Goal: Complete application form: Complete application form

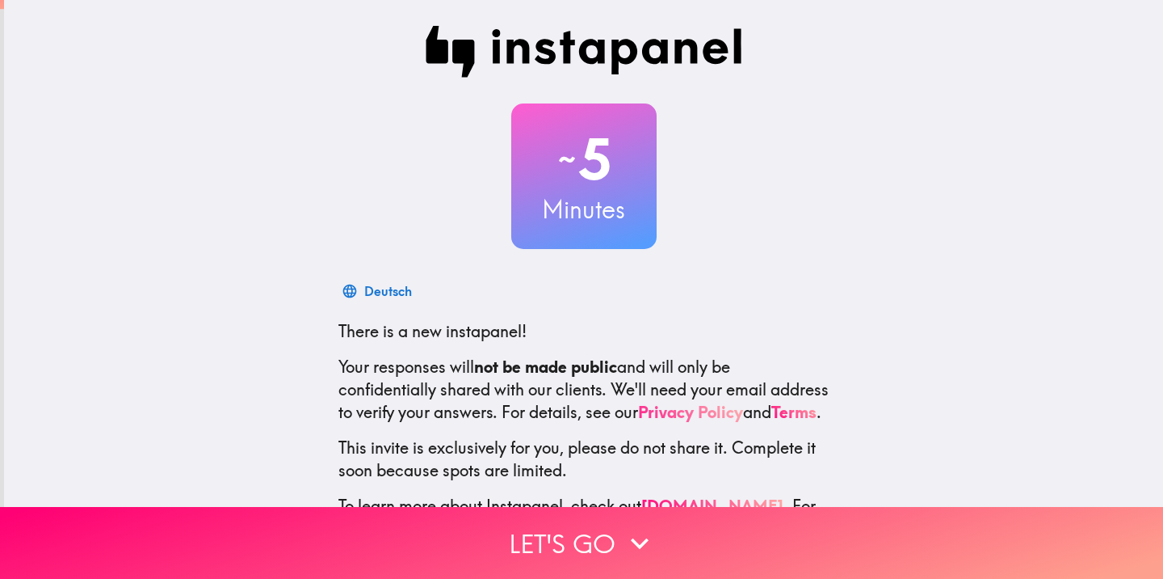
scroll to position [3, 0]
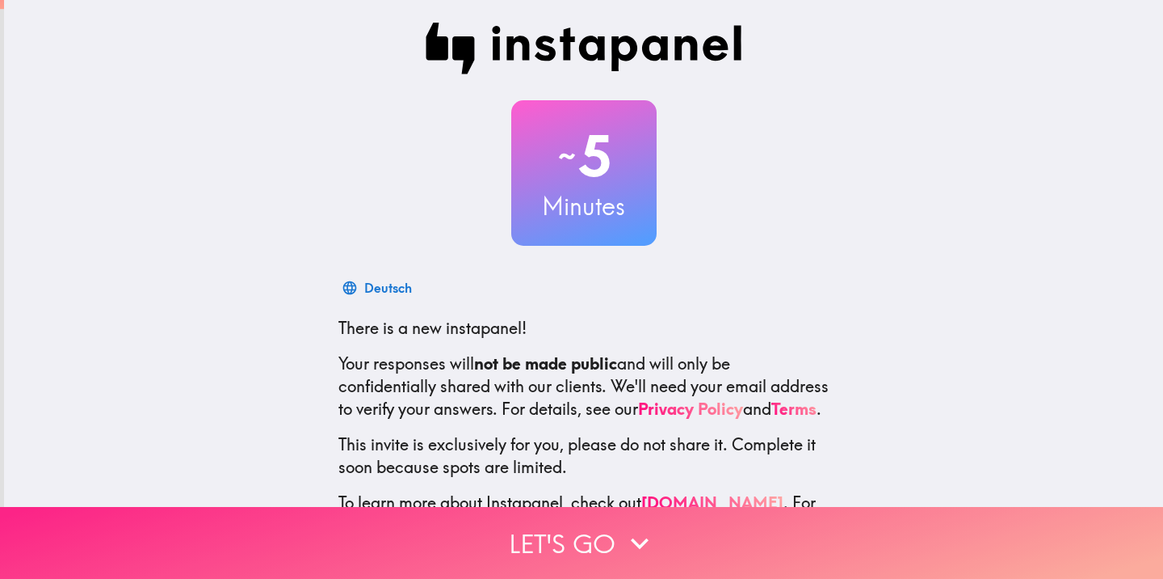
click at [623, 533] on icon "button" at bounding box center [640, 543] width 36 height 36
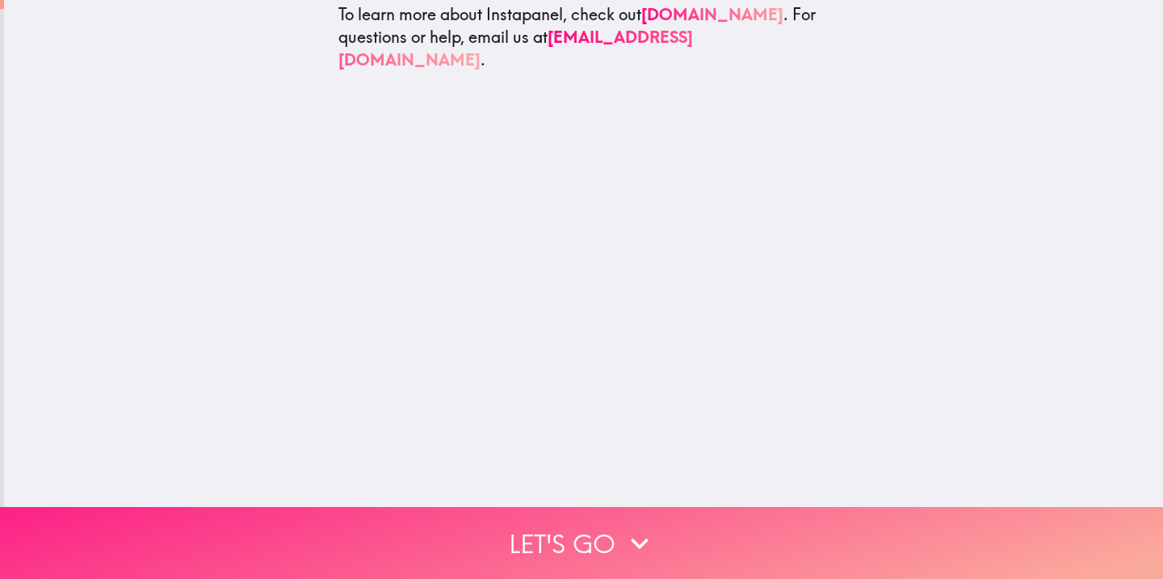
scroll to position [0, 0]
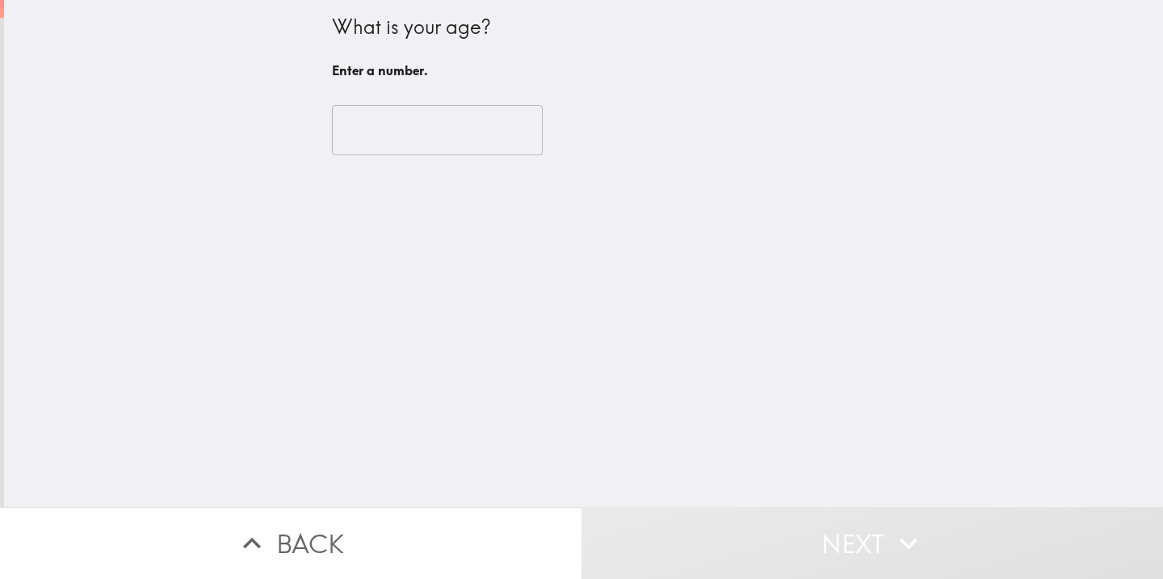
click at [435, 142] on input "number" at bounding box center [437, 130] width 211 height 50
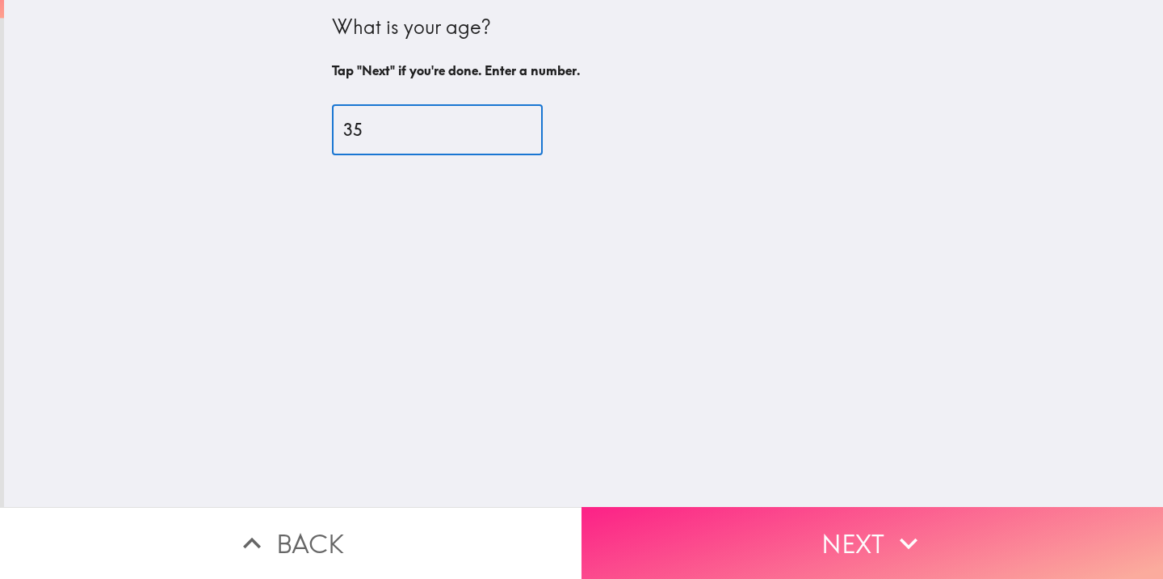
type input "35"
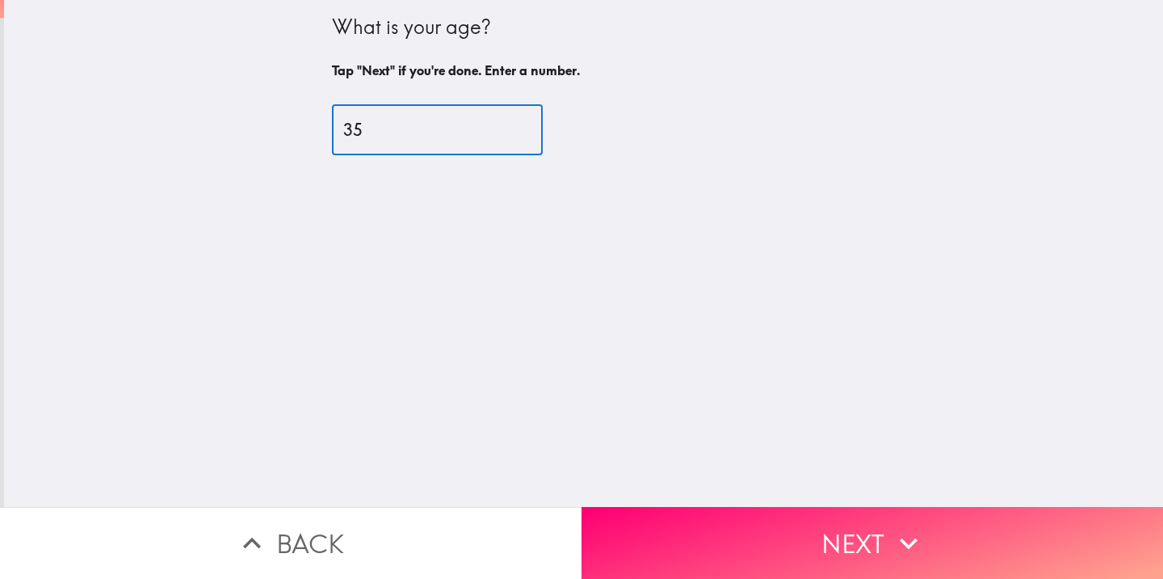
click at [800, 526] on button "Next" at bounding box center [873, 543] width 582 height 72
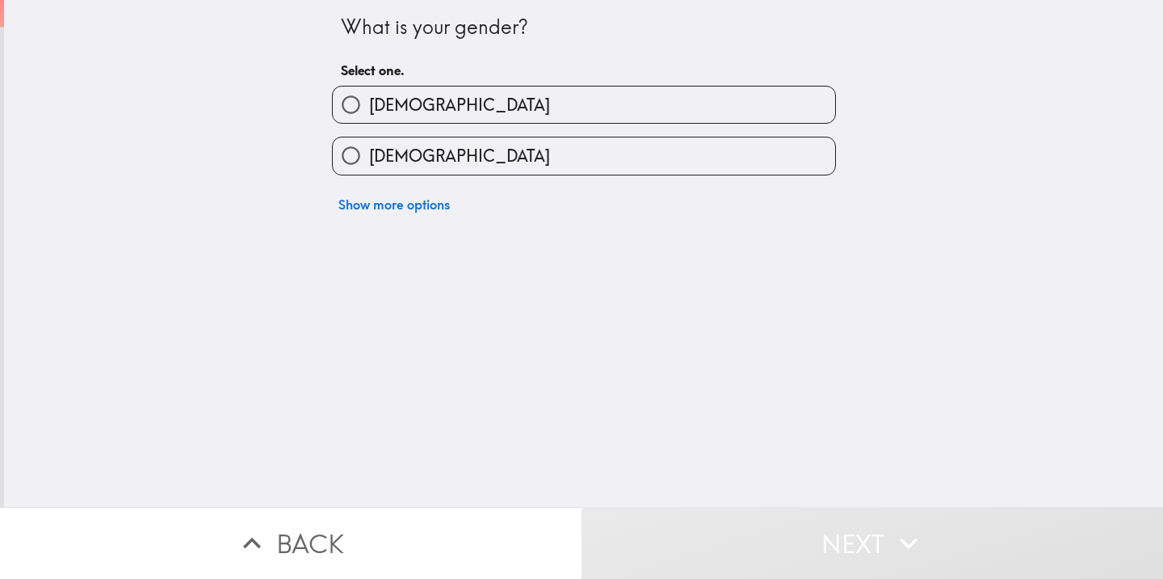
click at [429, 174] on label "[DEMOGRAPHIC_DATA]" at bounding box center [584, 155] width 503 height 36
click at [369, 174] on input "[DEMOGRAPHIC_DATA]" at bounding box center [351, 155] width 36 height 36
radio input "true"
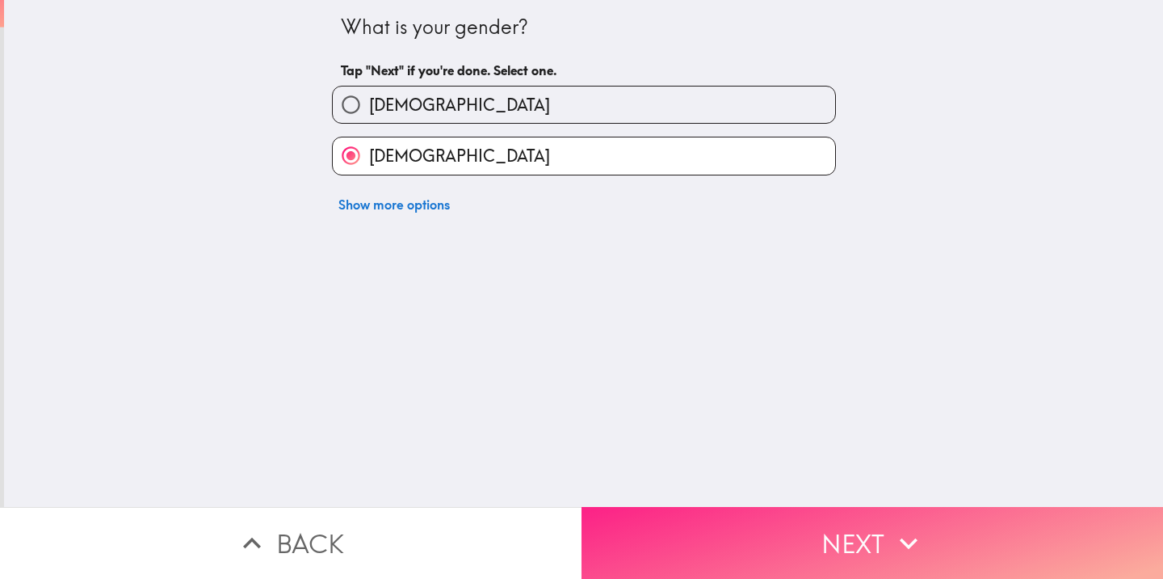
click at [758, 507] on button "Next" at bounding box center [873, 543] width 582 height 72
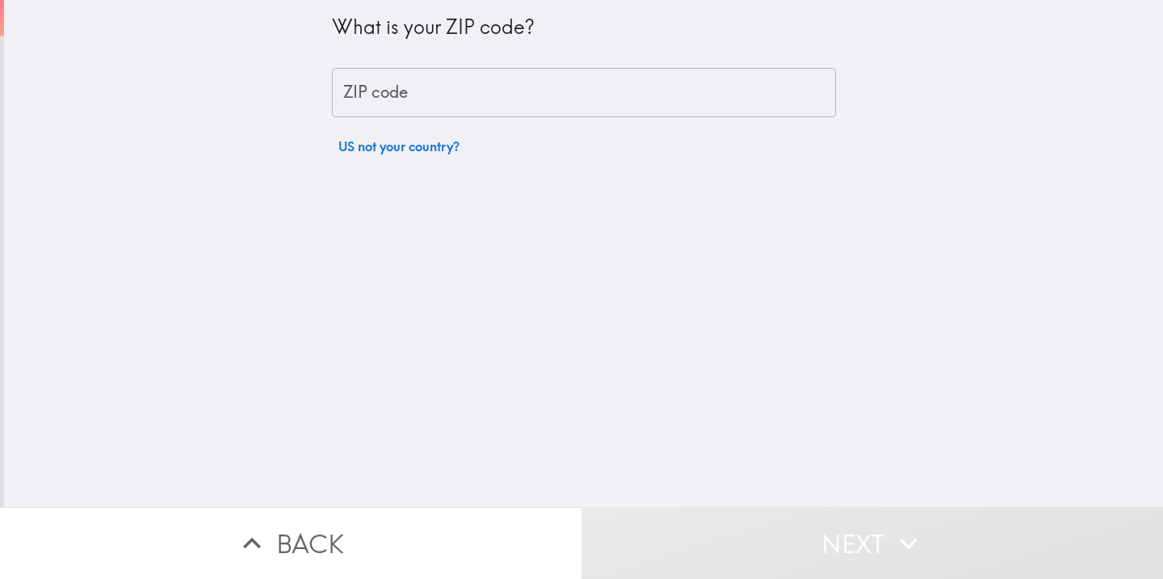
click at [478, 75] on input "ZIP code" at bounding box center [584, 93] width 504 height 50
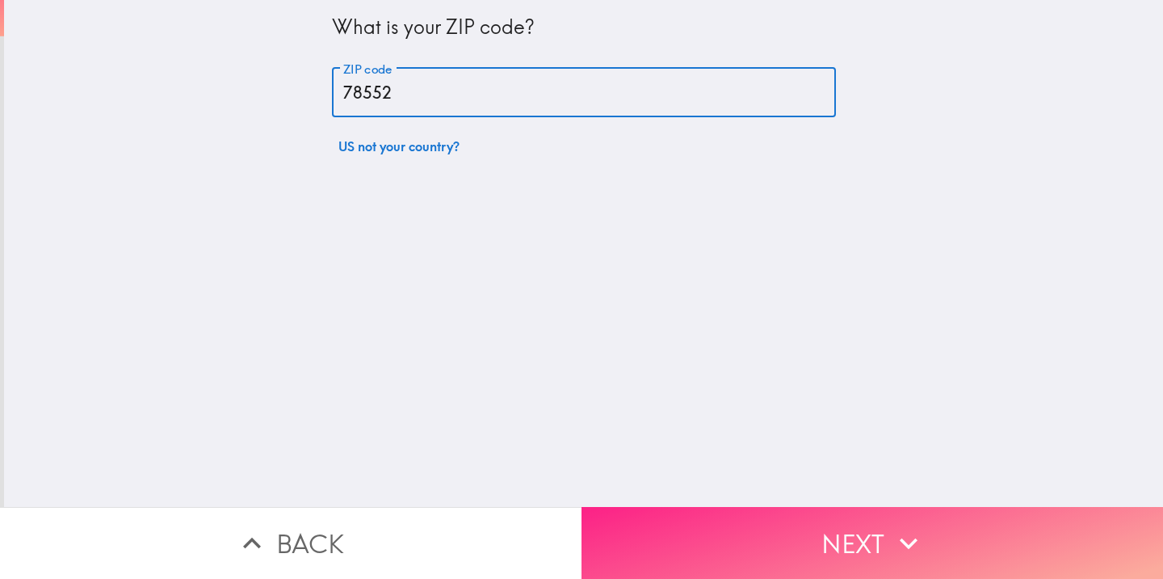
type input "78552"
click at [800, 546] on button "Next" at bounding box center [873, 543] width 582 height 72
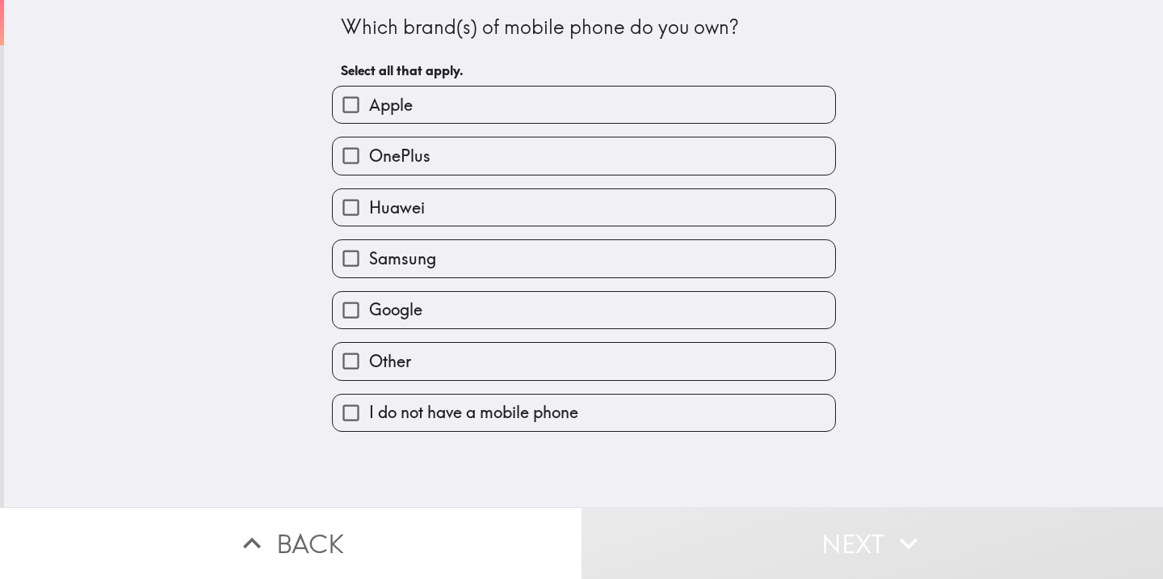
click at [545, 104] on label "Apple" at bounding box center [584, 104] width 503 height 36
click at [369, 104] on input "Apple" at bounding box center [351, 104] width 36 height 36
checkbox input "true"
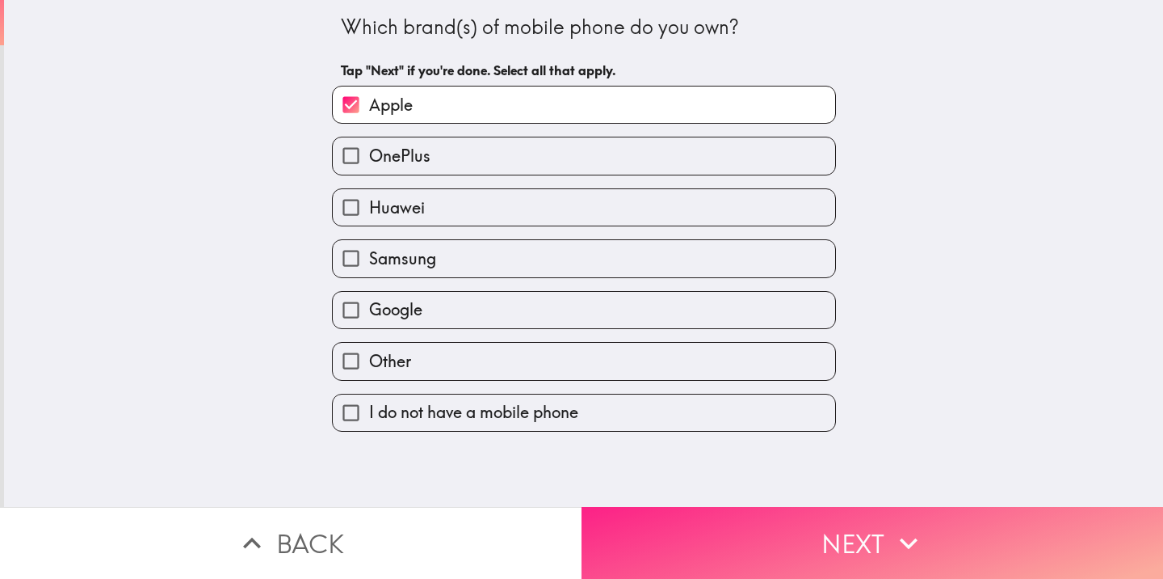
click at [734, 504] on div "Which brand(s) of mobile phone do you own? Tap "Next" if you're done. Select al…" at bounding box center [581, 289] width 1163 height 579
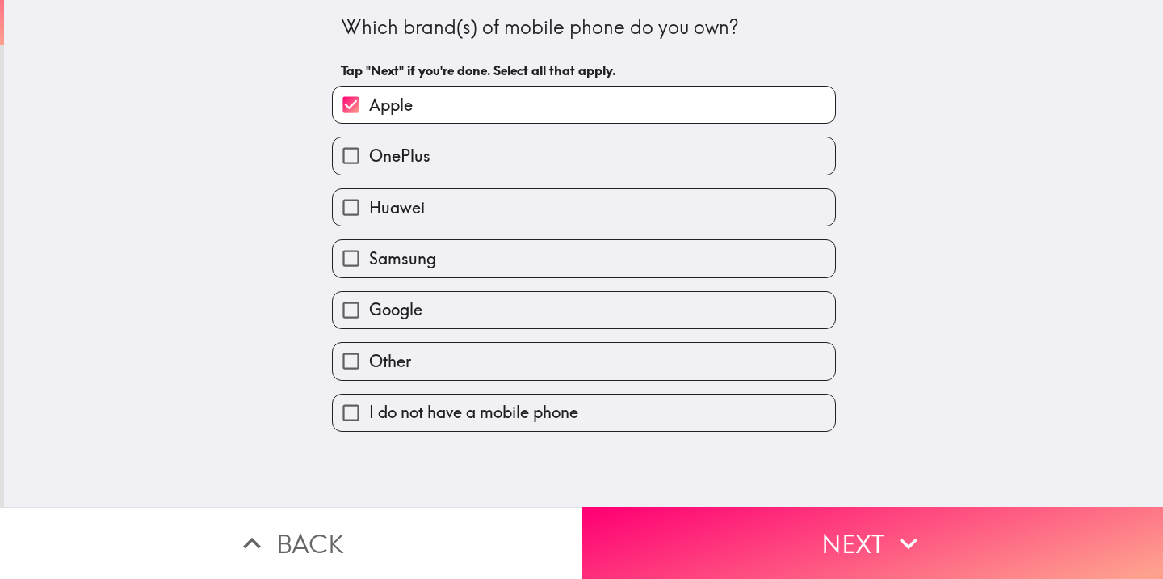
drag, startPoint x: 726, startPoint y: 524, endPoint x: 721, endPoint y: 516, distance: 9.2
click at [725, 523] on button "Next" at bounding box center [873, 543] width 582 height 72
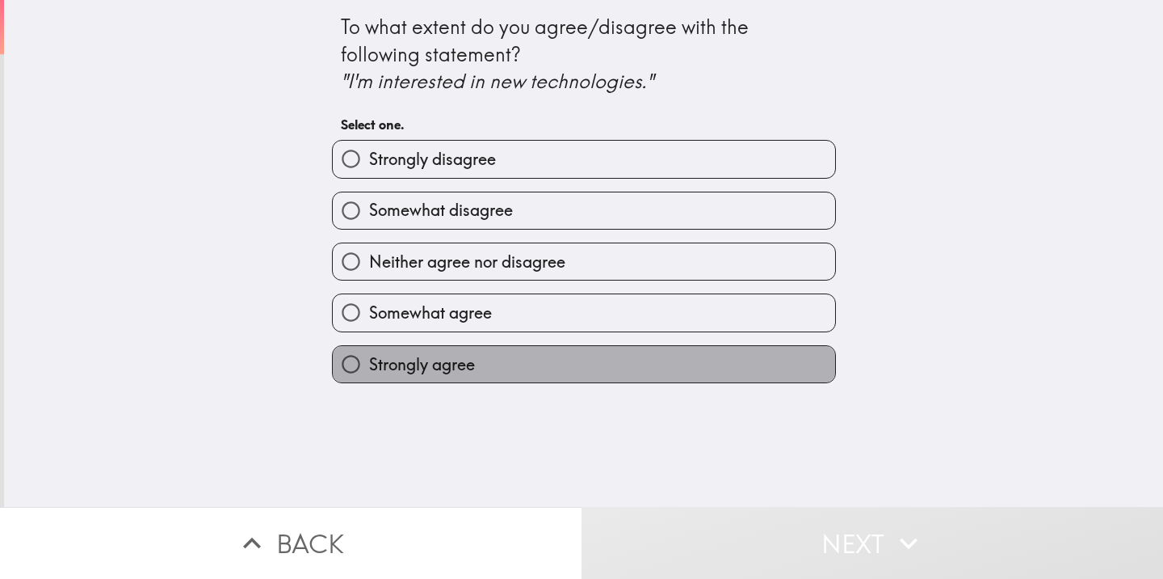
click at [478, 364] on label "Strongly agree" at bounding box center [584, 364] width 503 height 36
click at [369, 364] on input "Strongly agree" at bounding box center [351, 364] width 36 height 36
radio input "true"
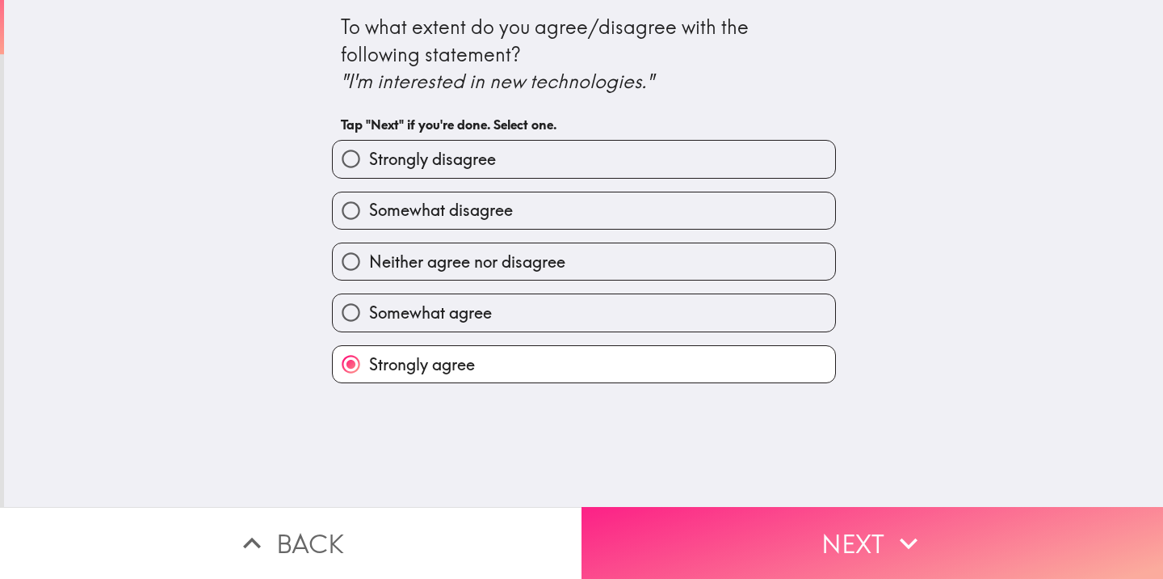
click at [799, 533] on button "Next" at bounding box center [873, 543] width 582 height 72
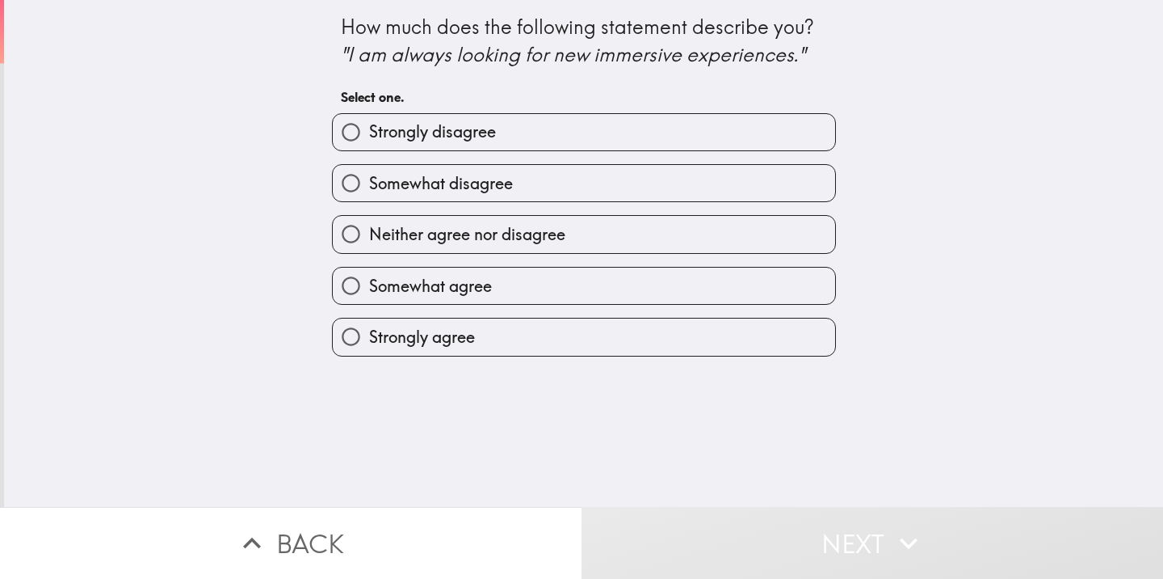
click at [410, 331] on span "Strongly agree" at bounding box center [422, 337] width 106 height 23
click at [369, 331] on input "Strongly agree" at bounding box center [351, 336] width 36 height 36
radio input "true"
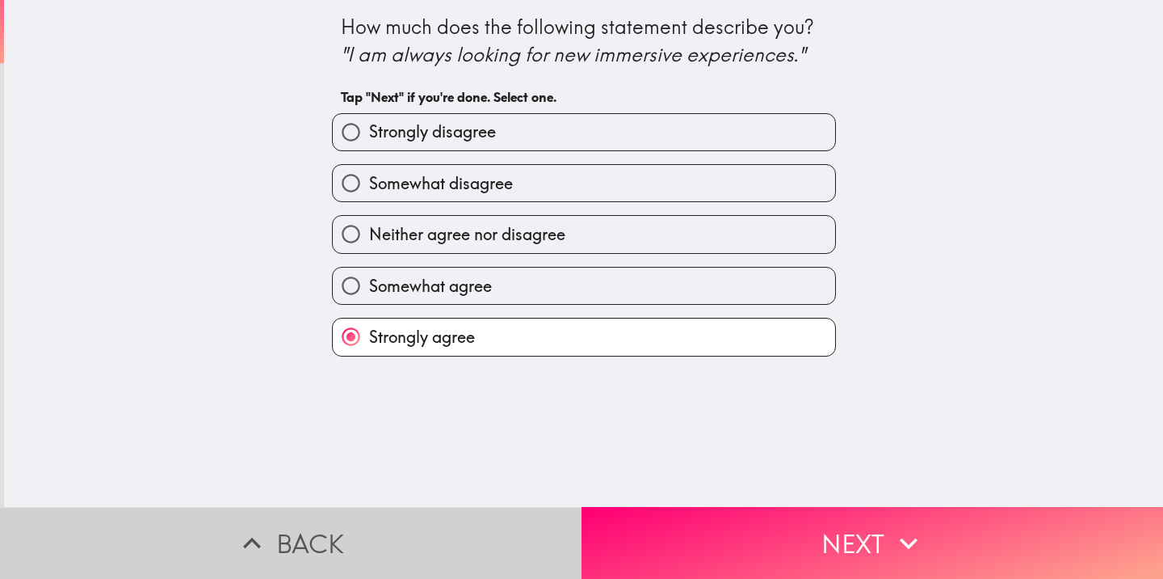
click at [550, 510] on button "Back" at bounding box center [291, 543] width 582 height 72
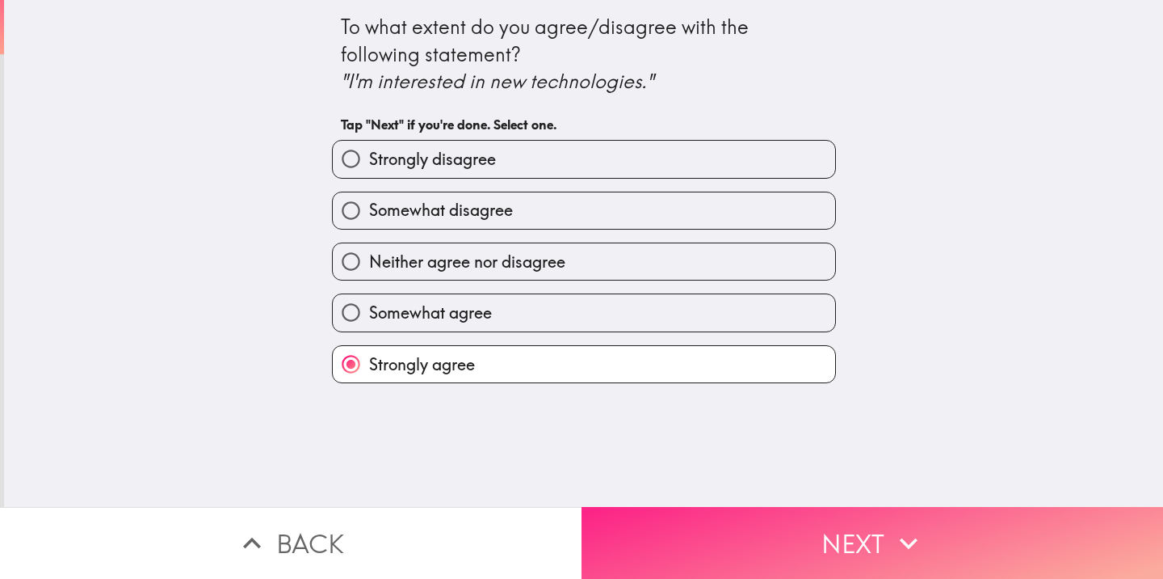
click at [759, 550] on button "Next" at bounding box center [873, 543] width 582 height 72
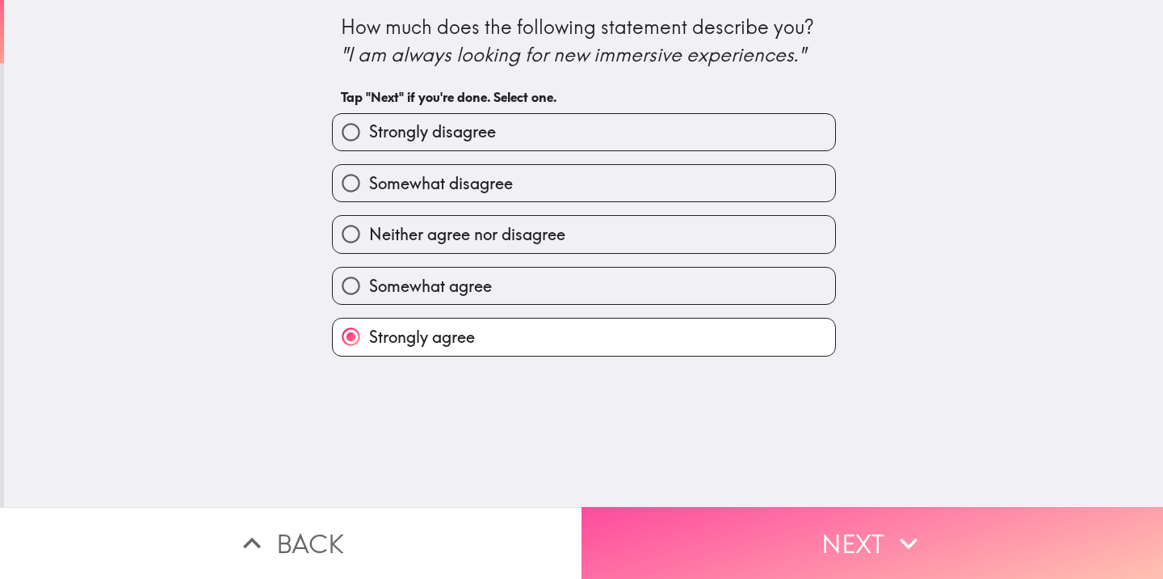
click at [762, 545] on button "Next" at bounding box center [873, 543] width 582 height 72
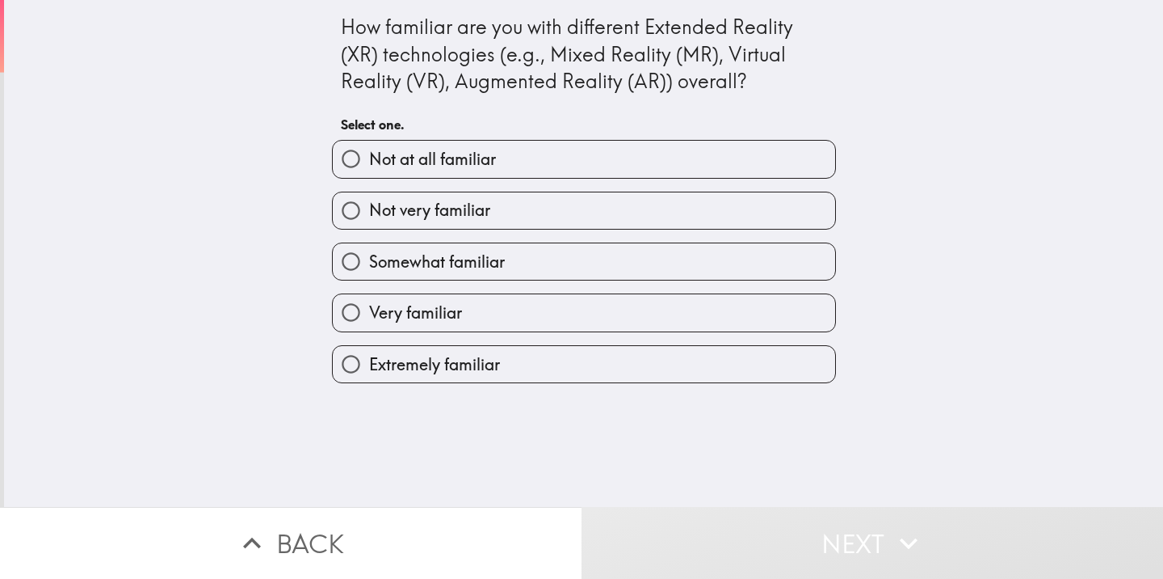
click at [463, 321] on label "Very familiar" at bounding box center [584, 312] width 503 height 36
click at [369, 321] on input "Very familiar" at bounding box center [351, 312] width 36 height 36
radio input "true"
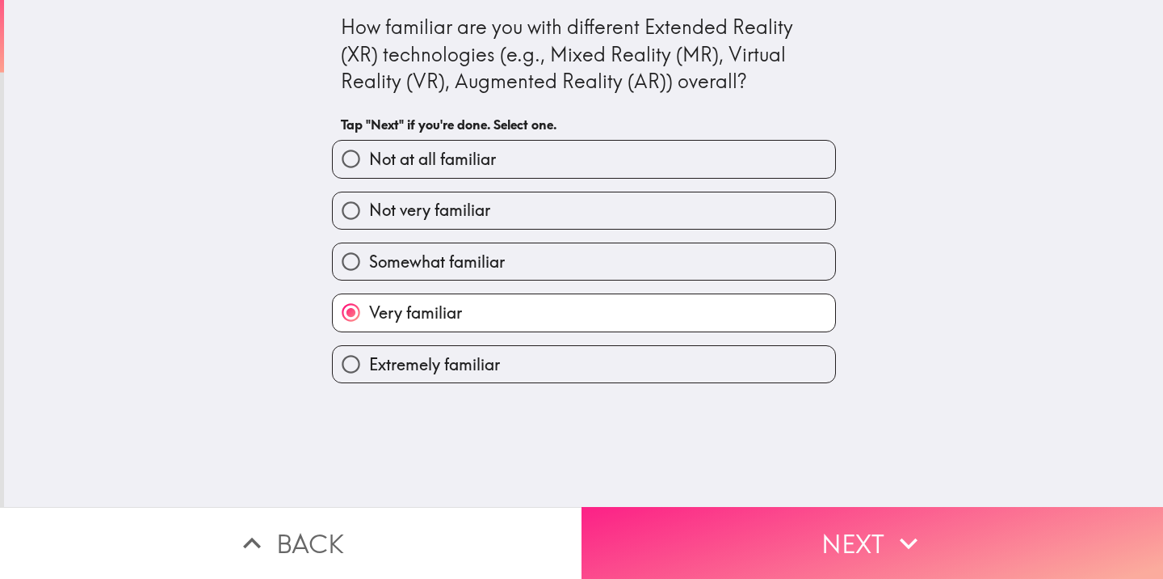
click at [838, 513] on button "Next" at bounding box center [873, 543] width 582 height 72
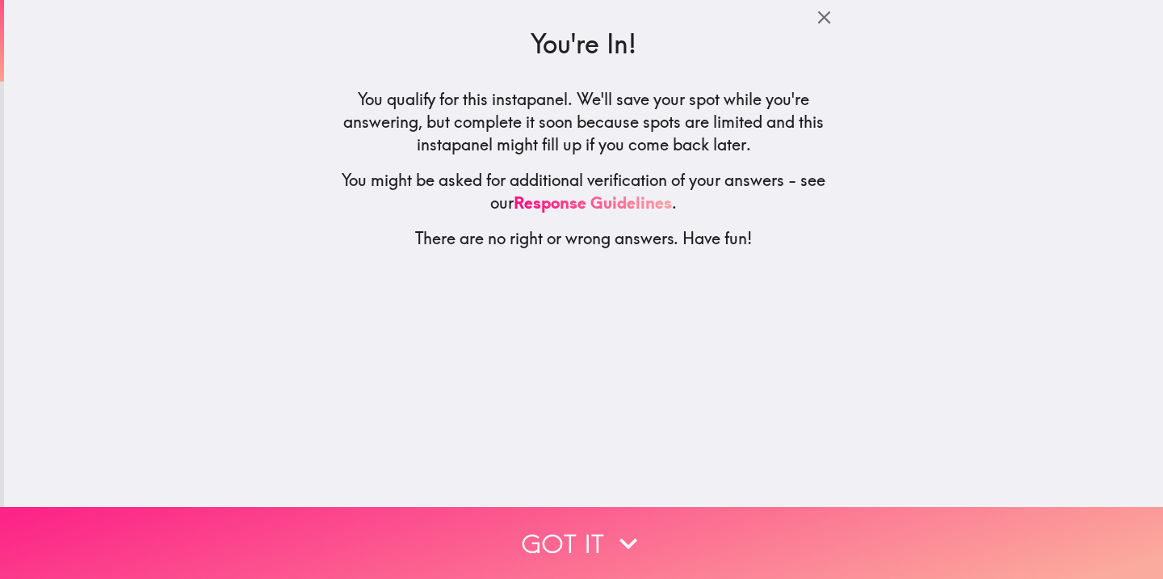
click at [631, 525] on icon "button" at bounding box center [629, 543] width 36 height 36
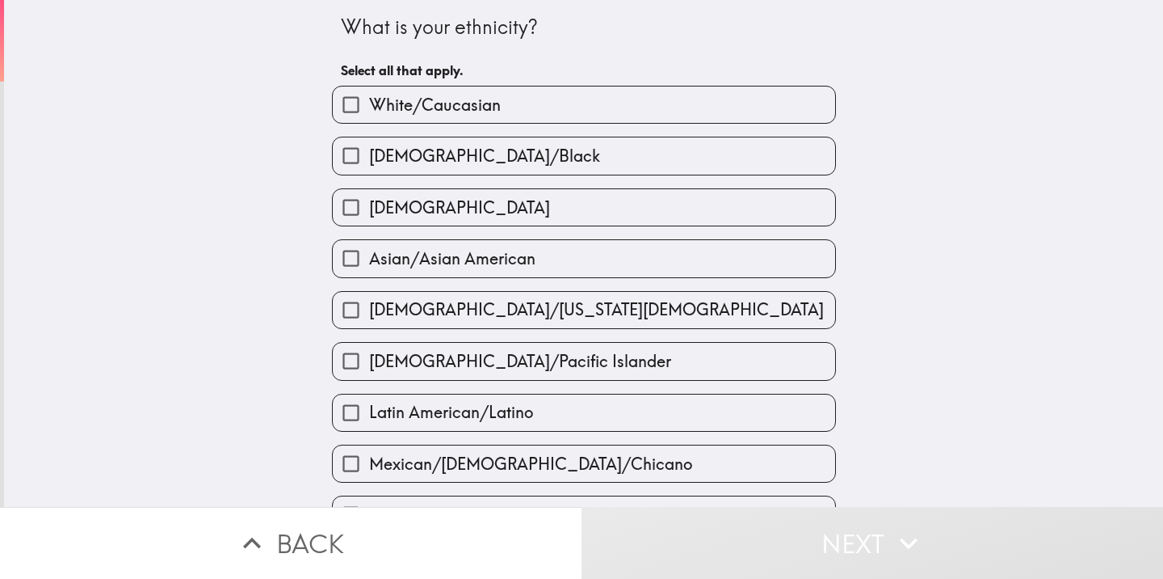
click at [491, 93] on label "White/Caucasian" at bounding box center [584, 104] width 503 height 36
click at [369, 93] on input "White/Caucasian" at bounding box center [351, 104] width 36 height 36
checkbox input "true"
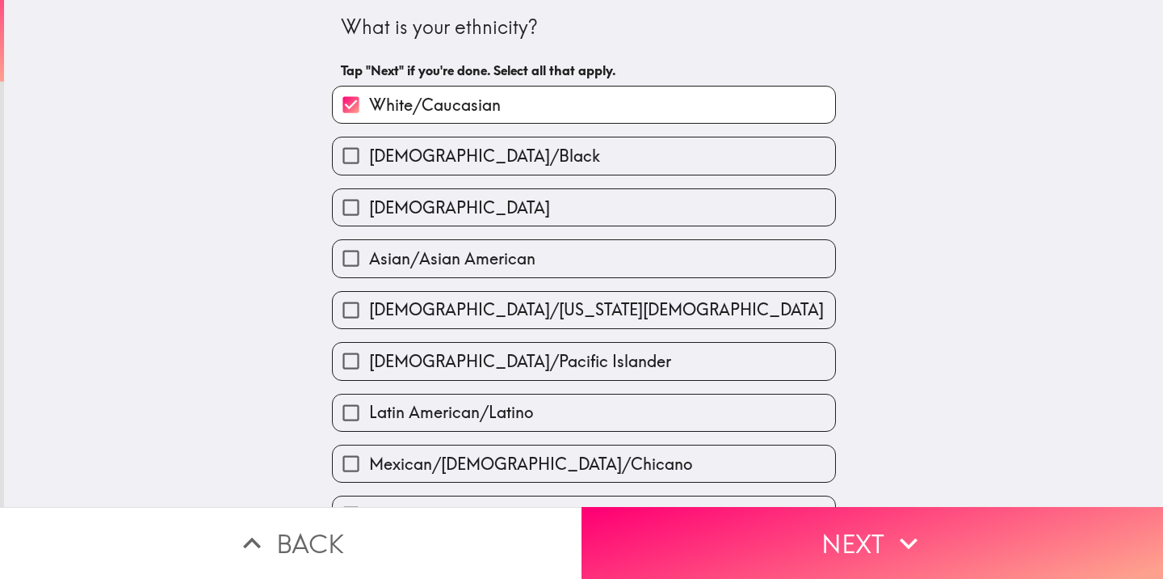
click at [521, 187] on div "[DEMOGRAPHIC_DATA]" at bounding box center [577, 200] width 517 height 51
click at [520, 212] on label "[DEMOGRAPHIC_DATA]" at bounding box center [584, 207] width 503 height 36
click at [369, 212] on input "[DEMOGRAPHIC_DATA]" at bounding box center [351, 207] width 36 height 36
checkbox input "true"
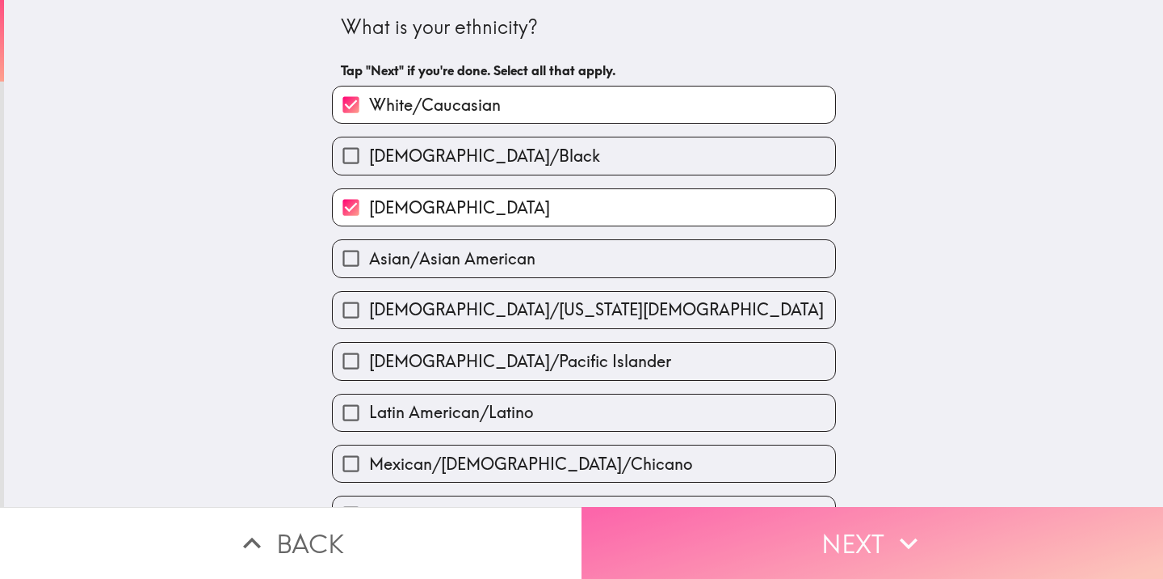
click at [891, 527] on icon "button" at bounding box center [909, 543] width 36 height 36
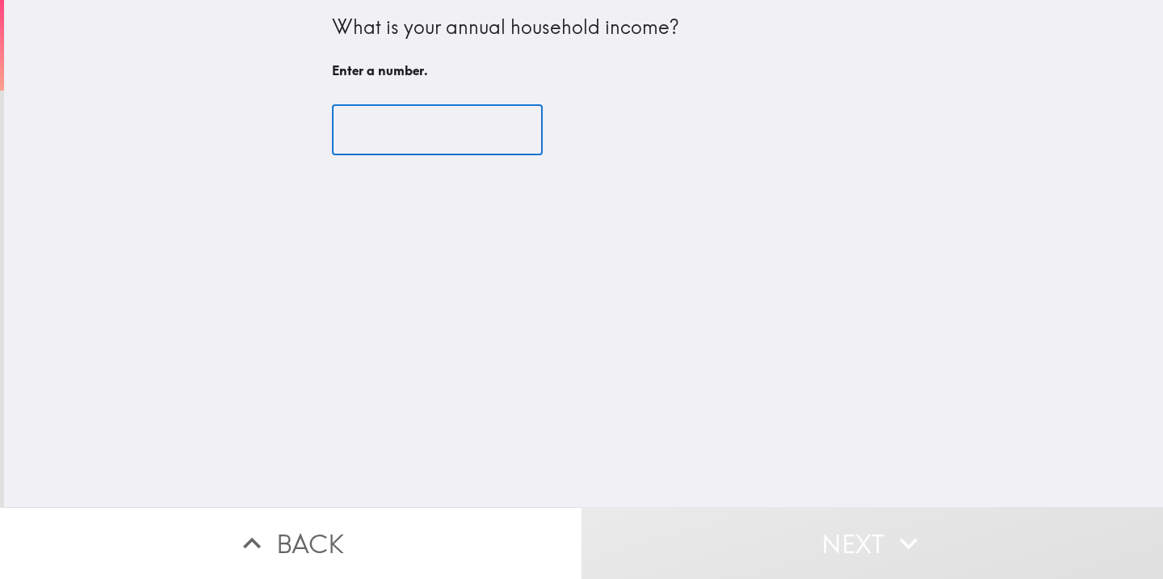
click at [425, 130] on input "number" at bounding box center [437, 130] width 211 height 50
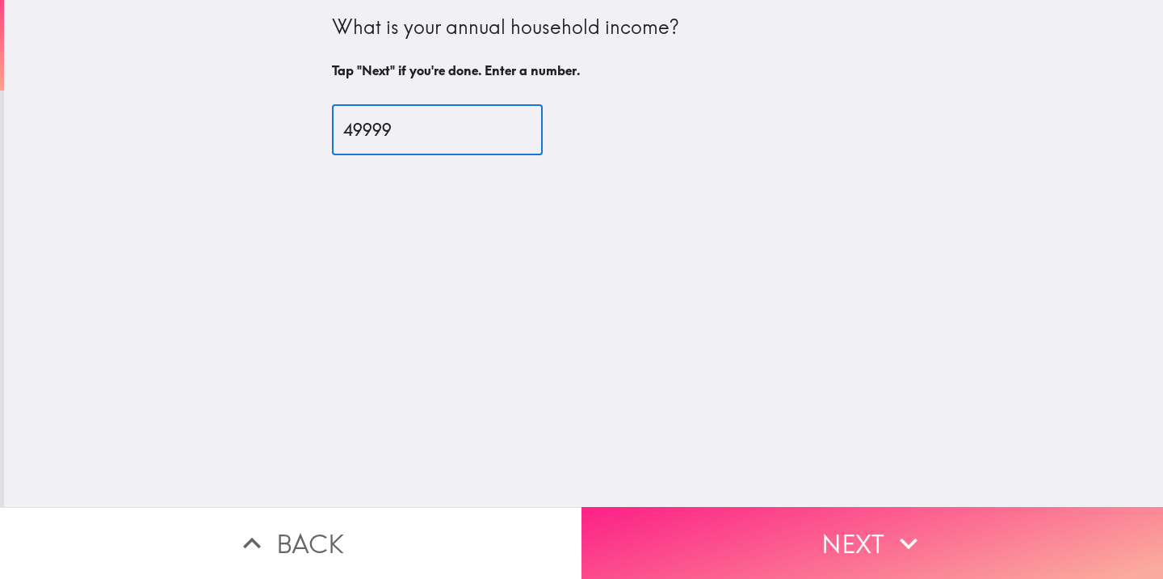
type input "49999"
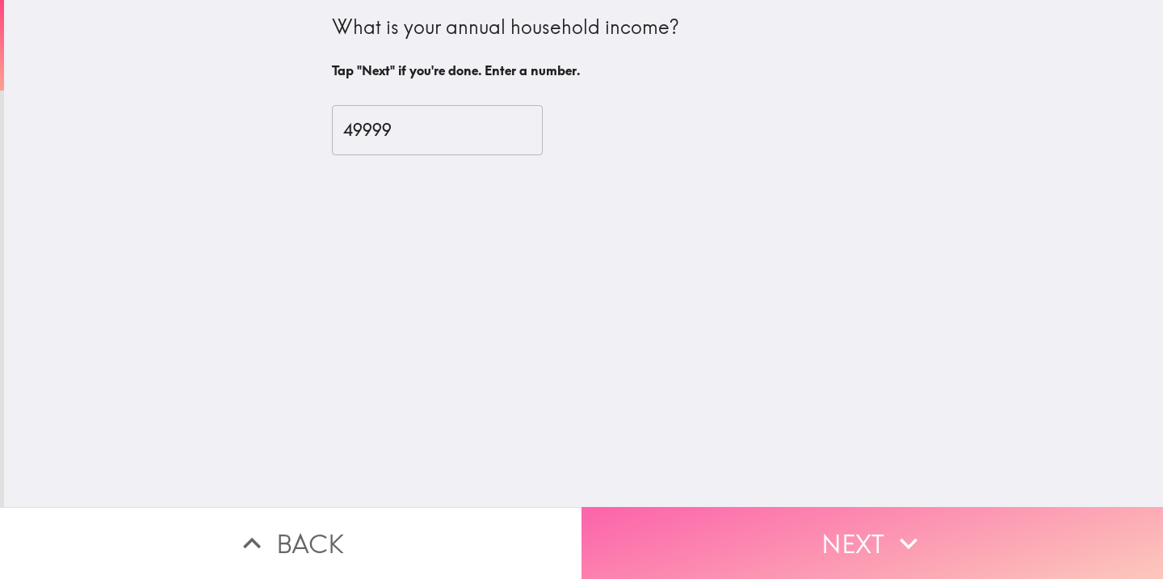
click at [821, 541] on button "Next" at bounding box center [873, 543] width 582 height 72
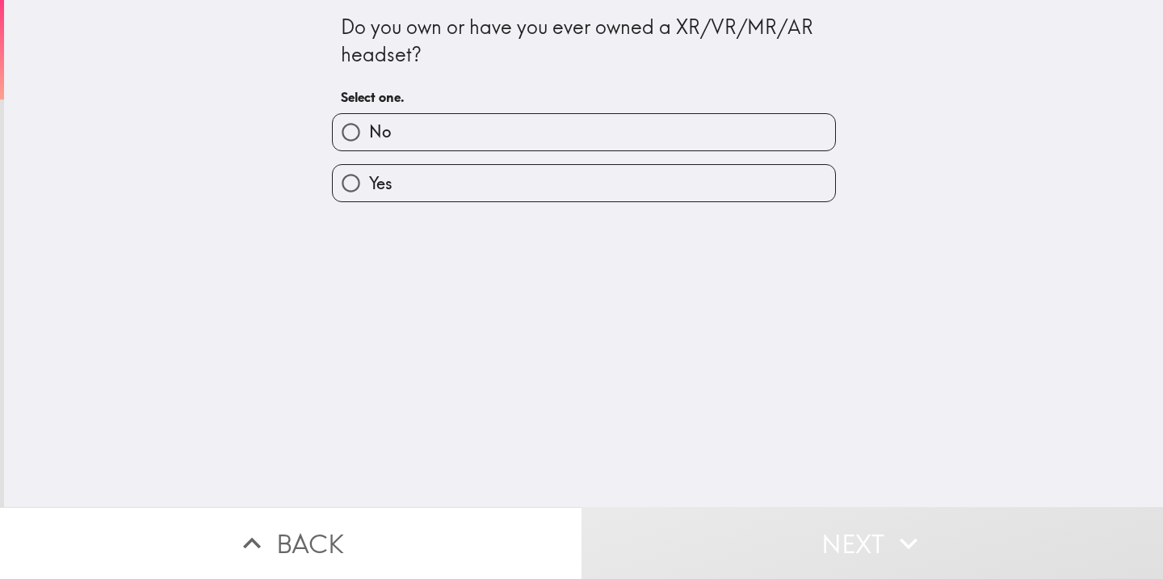
click at [406, 178] on label "Yes" at bounding box center [584, 183] width 503 height 36
click at [369, 178] on input "Yes" at bounding box center [351, 183] width 36 height 36
radio input "true"
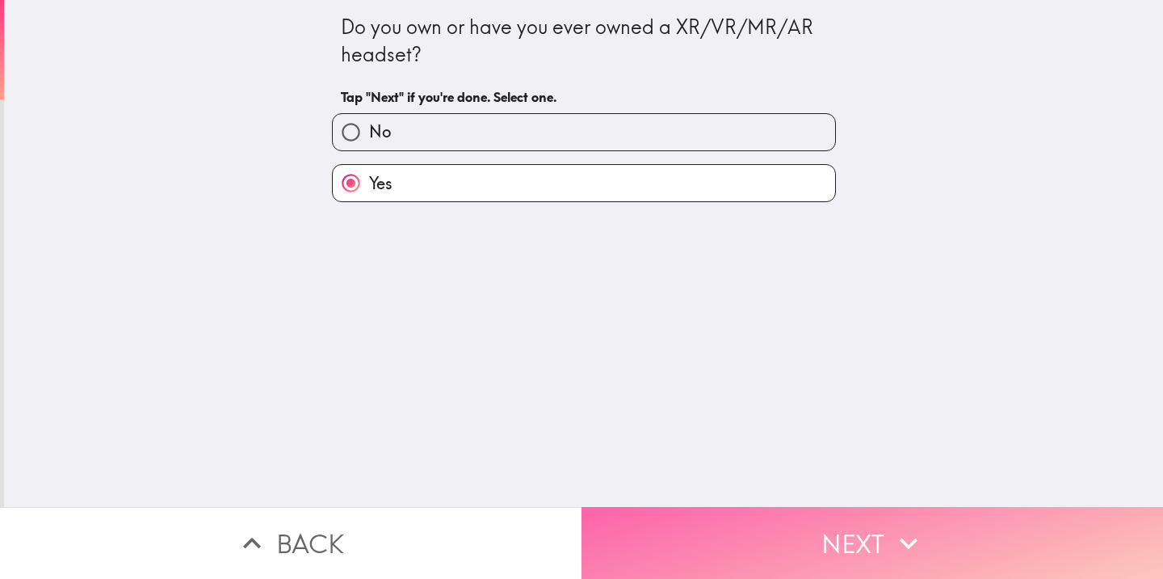
click at [840, 526] on button "Next" at bounding box center [873, 543] width 582 height 72
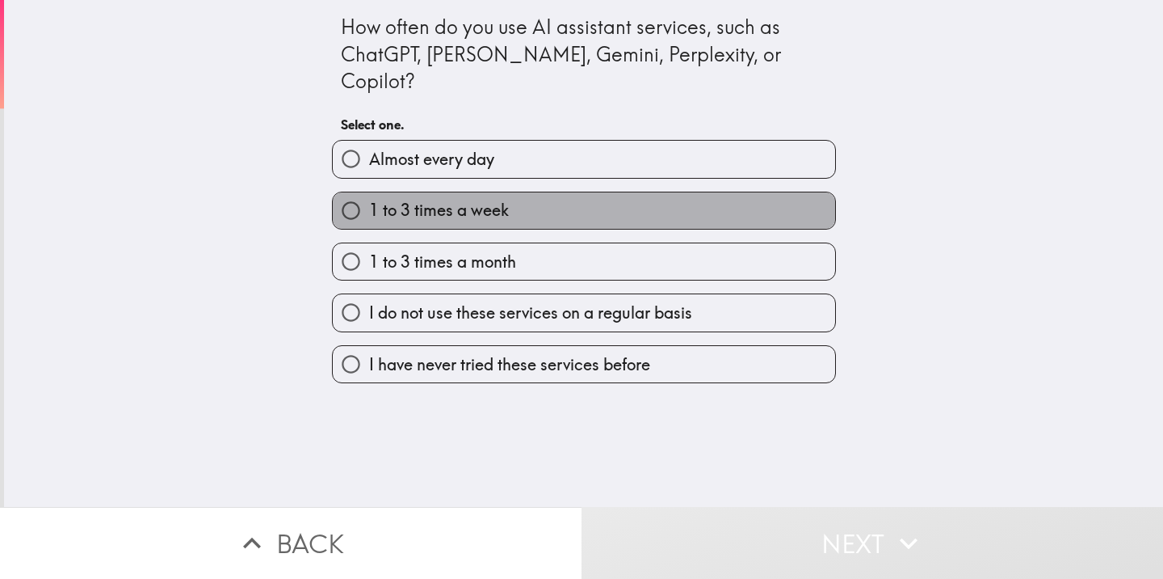
click at [456, 199] on span "1 to 3 times a week" at bounding box center [439, 210] width 140 height 23
click at [369, 192] on input "1 to 3 times a week" at bounding box center [351, 210] width 36 height 36
radio input "true"
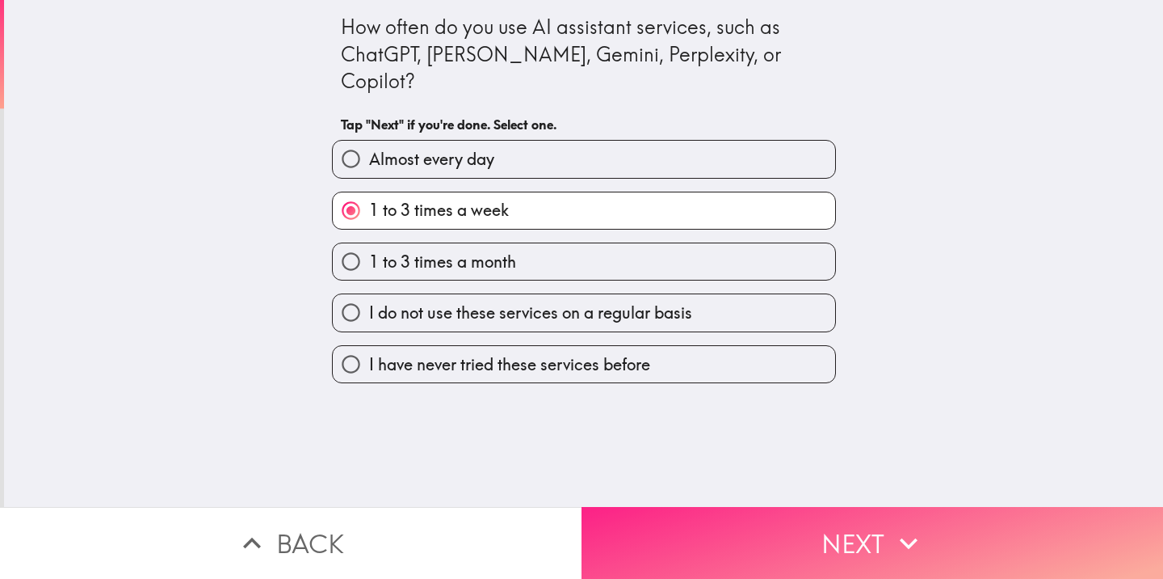
click at [855, 535] on button "Next" at bounding box center [873, 543] width 582 height 72
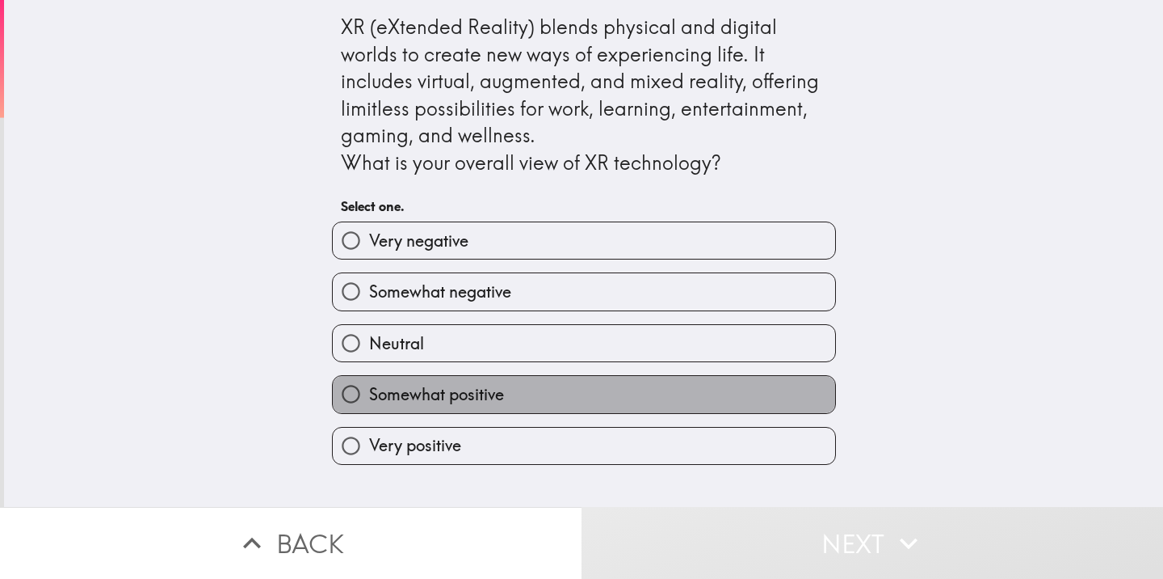
click at [532, 393] on label "Somewhat positive" at bounding box center [584, 394] width 503 height 36
click at [369, 393] on input "Somewhat positive" at bounding box center [351, 394] width 36 height 36
radio input "true"
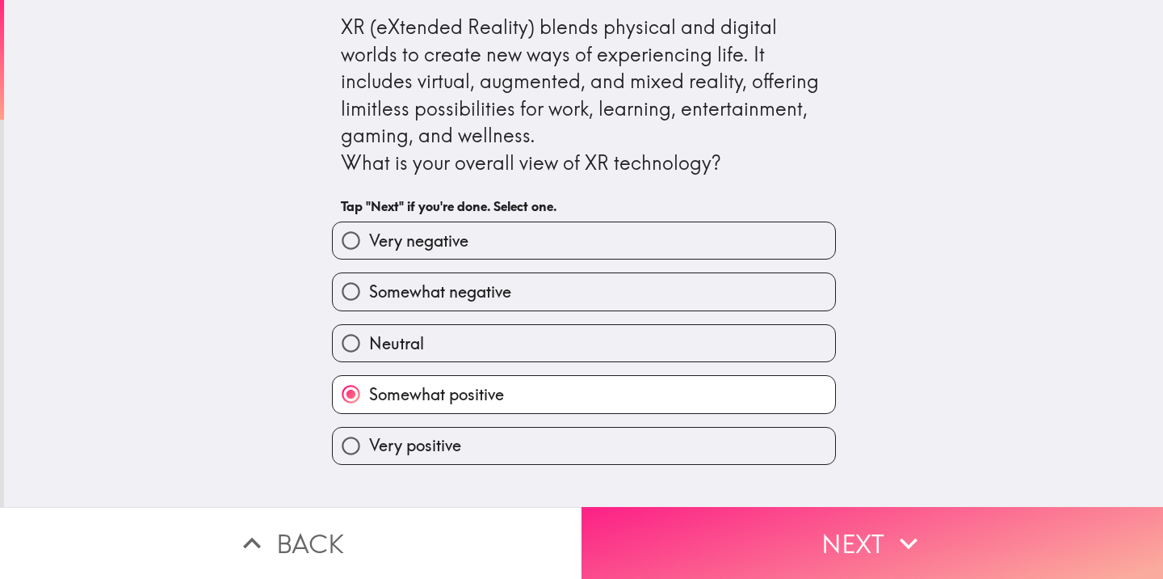
click at [852, 532] on button "Next" at bounding box center [873, 543] width 582 height 72
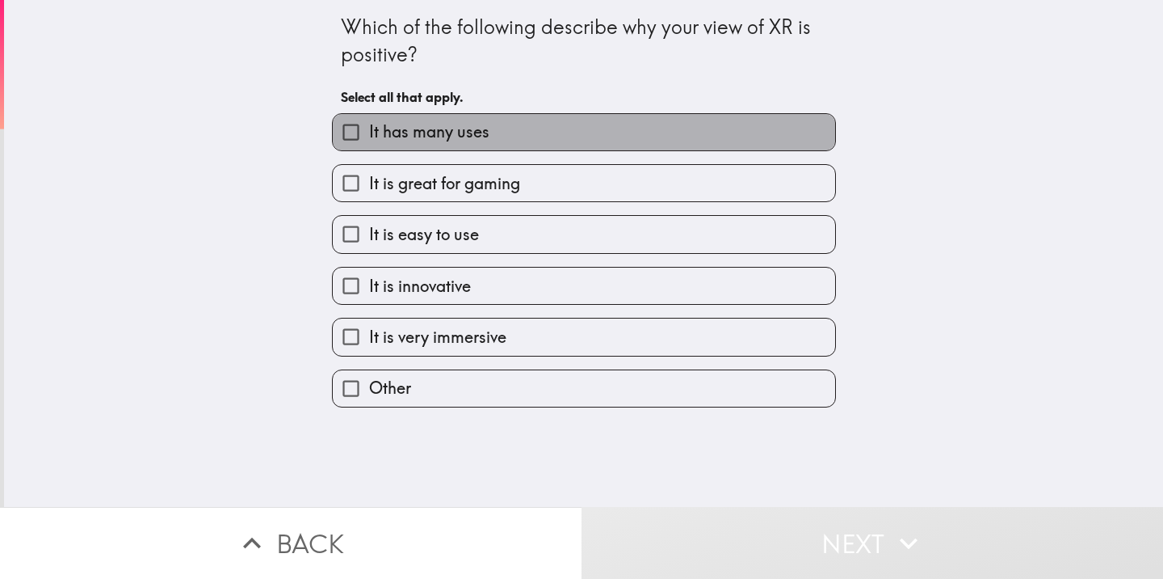
click at [480, 143] on label "It has many uses" at bounding box center [584, 132] width 503 height 36
click at [369, 143] on input "It has many uses" at bounding box center [351, 132] width 36 height 36
checkbox input "true"
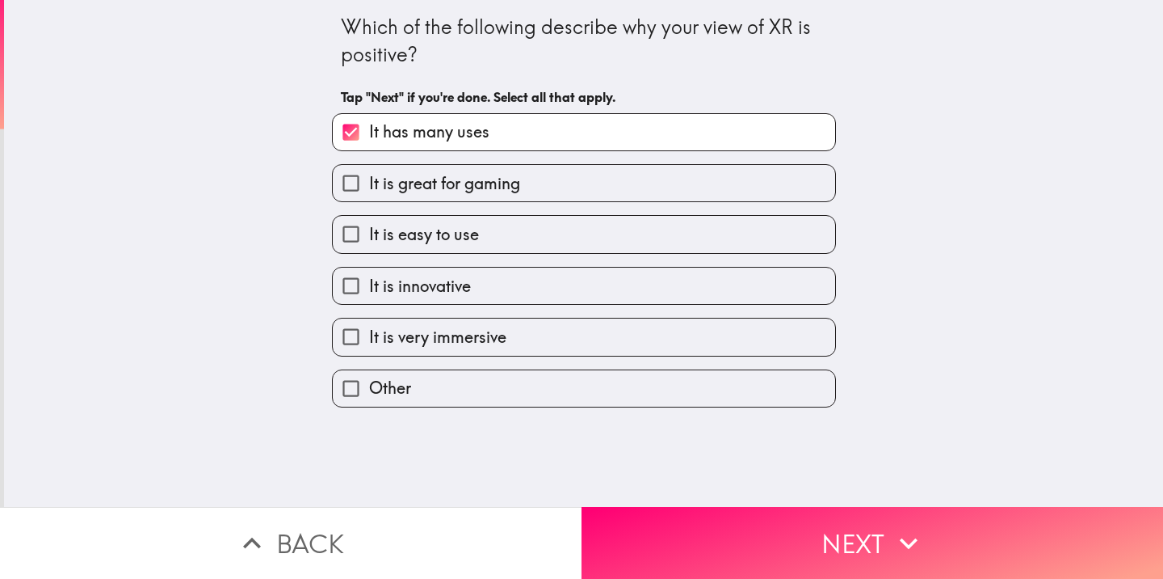
click at [492, 186] on span "It is great for gaming" at bounding box center [444, 183] width 151 height 23
click at [369, 186] on input "It is great for gaming" at bounding box center [351, 183] width 36 height 36
checkbox input "true"
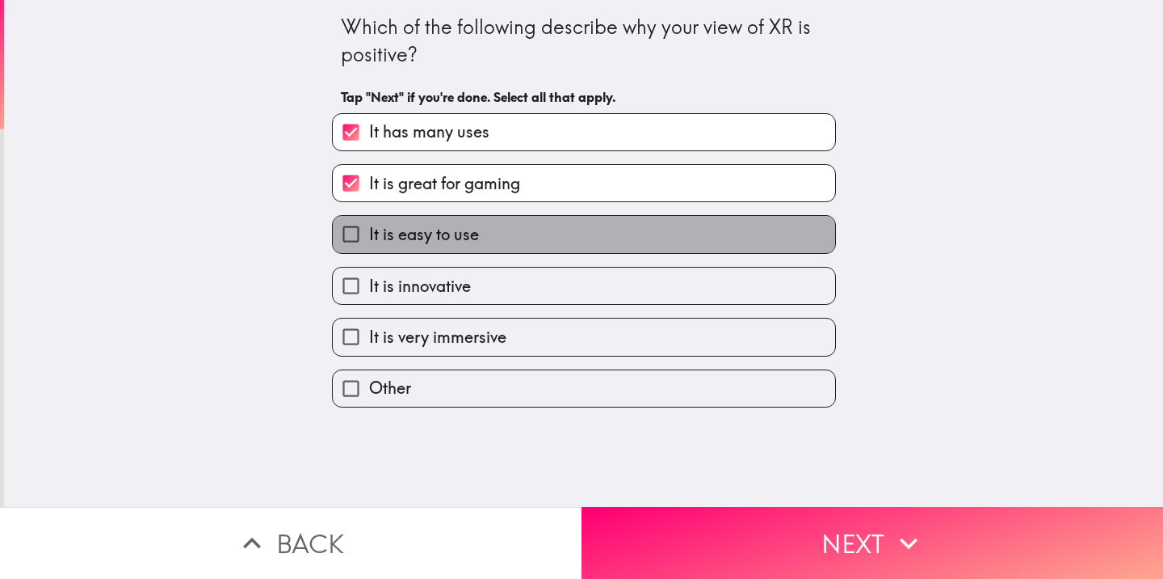
drag, startPoint x: 502, startPoint y: 242, endPoint x: 507, endPoint y: 281, distance: 39.1
click at [501, 242] on label "It is easy to use" at bounding box center [584, 234] width 503 height 36
click at [369, 242] on input "It is easy to use" at bounding box center [351, 234] width 36 height 36
checkbox input "true"
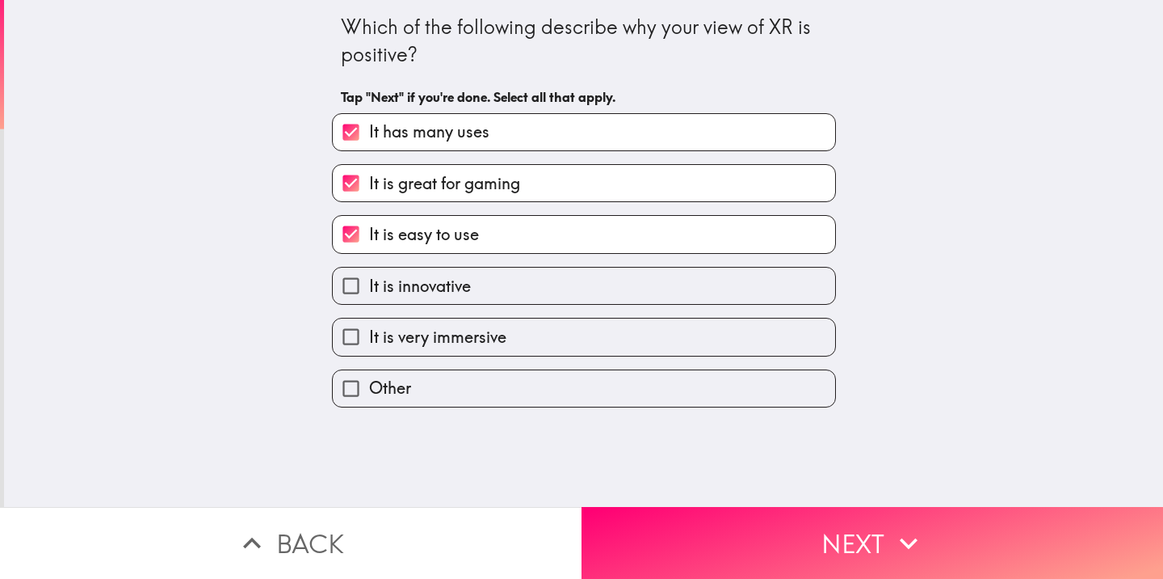
click at [507, 283] on label "It is innovative" at bounding box center [584, 285] width 503 height 36
click at [369, 283] on input "It is innovative" at bounding box center [351, 285] width 36 height 36
checkbox input "true"
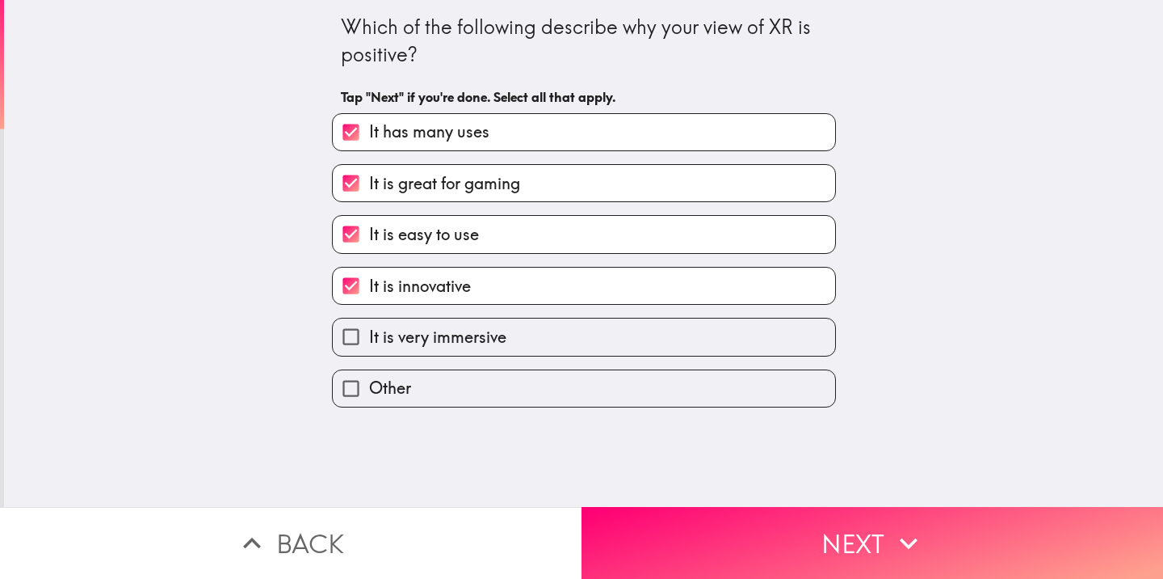
click at [509, 340] on label "It is very immersive" at bounding box center [584, 336] width 503 height 36
click at [369, 340] on input "It is very immersive" at bounding box center [351, 336] width 36 height 36
checkbox input "true"
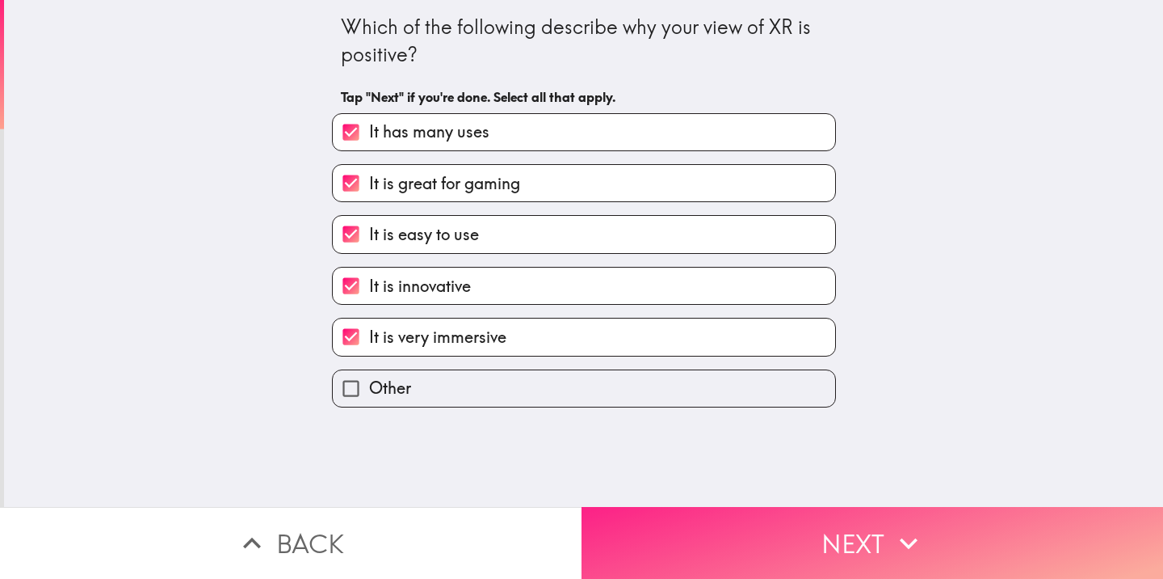
click at [753, 511] on button "Next" at bounding box center [873, 543] width 582 height 72
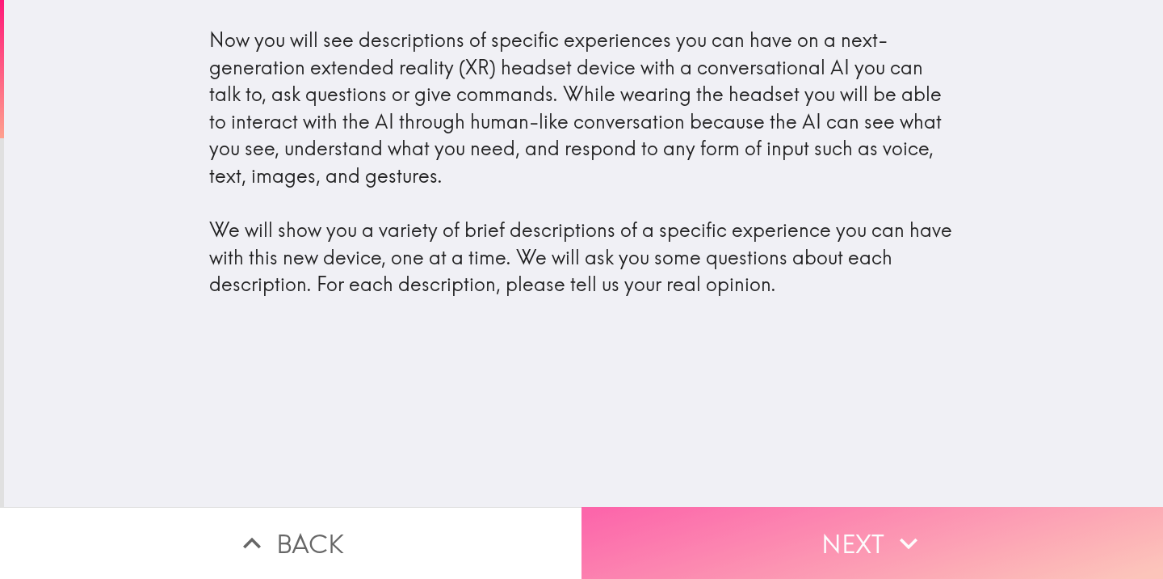
click at [789, 529] on button "Next" at bounding box center [873, 543] width 582 height 72
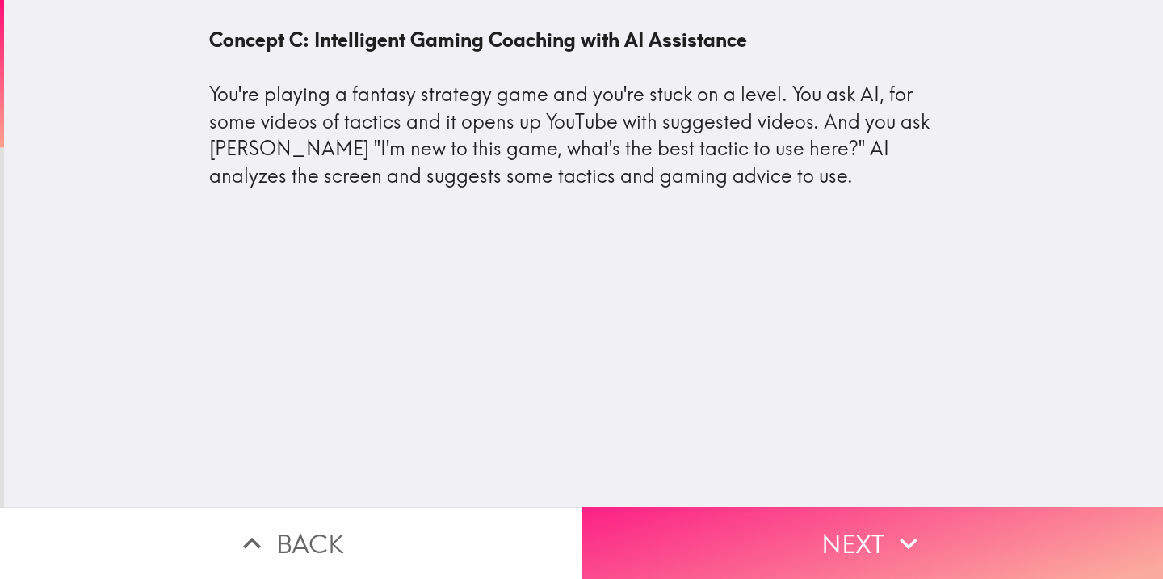
click at [764, 559] on button "Next" at bounding box center [873, 543] width 582 height 72
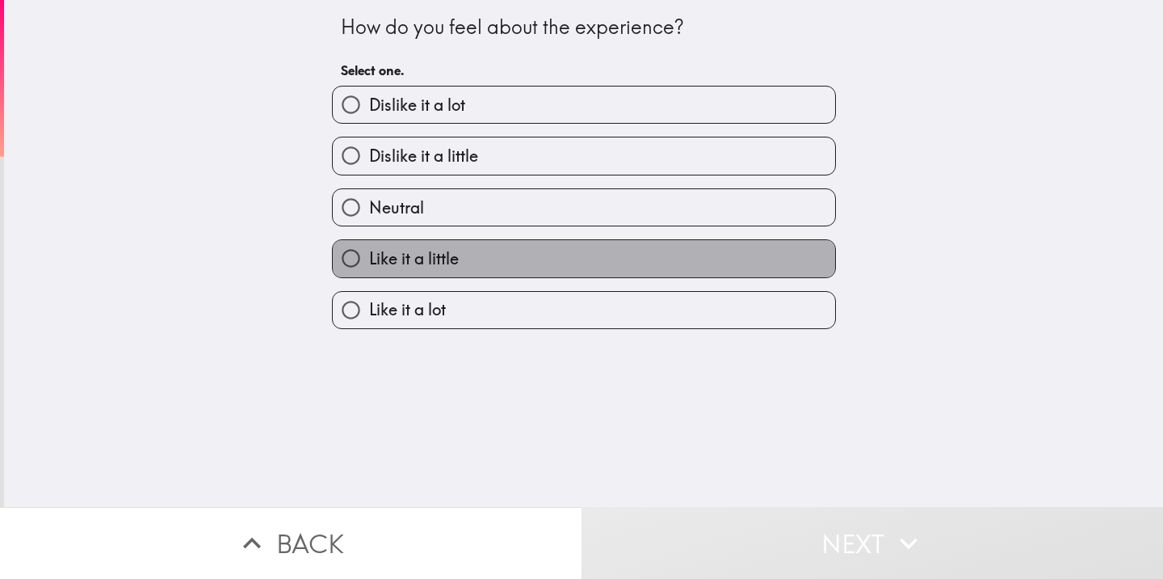
click at [598, 267] on label "Like it a little" at bounding box center [584, 258] width 503 height 36
click at [369, 267] on input "Like it a little" at bounding box center [351, 258] width 36 height 36
radio input "true"
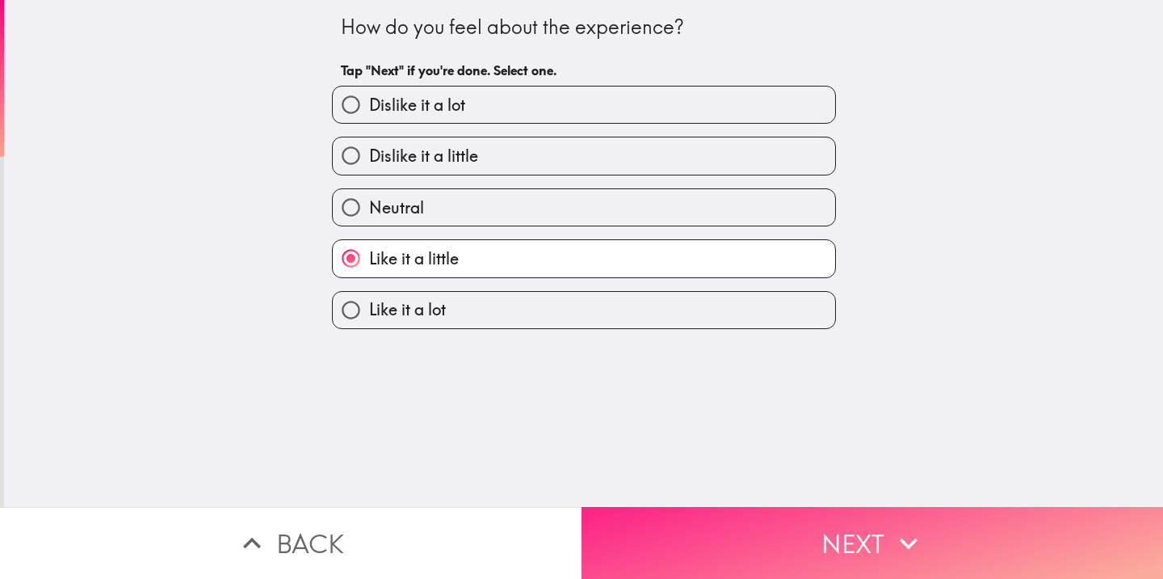
click at [759, 517] on button "Next" at bounding box center [873, 543] width 582 height 72
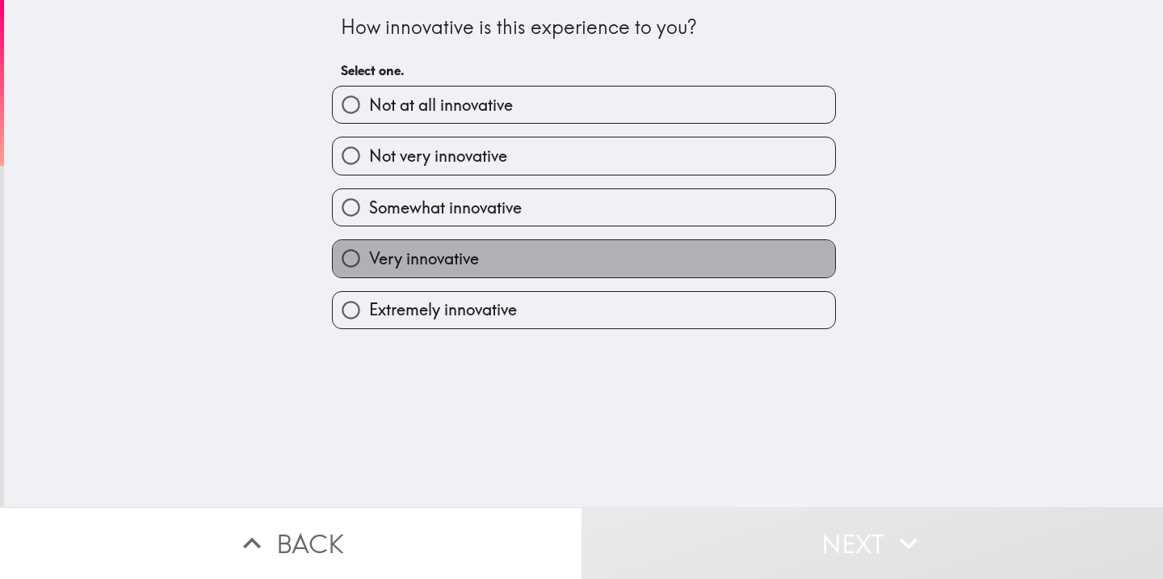
click at [505, 270] on label "Very innovative" at bounding box center [584, 258] width 503 height 36
click at [369, 270] on input "Very innovative" at bounding box center [351, 258] width 36 height 36
radio input "true"
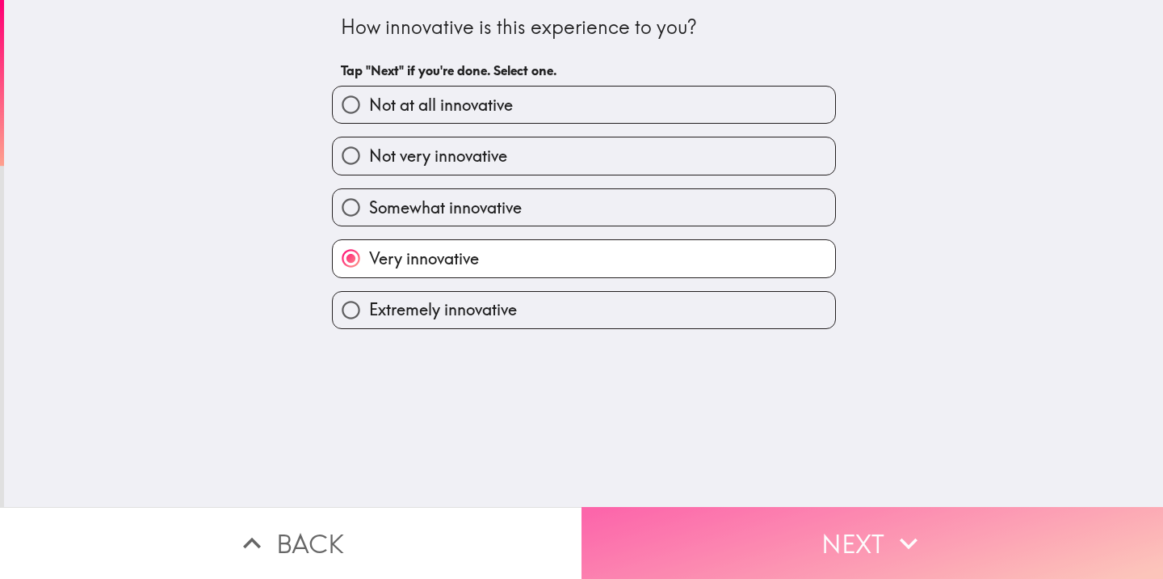
click at [715, 521] on button "Next" at bounding box center [873, 543] width 582 height 72
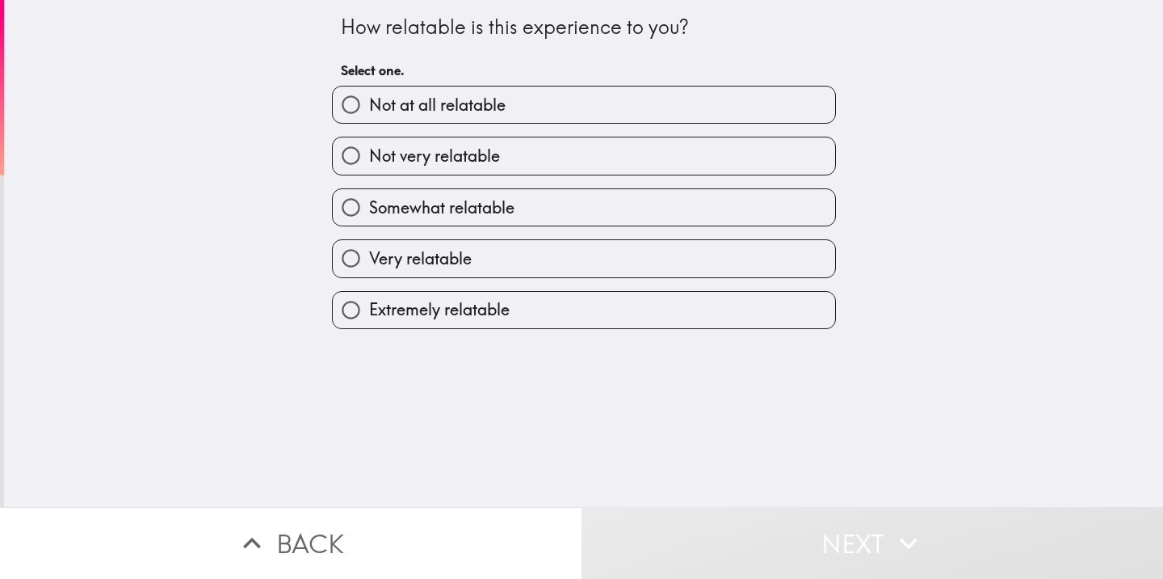
click at [510, 259] on label "Very relatable" at bounding box center [584, 258] width 503 height 36
click at [369, 259] on input "Very relatable" at bounding box center [351, 258] width 36 height 36
radio input "true"
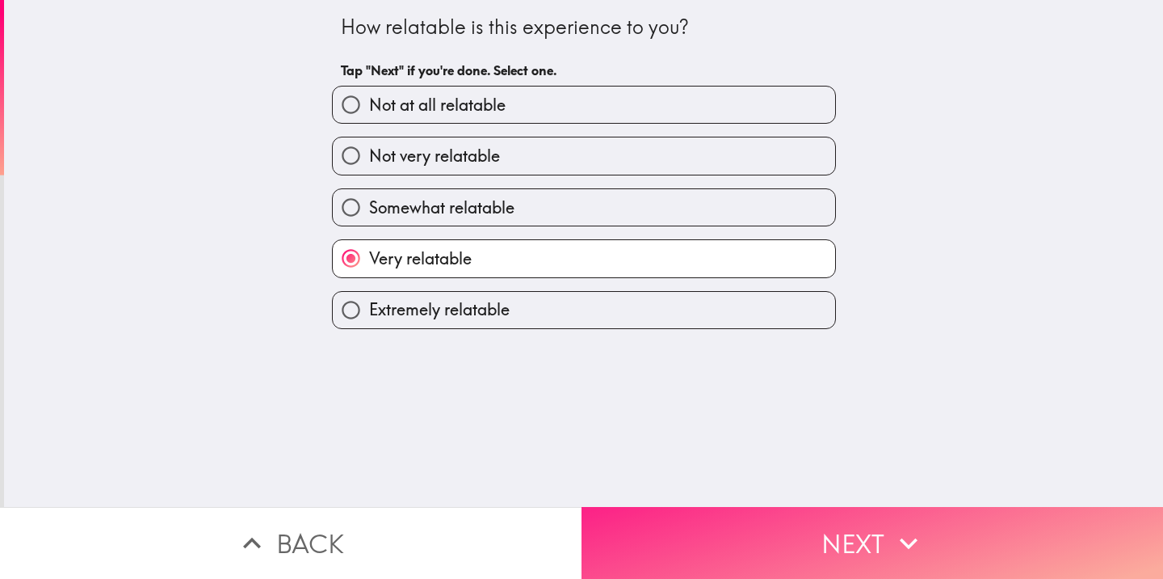
click at [768, 526] on button "Next" at bounding box center [873, 543] width 582 height 72
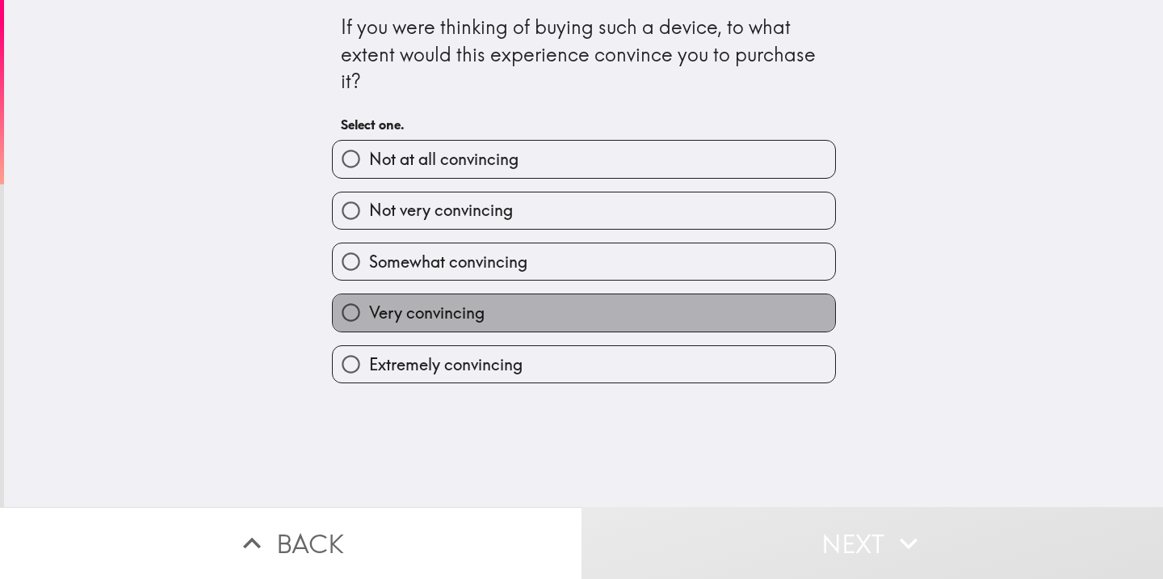
click at [538, 313] on label "Very convincing" at bounding box center [584, 312] width 503 height 36
click at [369, 313] on input "Very convincing" at bounding box center [351, 312] width 36 height 36
radio input "true"
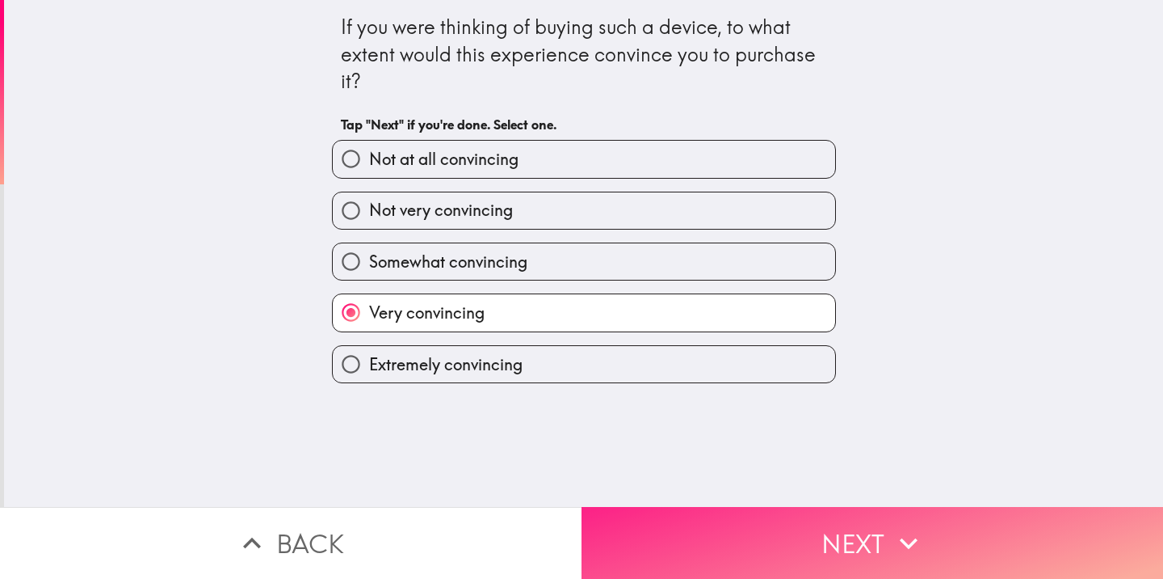
click at [753, 551] on button "Next" at bounding box center [873, 543] width 582 height 72
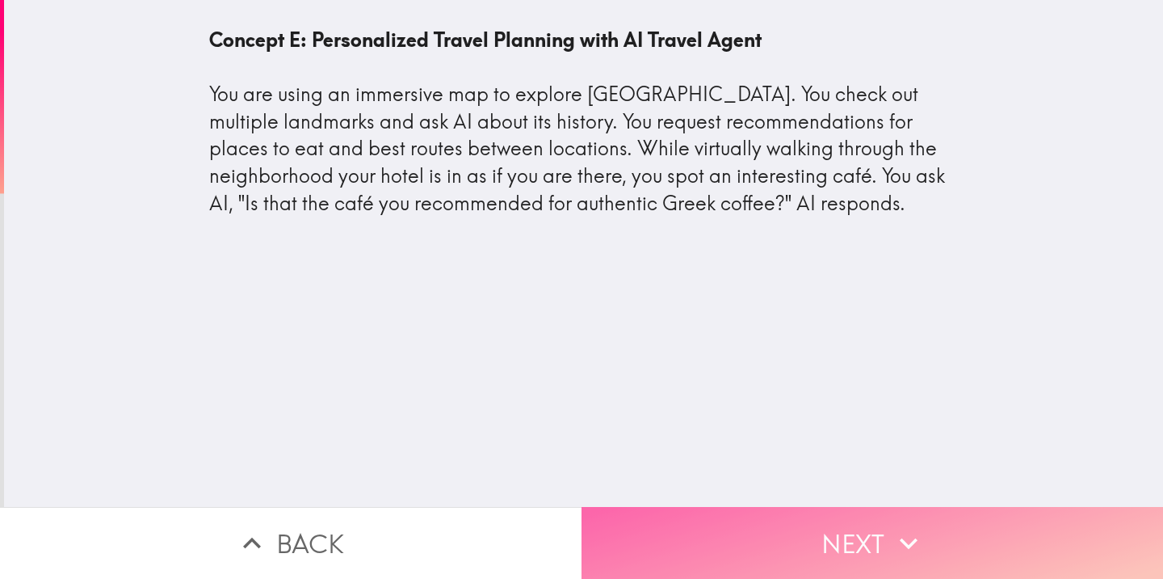
click at [768, 520] on button "Next" at bounding box center [873, 543] width 582 height 72
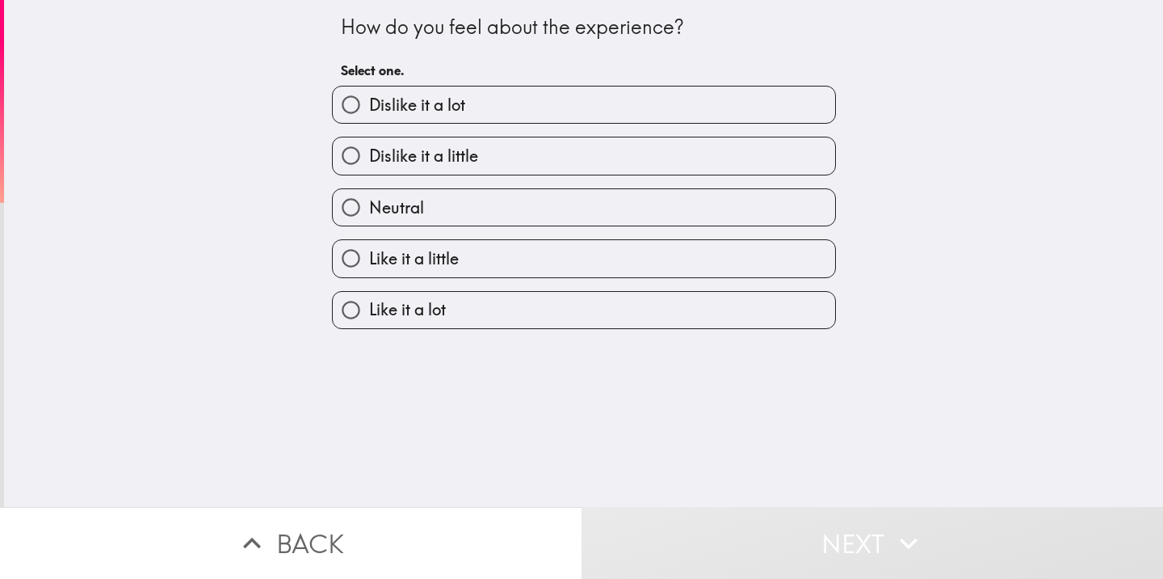
click at [498, 262] on label "Like it a little" at bounding box center [584, 258] width 503 height 36
click at [369, 262] on input "Like it a little" at bounding box center [351, 258] width 36 height 36
radio input "true"
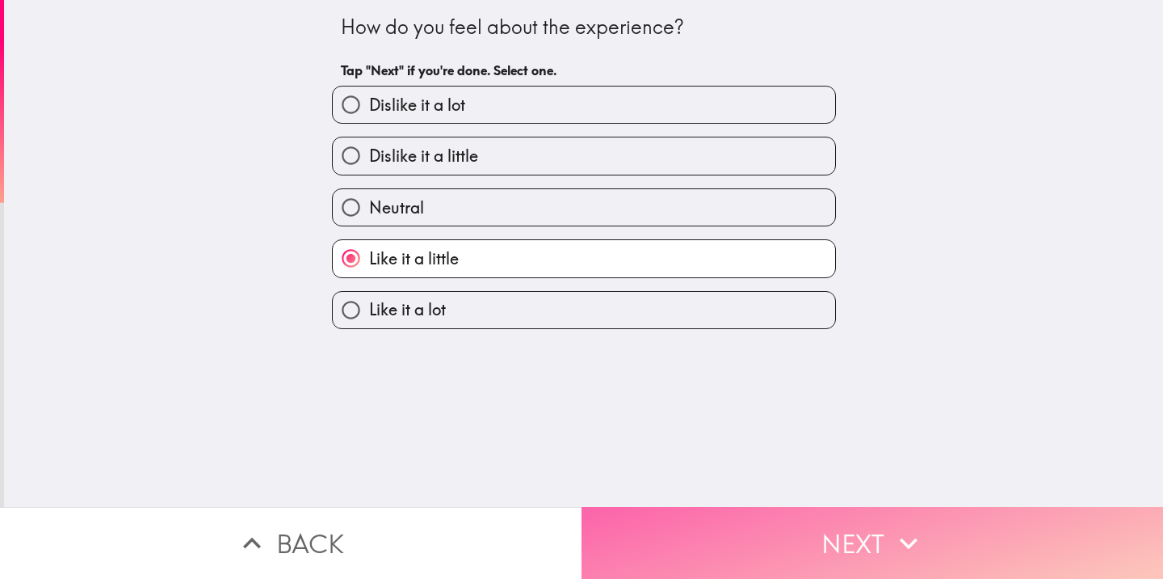
click at [734, 548] on button "Next" at bounding box center [873, 543] width 582 height 72
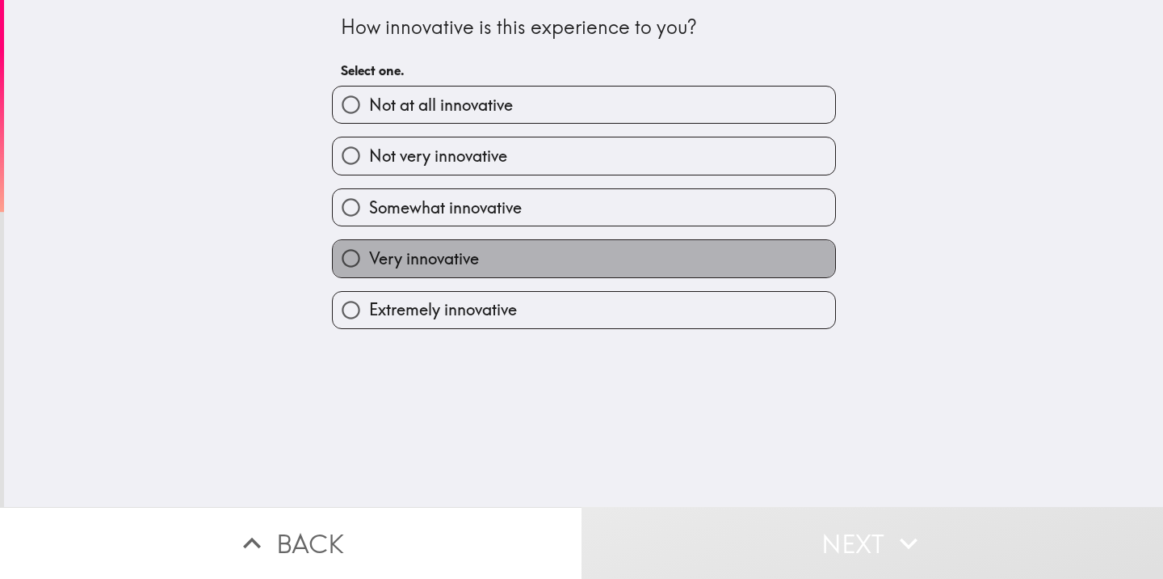
click at [732, 269] on label "Very innovative" at bounding box center [584, 258] width 503 height 36
click at [369, 269] on input "Very innovative" at bounding box center [351, 258] width 36 height 36
radio input "true"
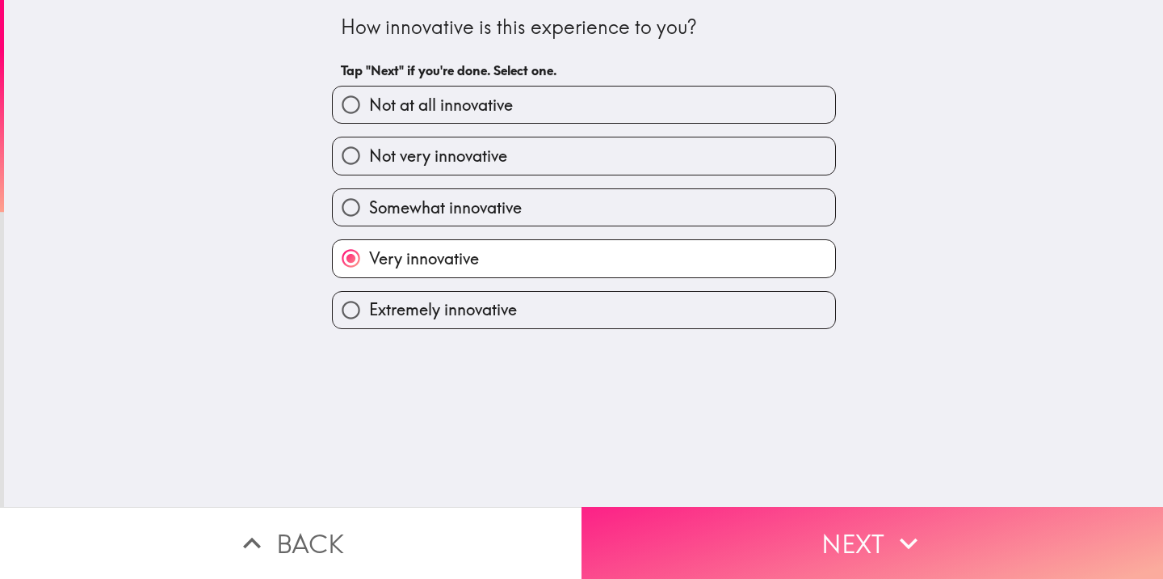
click at [848, 518] on button "Next" at bounding box center [873, 543] width 582 height 72
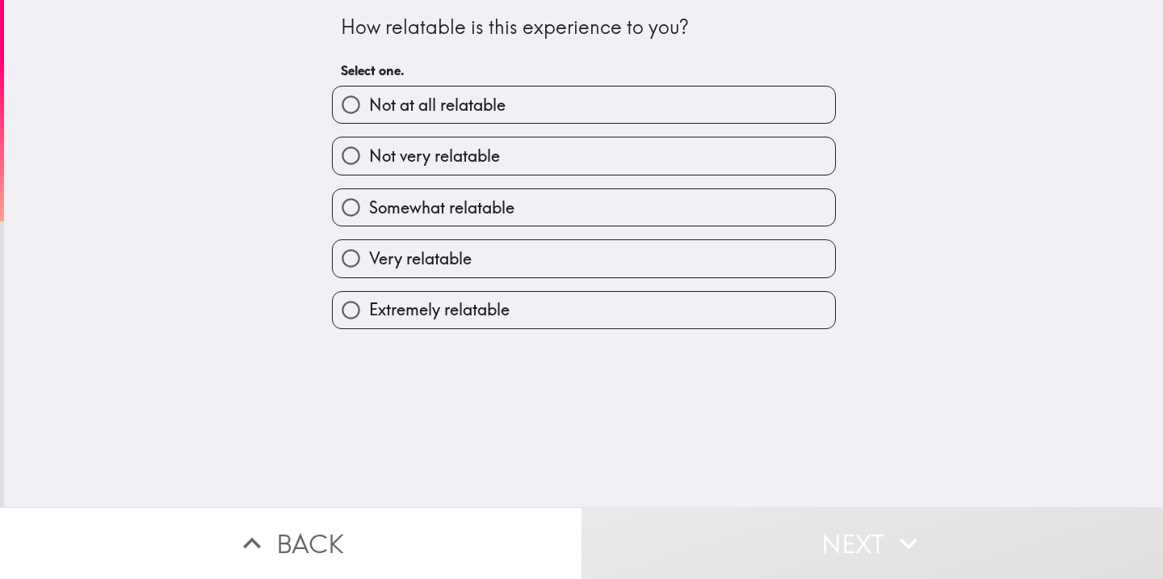
click at [527, 275] on label "Very relatable" at bounding box center [584, 258] width 503 height 36
click at [369, 275] on input "Very relatable" at bounding box center [351, 258] width 36 height 36
radio input "true"
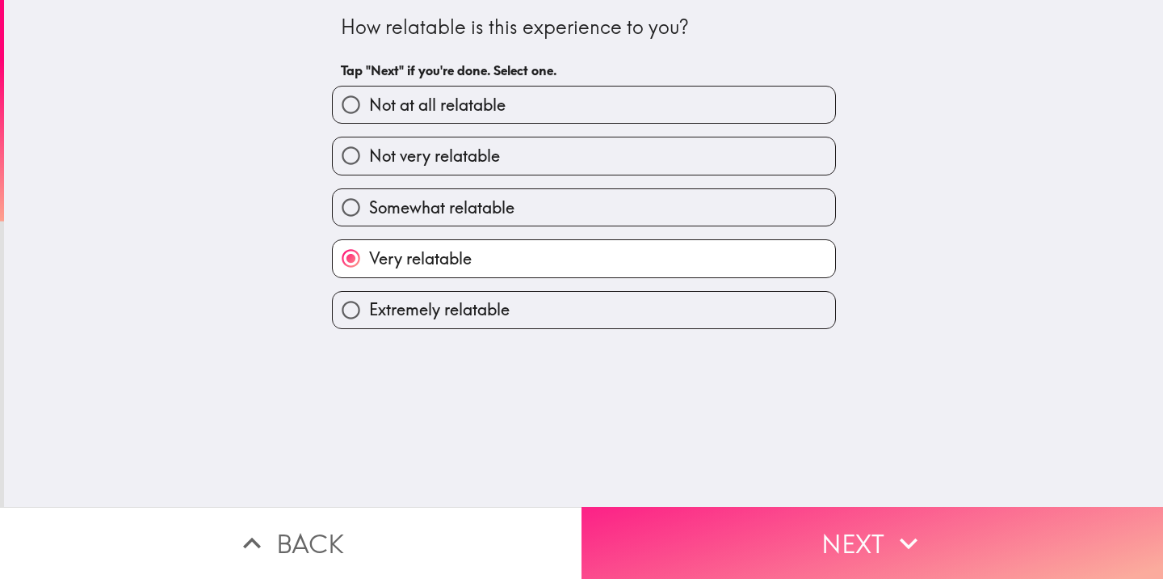
click at [856, 530] on button "Next" at bounding box center [873, 543] width 582 height 72
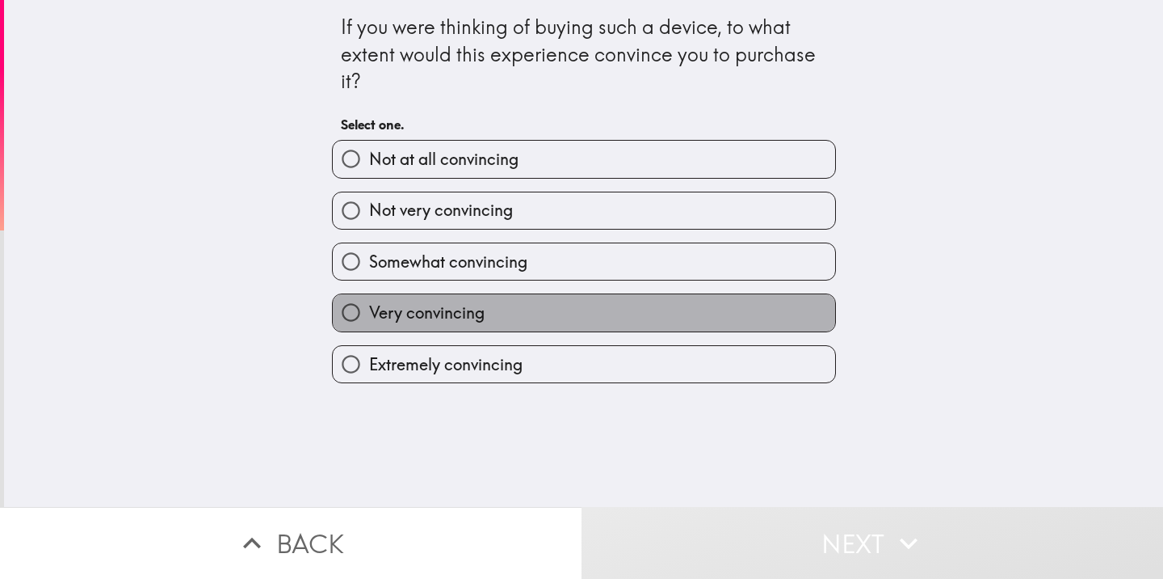
click at [725, 307] on label "Very convincing" at bounding box center [584, 312] width 503 height 36
click at [369, 307] on input "Very convincing" at bounding box center [351, 312] width 36 height 36
radio input "true"
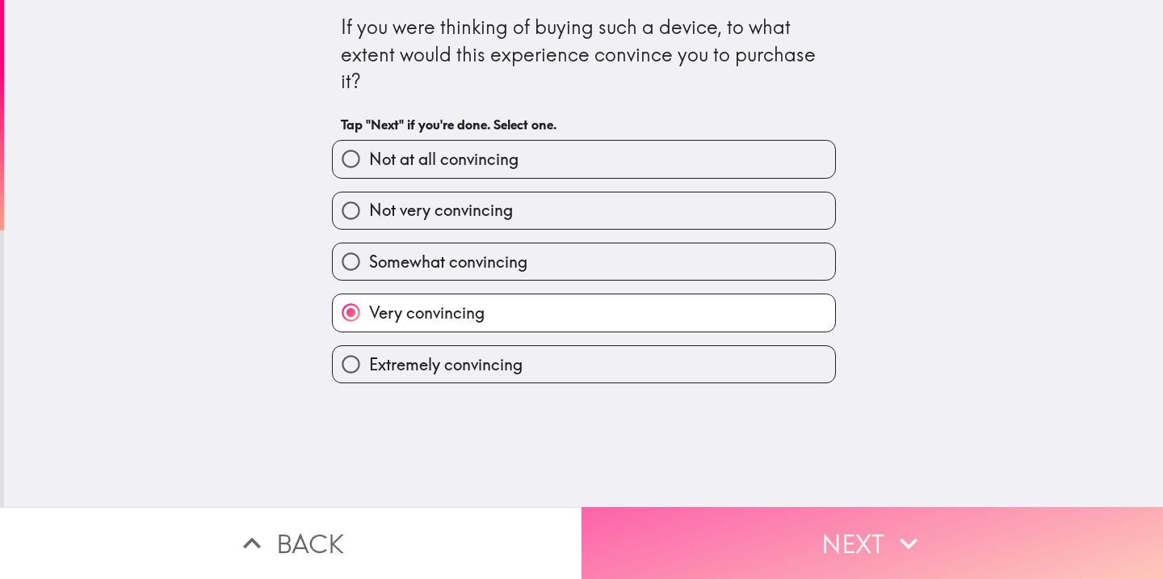
click at [858, 526] on button "Next" at bounding box center [873, 543] width 582 height 72
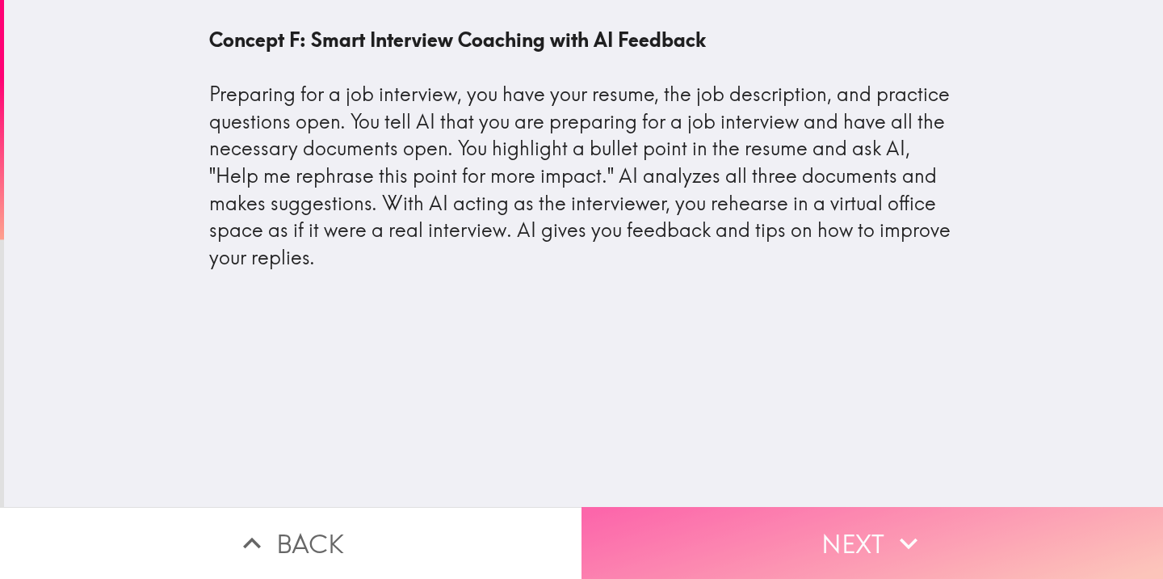
click at [843, 541] on button "Next" at bounding box center [873, 543] width 582 height 72
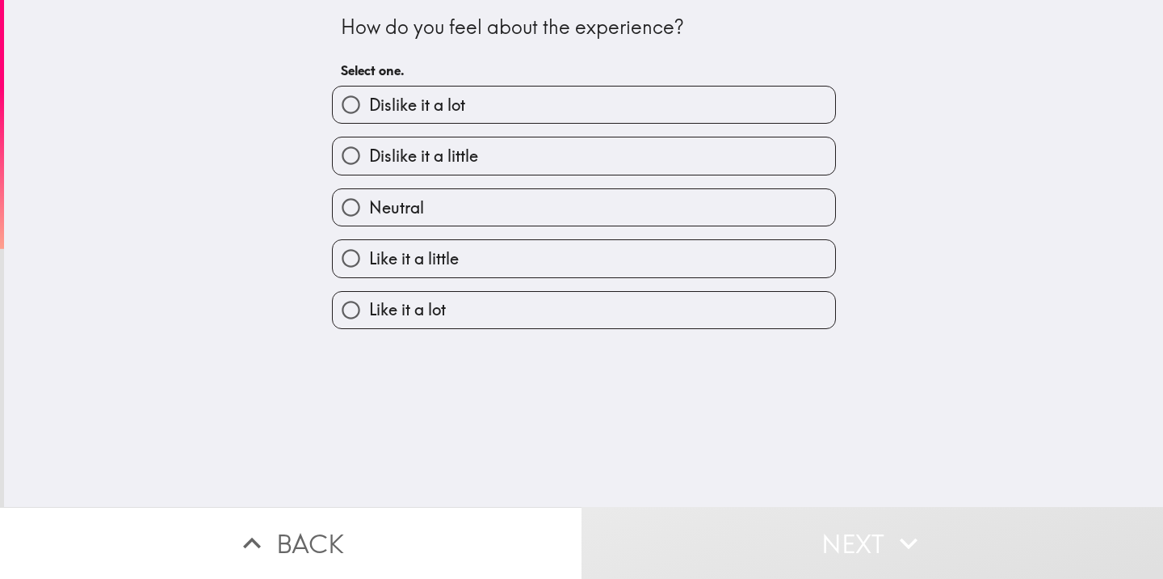
click at [517, 260] on label "Like it a little" at bounding box center [584, 258] width 503 height 36
click at [369, 260] on input "Like it a little" at bounding box center [351, 258] width 36 height 36
radio input "true"
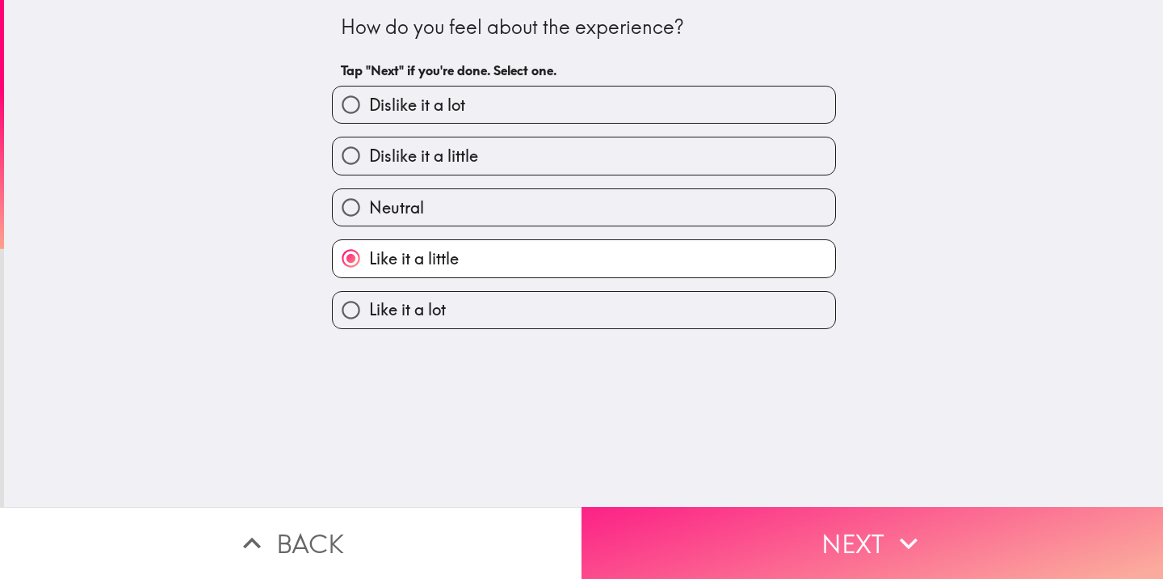
click at [800, 528] on button "Next" at bounding box center [873, 543] width 582 height 72
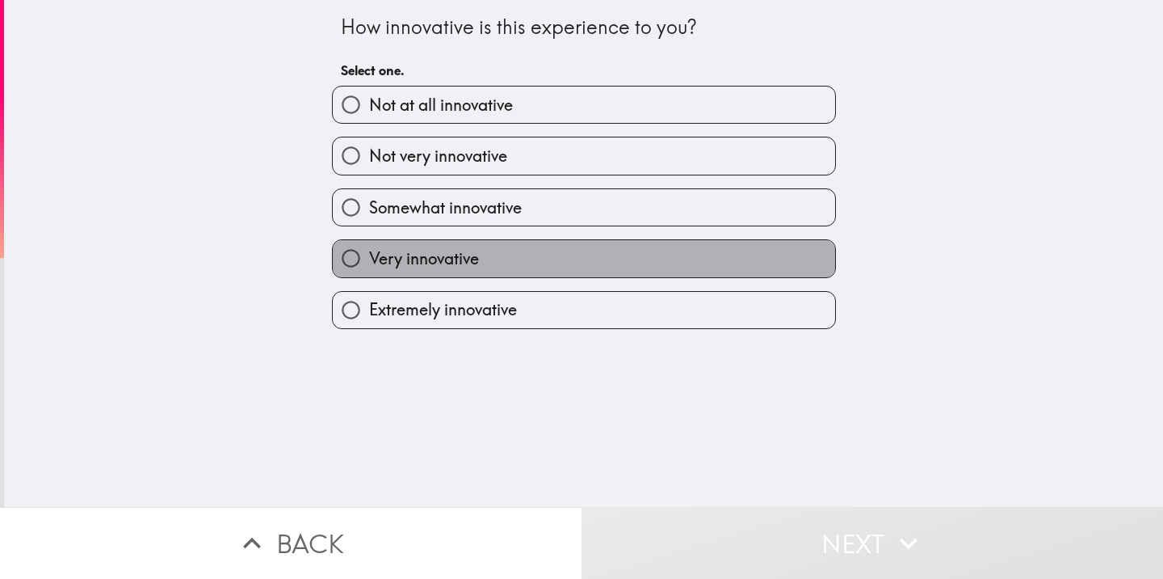
click at [488, 262] on label "Very innovative" at bounding box center [584, 258] width 503 height 36
click at [369, 262] on input "Very innovative" at bounding box center [351, 258] width 36 height 36
radio input "true"
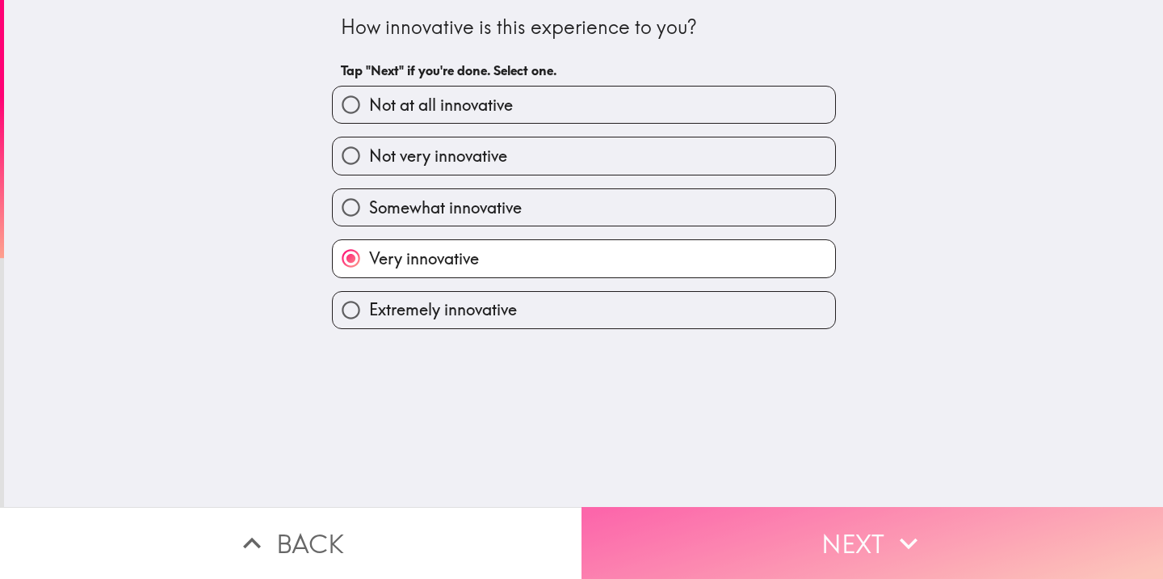
click at [855, 536] on button "Next" at bounding box center [873, 543] width 582 height 72
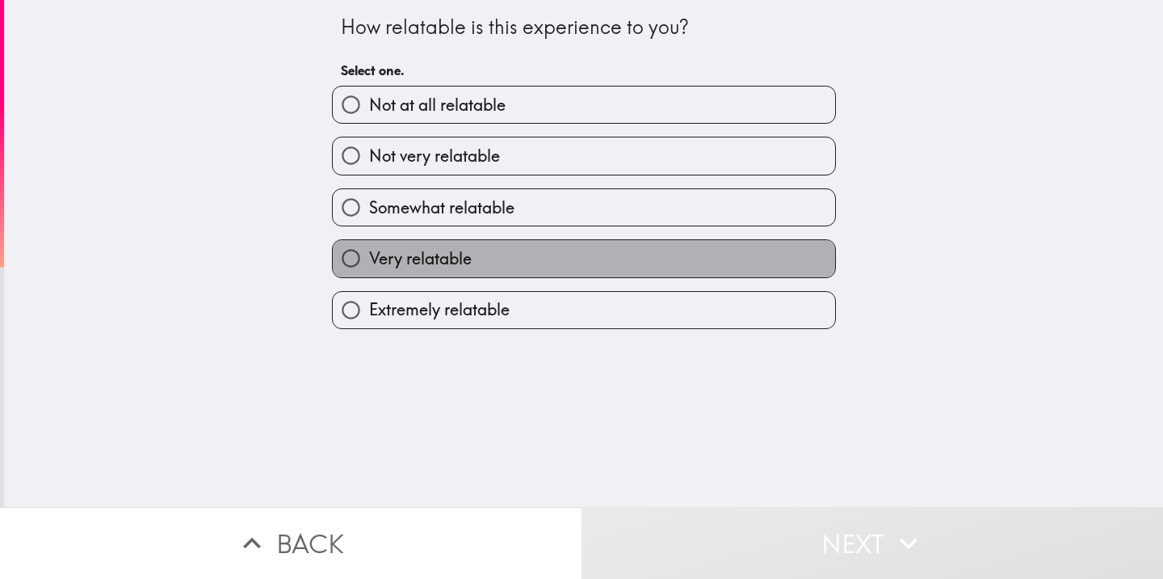
click at [515, 262] on label "Very relatable" at bounding box center [584, 258] width 503 height 36
click at [369, 262] on input "Very relatable" at bounding box center [351, 258] width 36 height 36
radio input "true"
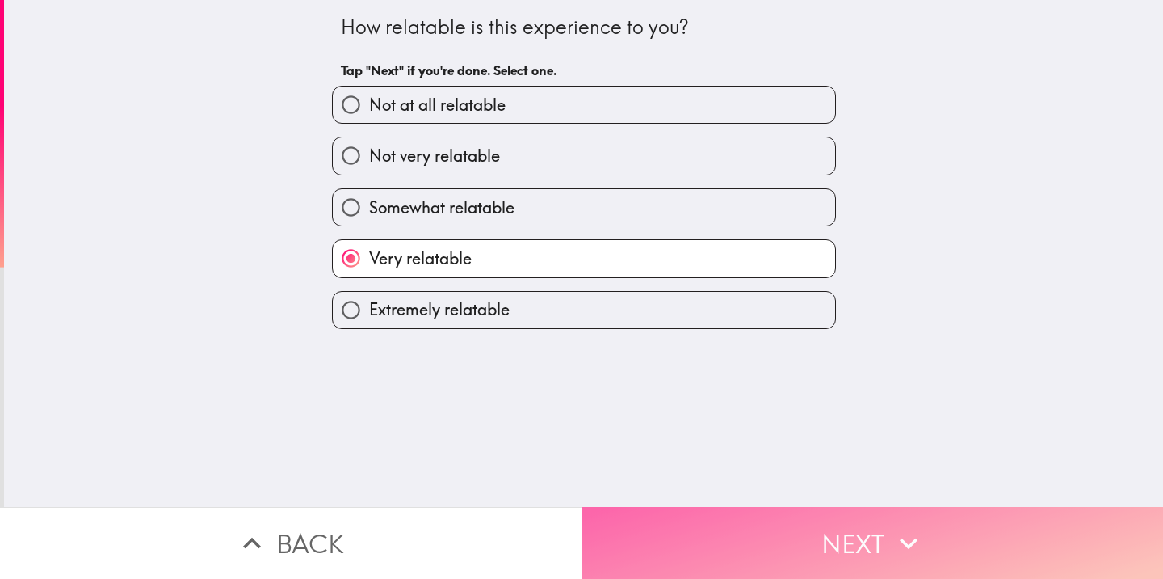
click at [791, 538] on button "Next" at bounding box center [873, 543] width 582 height 72
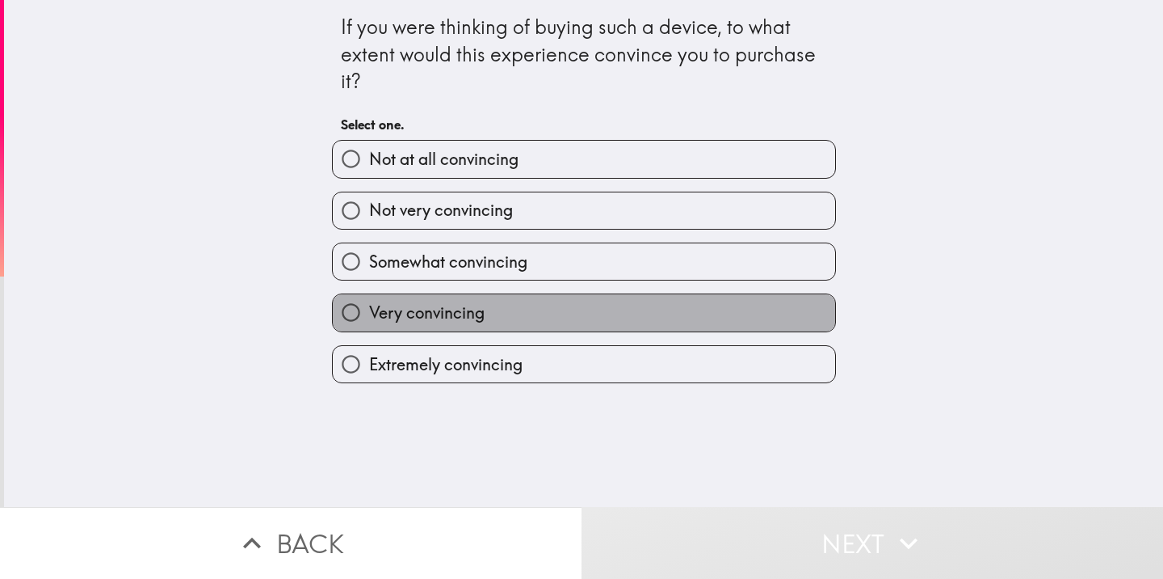
click at [592, 321] on label "Very convincing" at bounding box center [584, 312] width 503 height 36
click at [369, 321] on input "Very convincing" at bounding box center [351, 312] width 36 height 36
radio input "true"
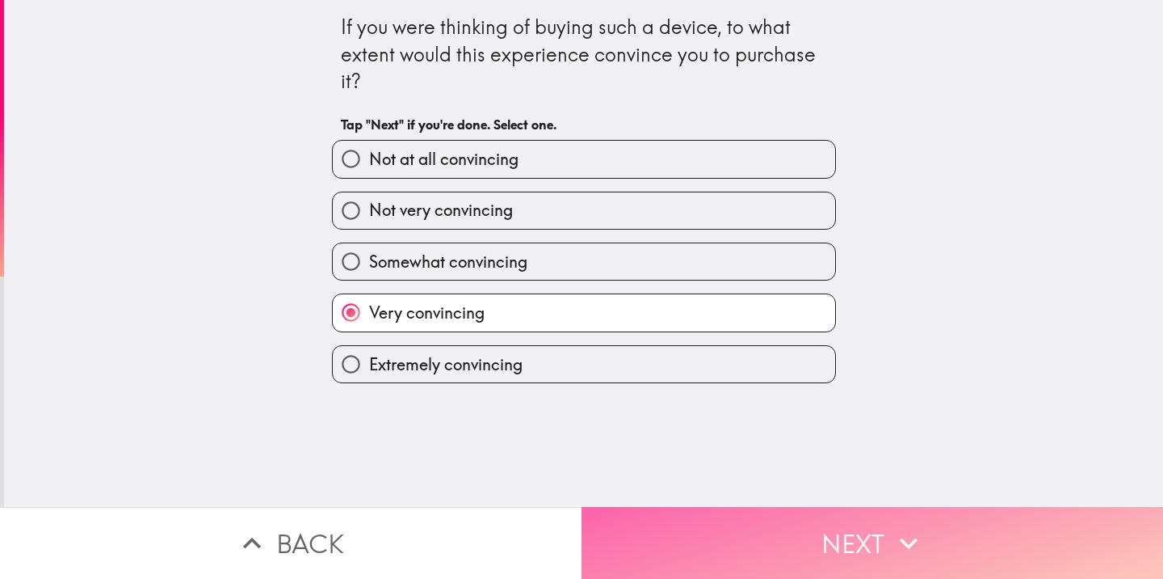
click at [788, 535] on button "Next" at bounding box center [873, 543] width 582 height 72
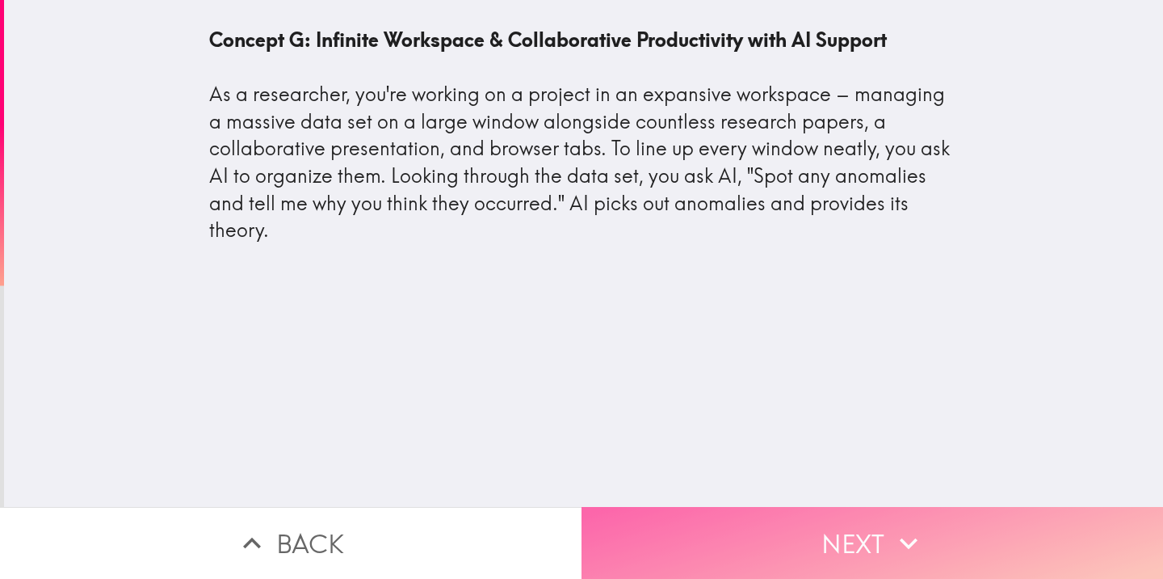
click at [863, 533] on button "Next" at bounding box center [873, 543] width 582 height 72
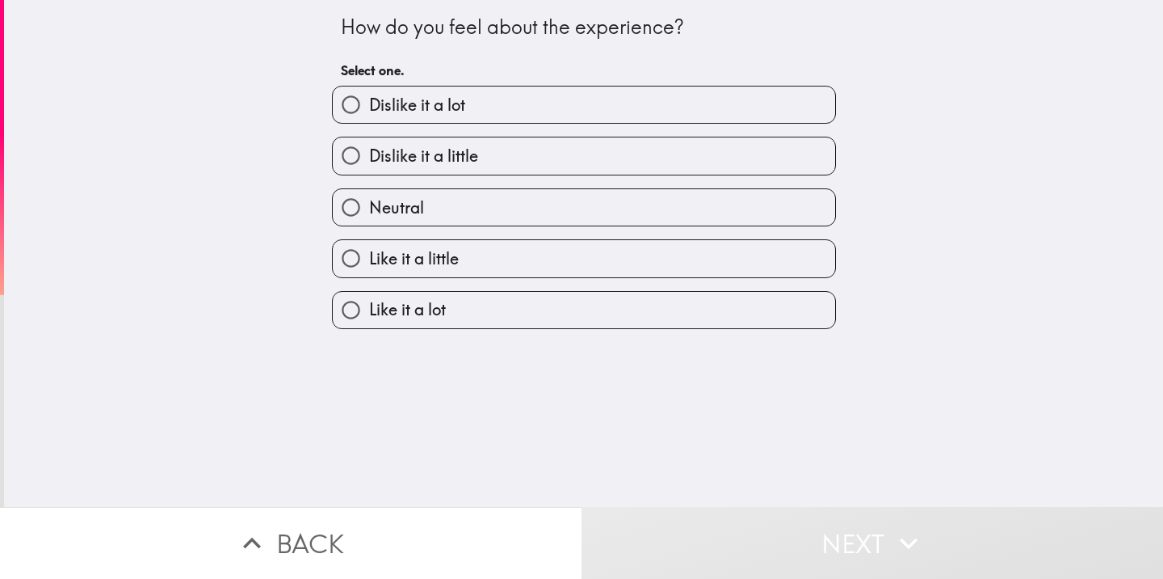
click at [625, 271] on label "Like it a little" at bounding box center [584, 258] width 503 height 36
click at [369, 271] on input "Like it a little" at bounding box center [351, 258] width 36 height 36
radio input "true"
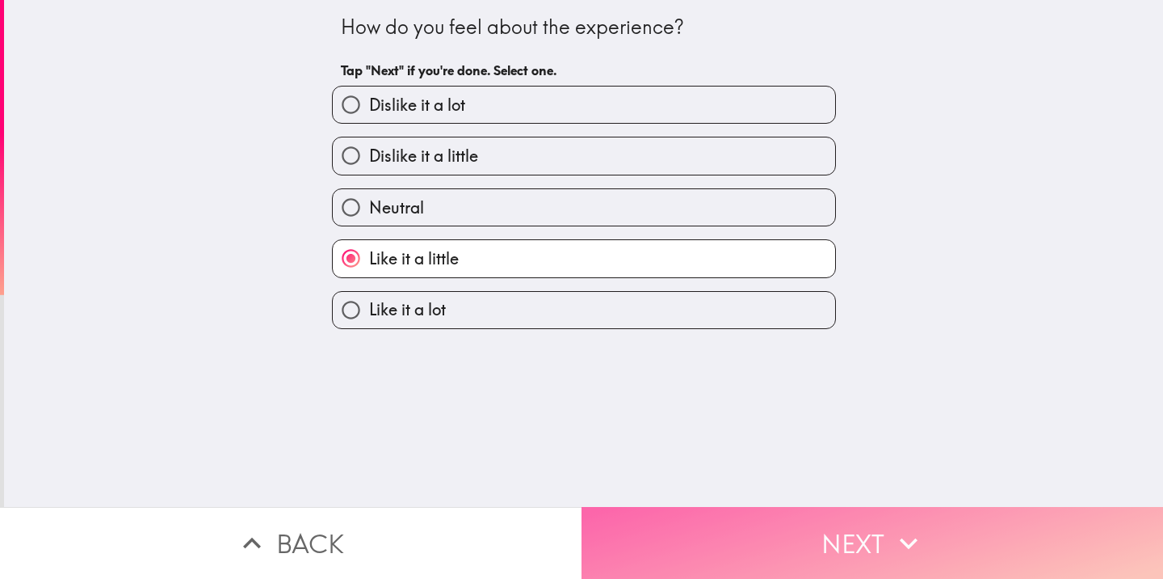
click at [820, 514] on button "Next" at bounding box center [873, 543] width 582 height 72
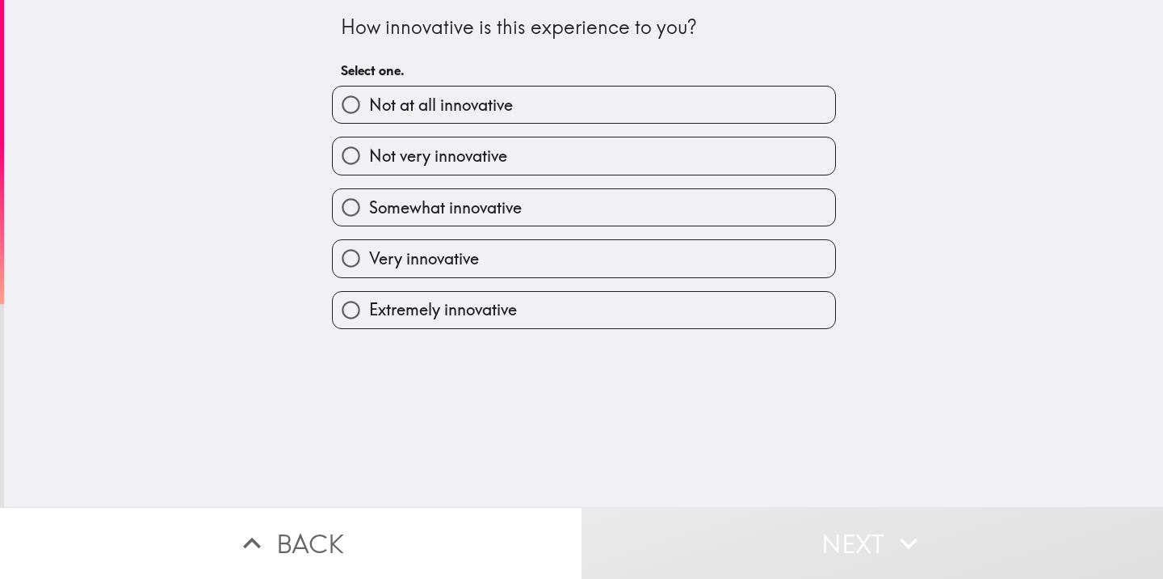
click at [546, 269] on label "Very innovative" at bounding box center [584, 258] width 503 height 36
click at [369, 269] on input "Very innovative" at bounding box center [351, 258] width 36 height 36
radio input "true"
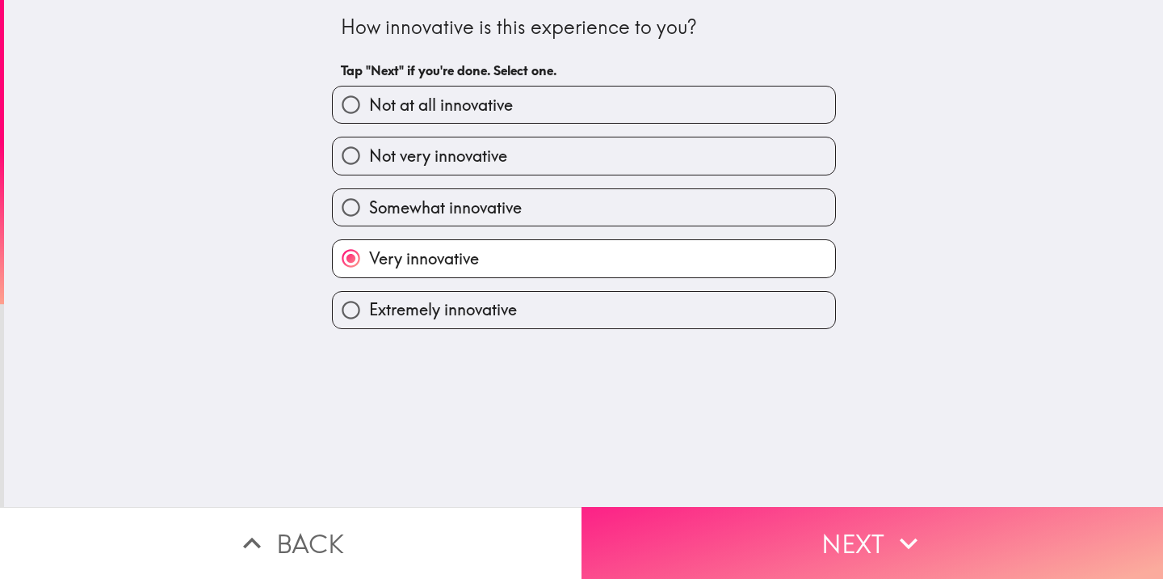
click at [744, 530] on button "Next" at bounding box center [873, 543] width 582 height 72
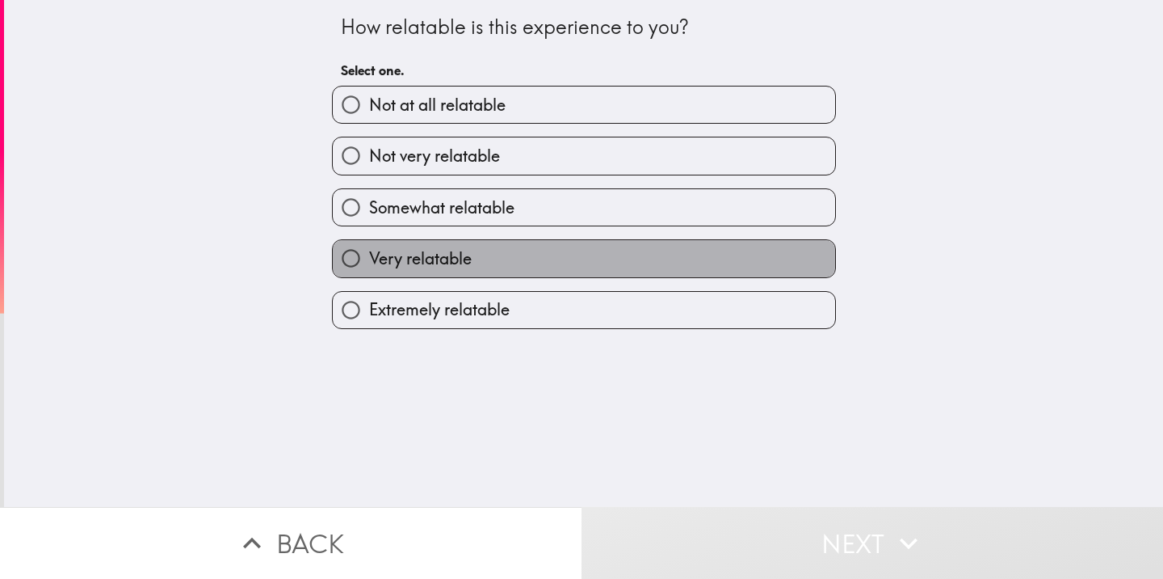
click at [675, 246] on label "Very relatable" at bounding box center [584, 258] width 503 height 36
click at [369, 246] on input "Very relatable" at bounding box center [351, 258] width 36 height 36
radio input "true"
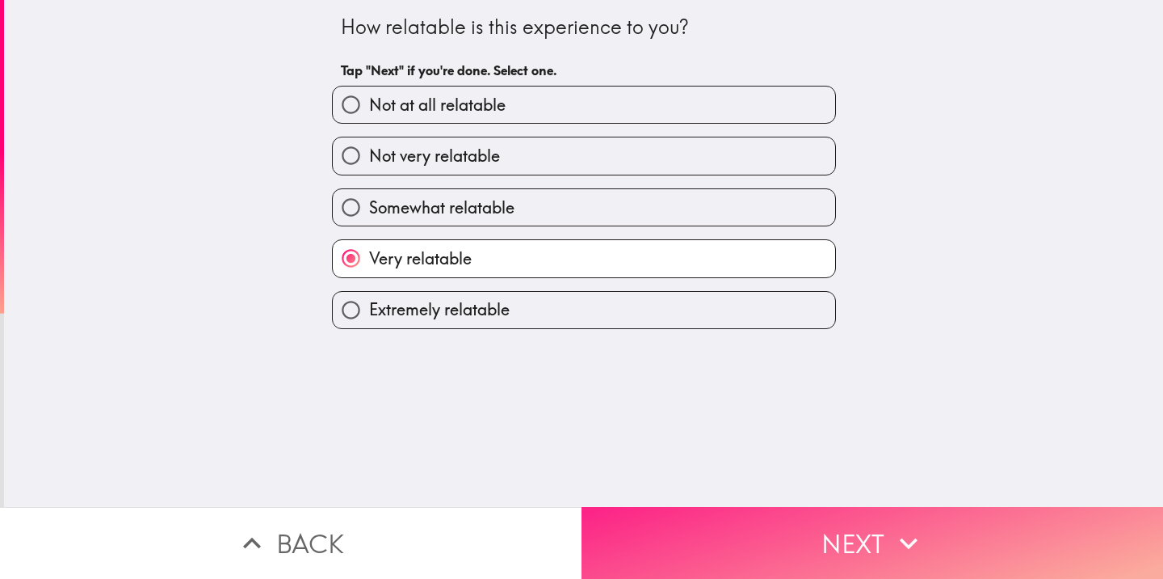
click at [798, 522] on button "Next" at bounding box center [873, 543] width 582 height 72
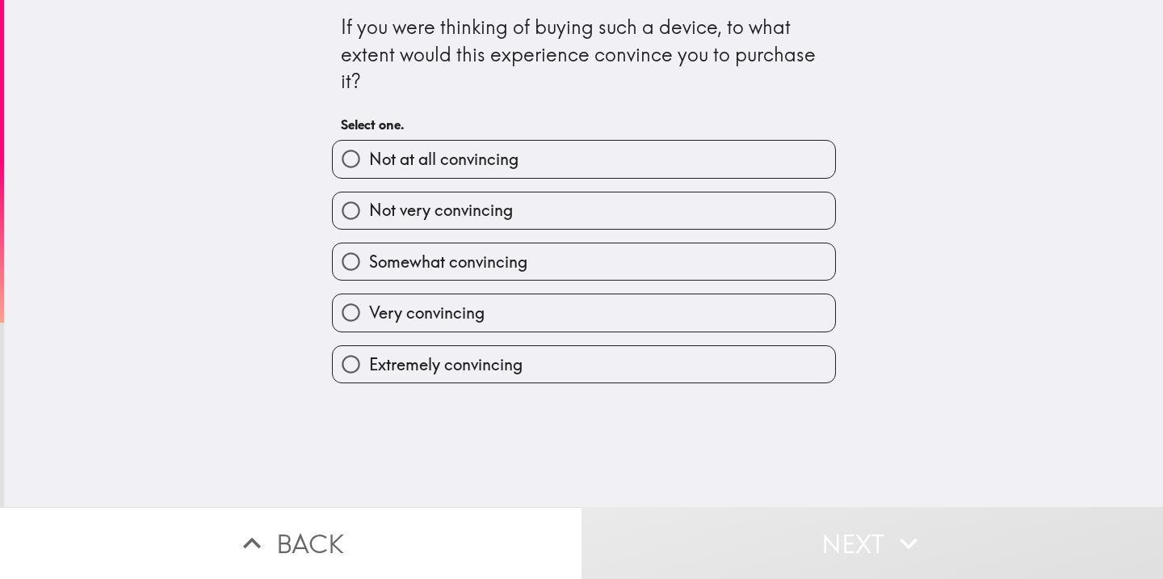
click at [763, 315] on label "Very convincing" at bounding box center [584, 312] width 503 height 36
click at [369, 315] on input "Very convincing" at bounding box center [351, 312] width 36 height 36
radio input "true"
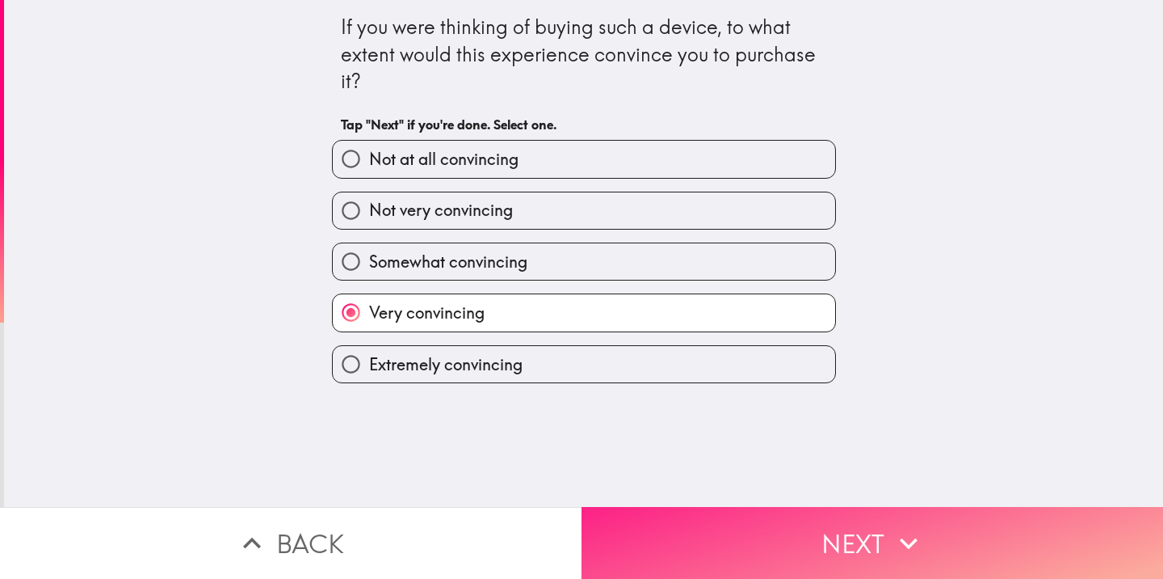
click at [809, 518] on button "Next" at bounding box center [873, 543] width 582 height 72
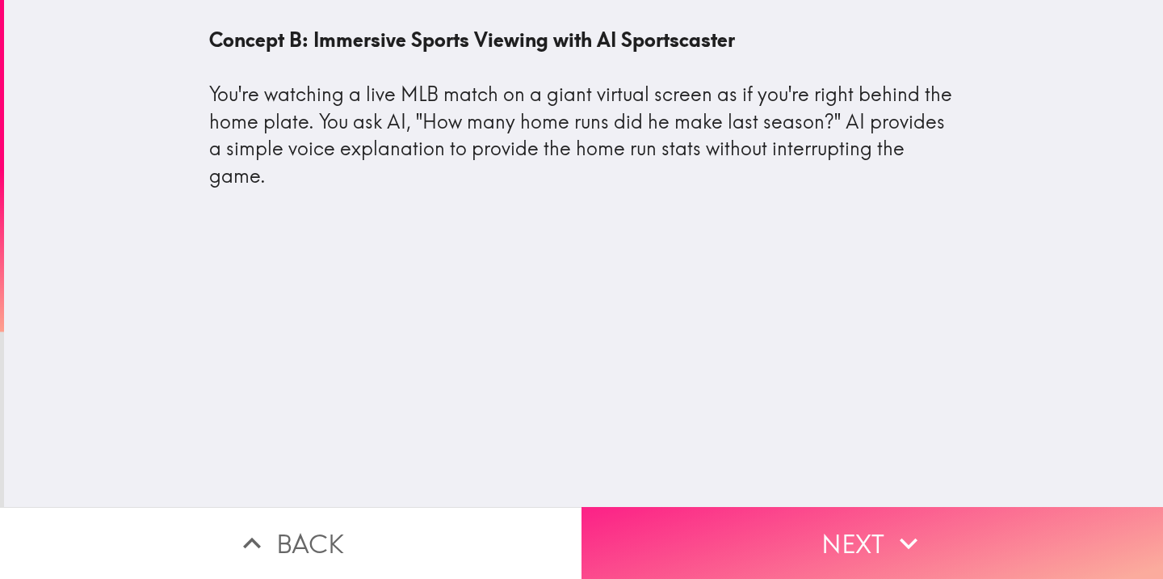
click at [732, 520] on button "Next" at bounding box center [873, 543] width 582 height 72
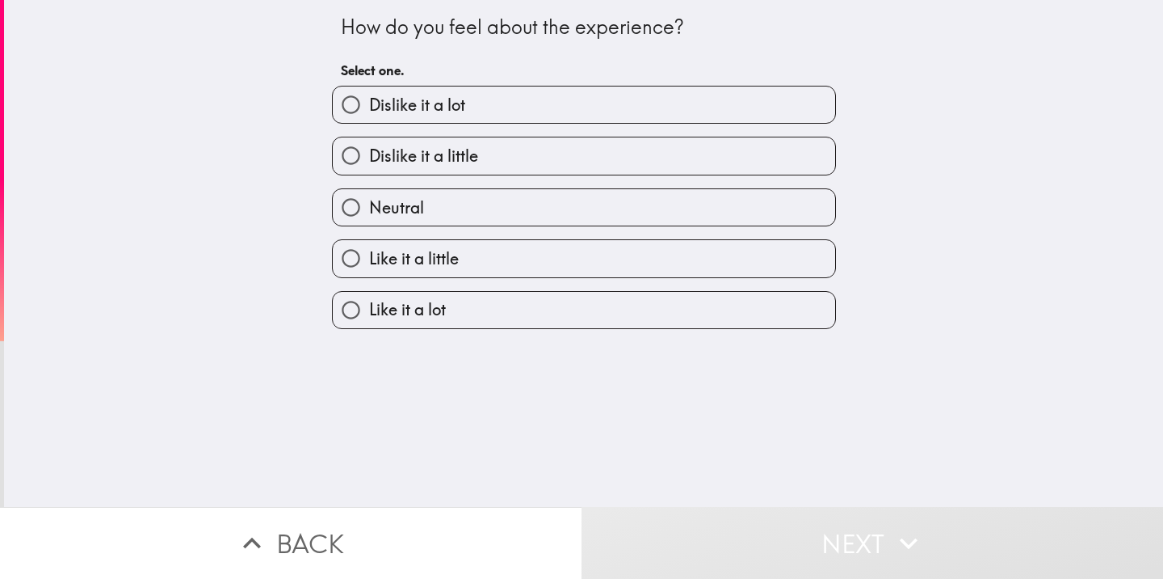
click at [564, 267] on label "Like it a little" at bounding box center [584, 258] width 503 height 36
click at [369, 267] on input "Like it a little" at bounding box center [351, 258] width 36 height 36
radio input "true"
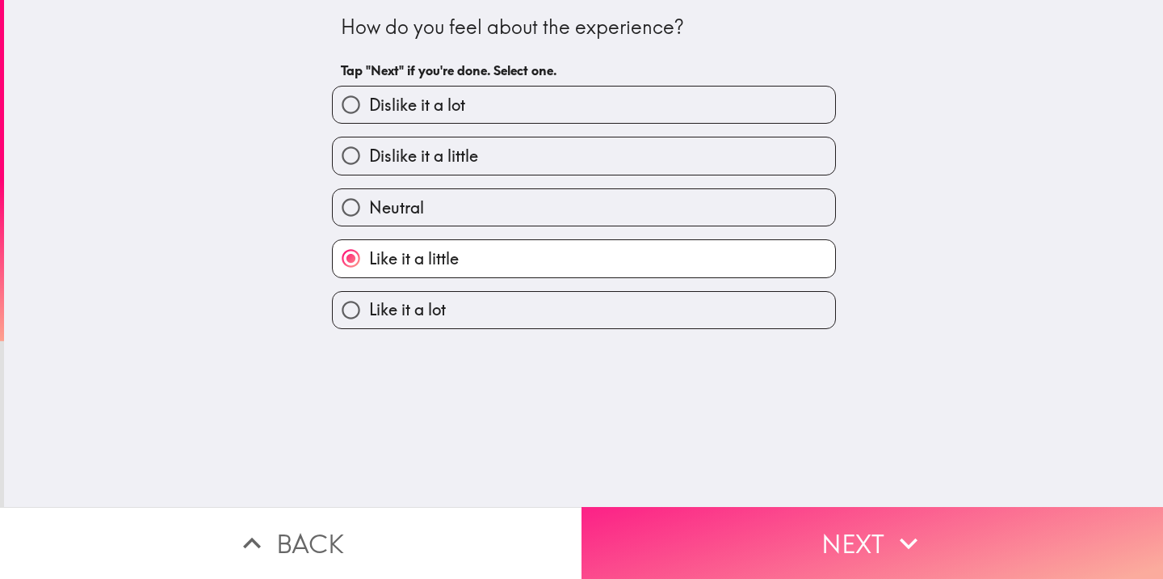
click at [794, 507] on button "Next" at bounding box center [873, 543] width 582 height 72
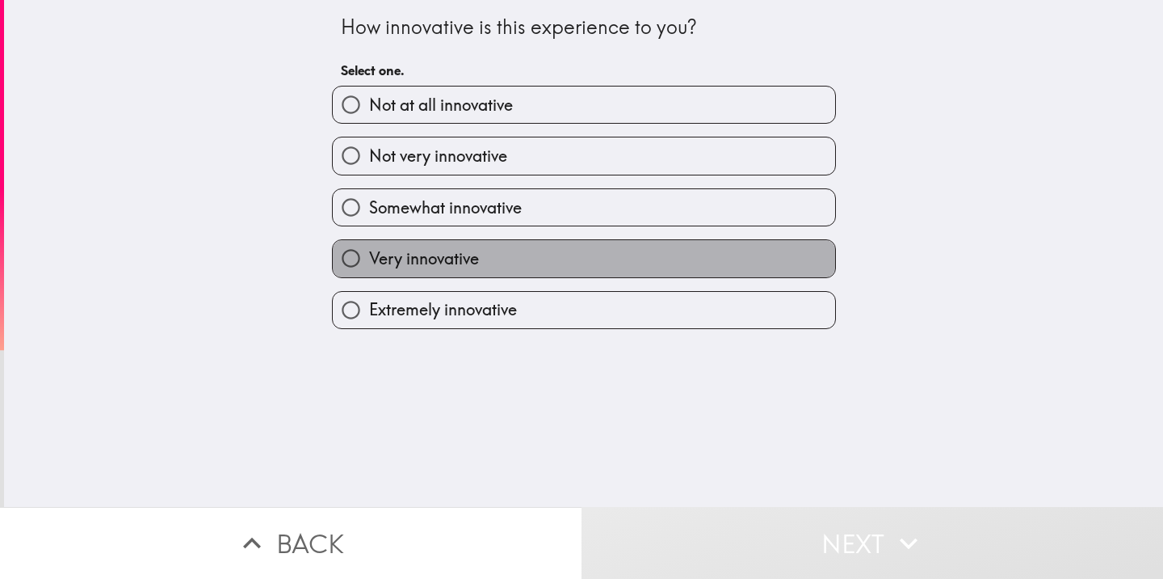
click at [603, 268] on label "Very innovative" at bounding box center [584, 258] width 503 height 36
click at [369, 268] on input "Very innovative" at bounding box center [351, 258] width 36 height 36
radio input "true"
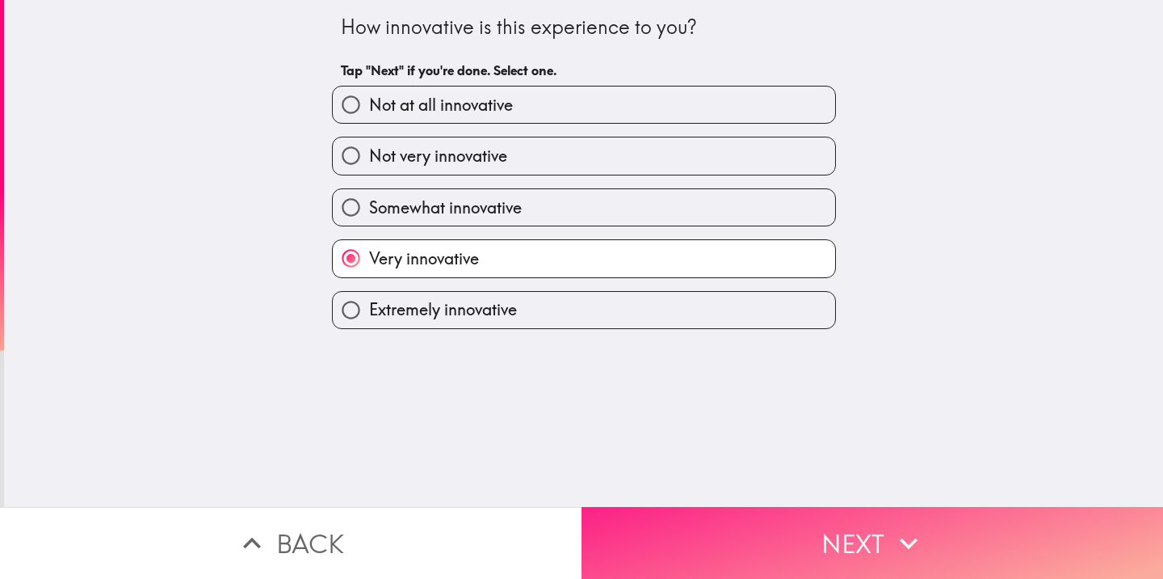
click at [710, 536] on button "Next" at bounding box center [873, 543] width 582 height 72
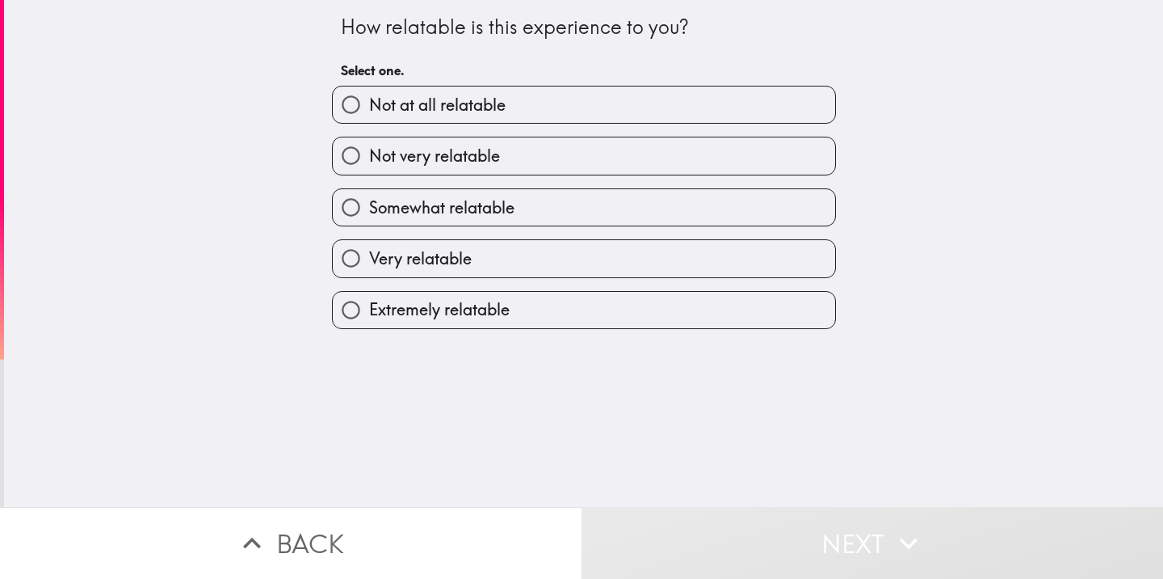
click at [710, 536] on button "Next" at bounding box center [873, 543] width 582 height 72
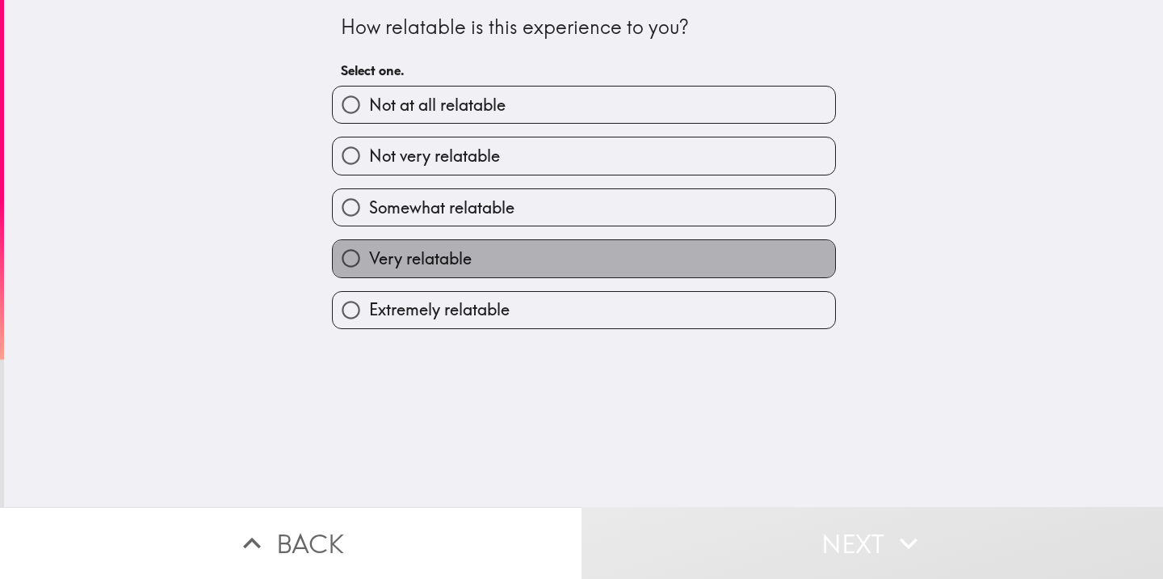
click at [601, 259] on label "Very relatable" at bounding box center [584, 258] width 503 height 36
click at [369, 259] on input "Very relatable" at bounding box center [351, 258] width 36 height 36
radio input "true"
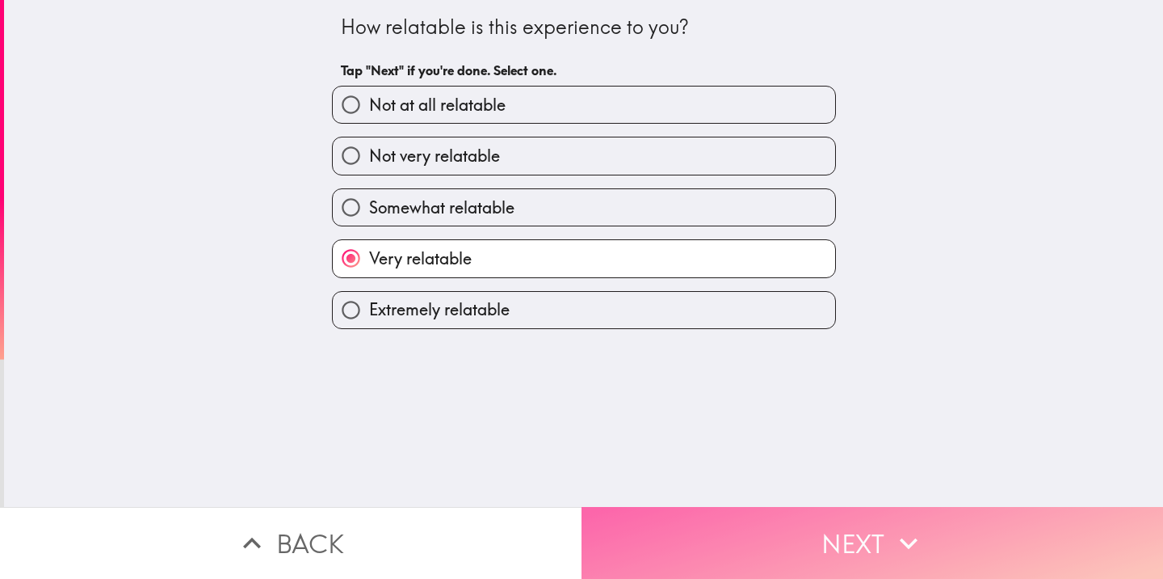
click at [700, 530] on button "Next" at bounding box center [873, 543] width 582 height 72
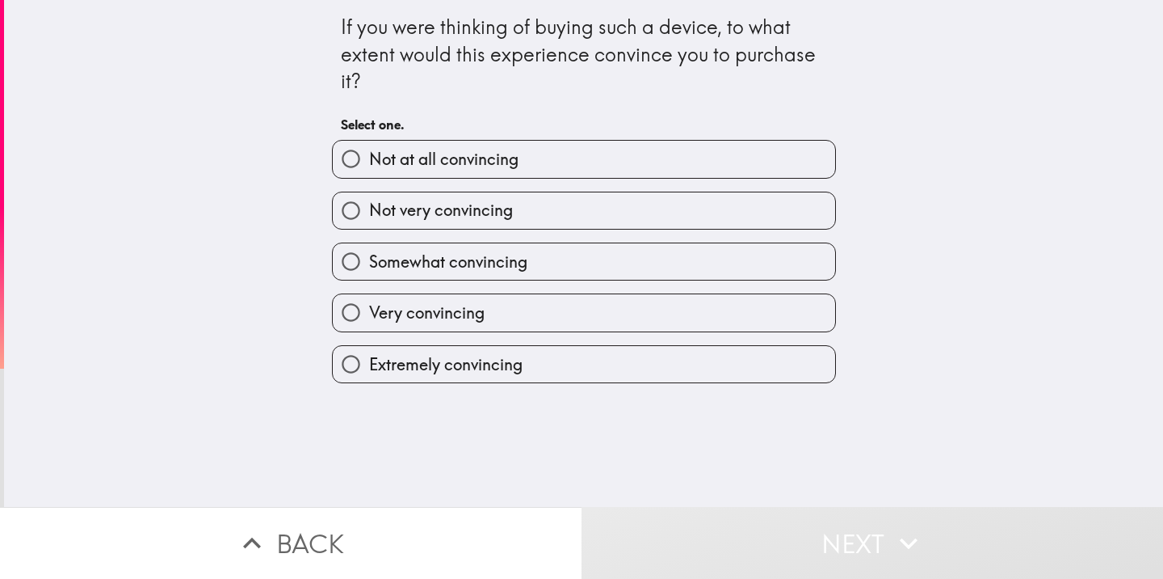
click at [545, 321] on label "Very convincing" at bounding box center [584, 312] width 503 height 36
click at [369, 321] on input "Very convincing" at bounding box center [351, 312] width 36 height 36
radio input "true"
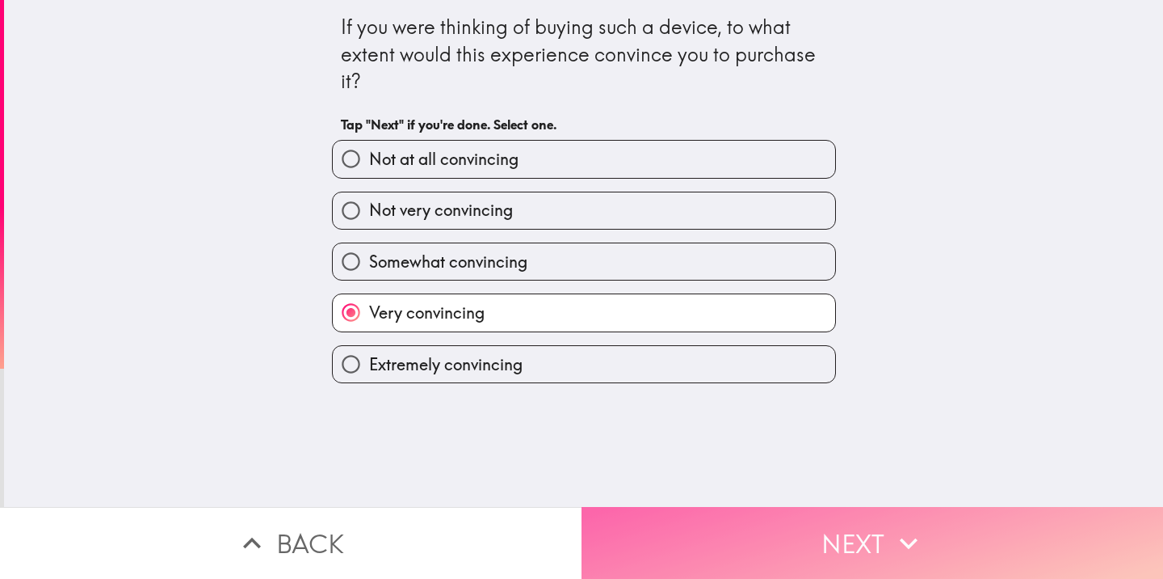
click at [728, 527] on button "Next" at bounding box center [873, 543] width 582 height 72
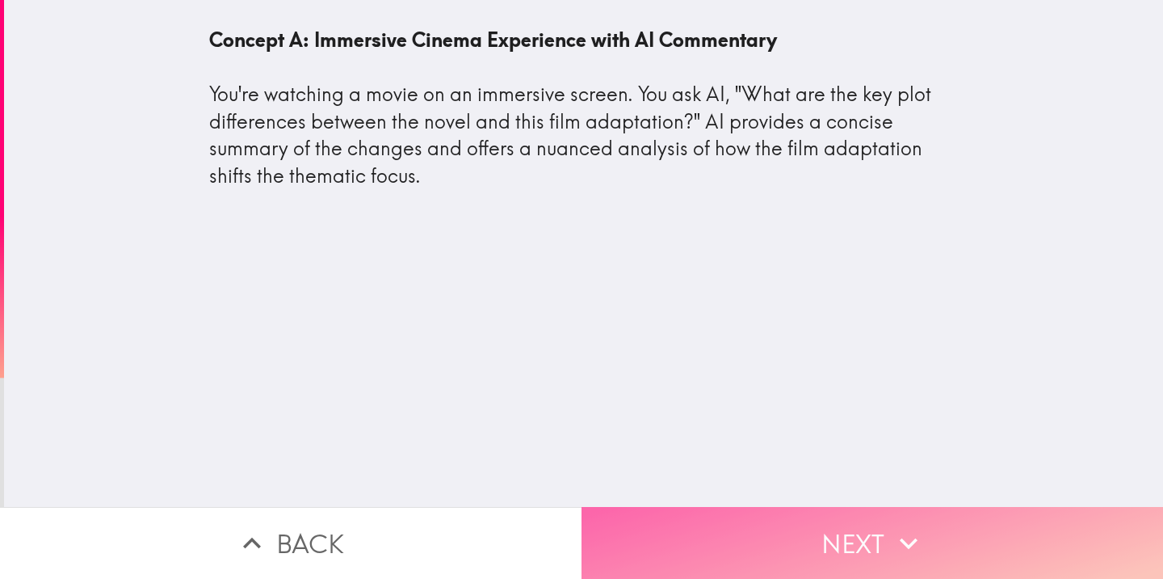
click at [874, 541] on button "Next" at bounding box center [873, 543] width 582 height 72
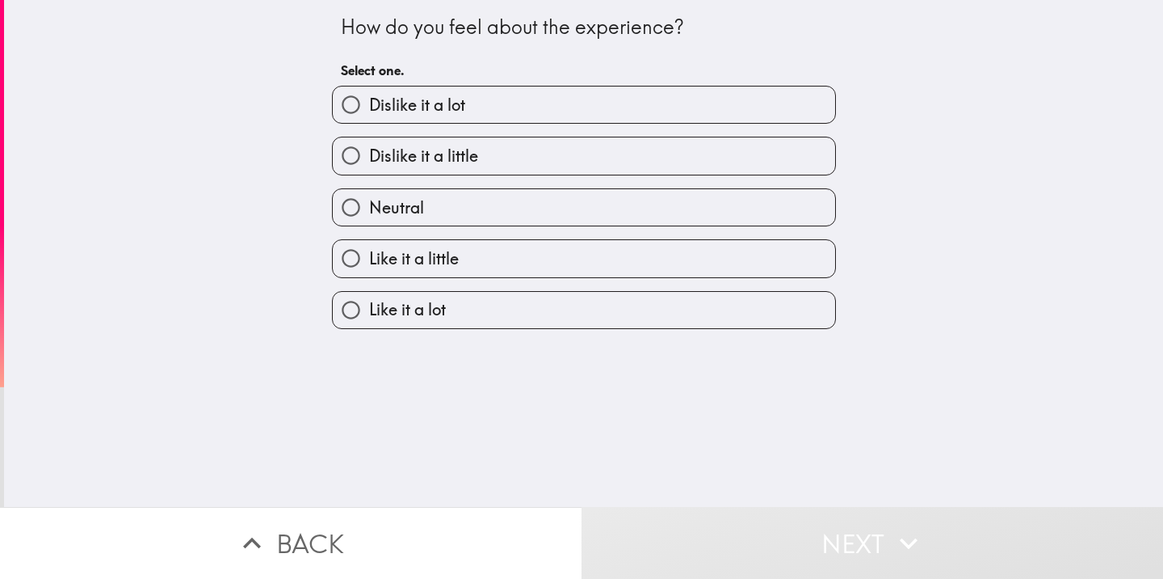
click at [643, 278] on div "Like it a lot" at bounding box center [577, 303] width 517 height 51
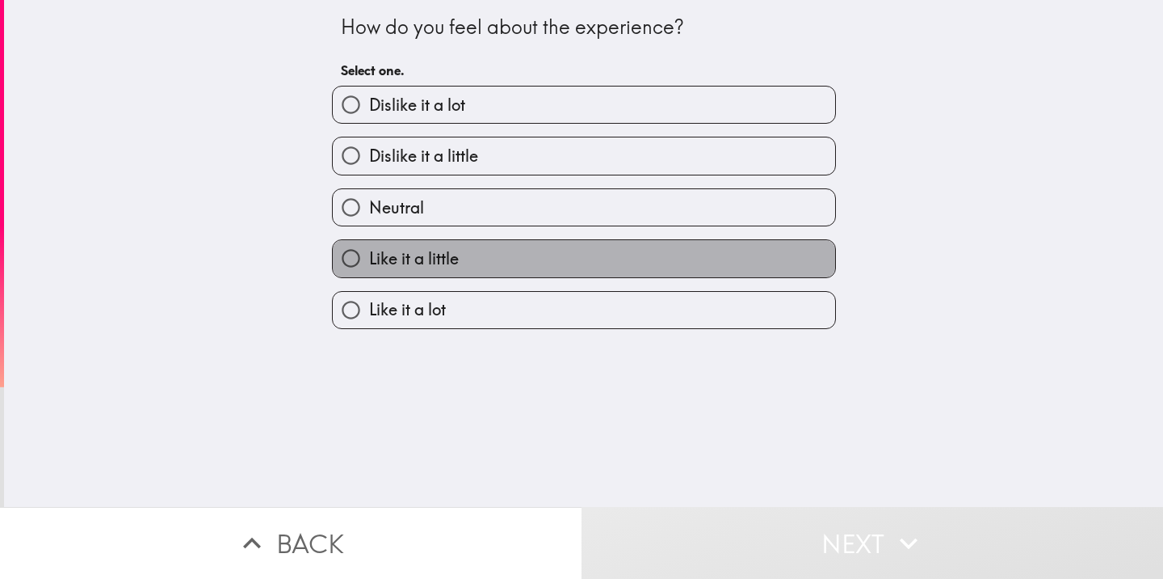
click at [646, 272] on label "Like it a little" at bounding box center [584, 258] width 503 height 36
click at [369, 272] on input "Like it a little" at bounding box center [351, 258] width 36 height 36
radio input "true"
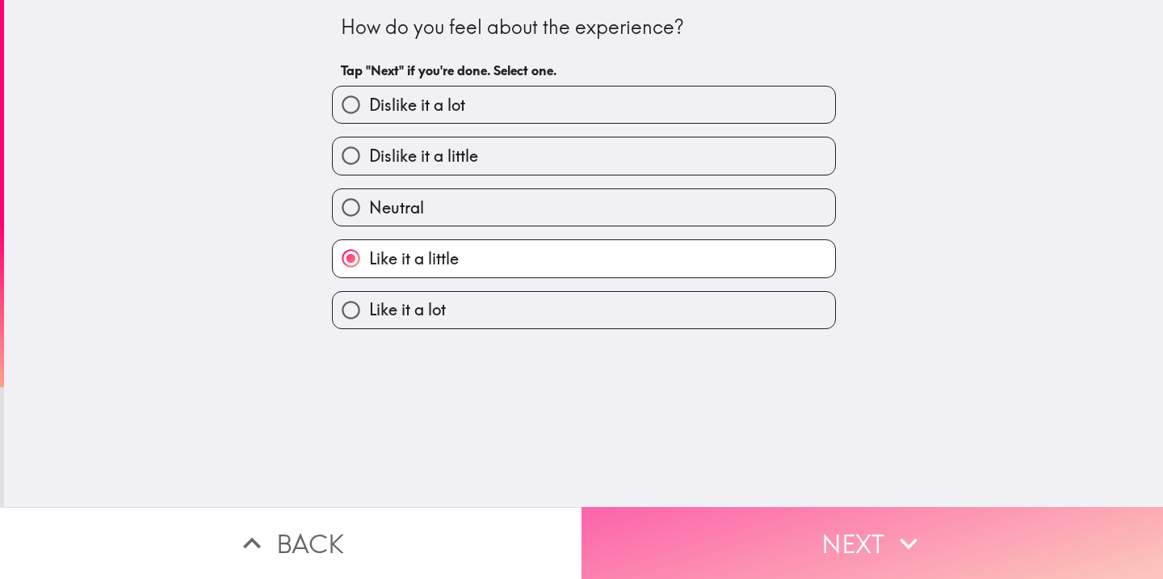
click at [845, 519] on button "Next" at bounding box center [873, 543] width 582 height 72
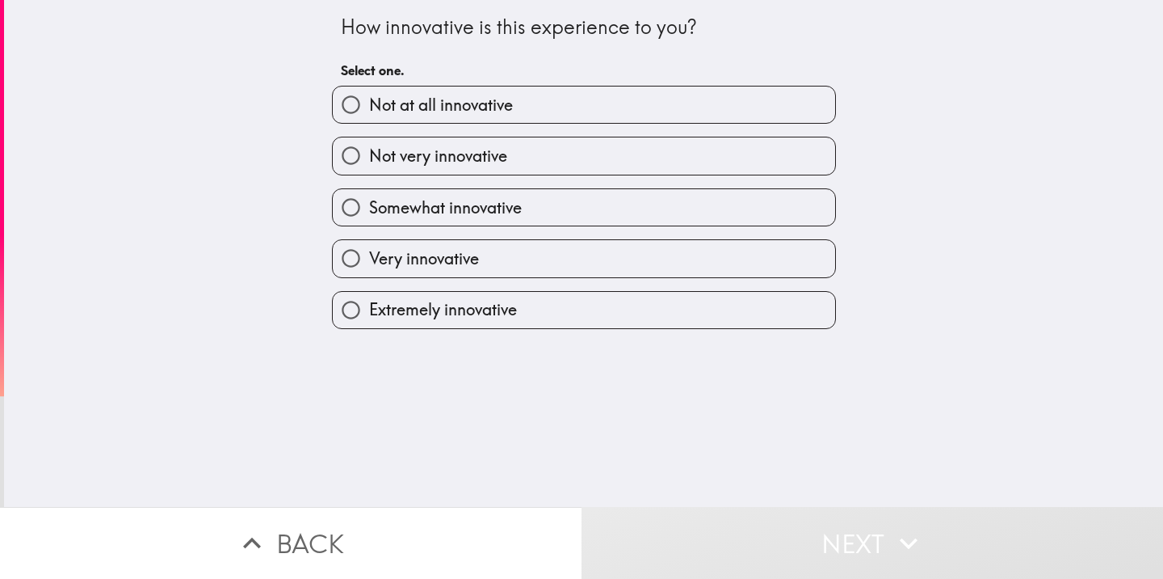
click at [726, 246] on label "Very innovative" at bounding box center [584, 258] width 503 height 36
click at [369, 246] on input "Very innovative" at bounding box center [351, 258] width 36 height 36
radio input "true"
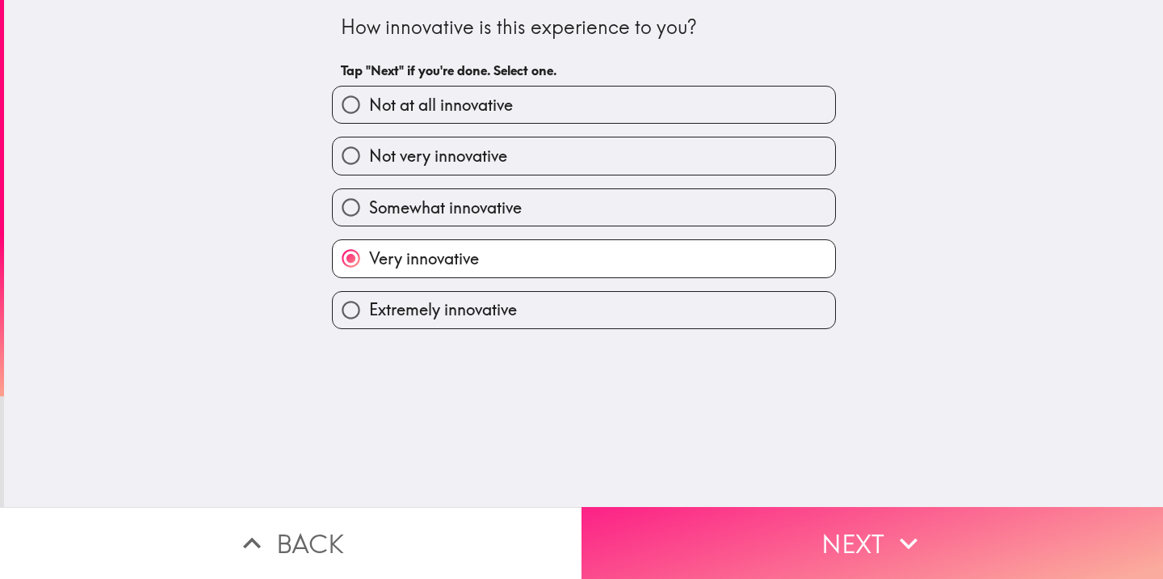
click at [959, 534] on button "Next" at bounding box center [873, 543] width 582 height 72
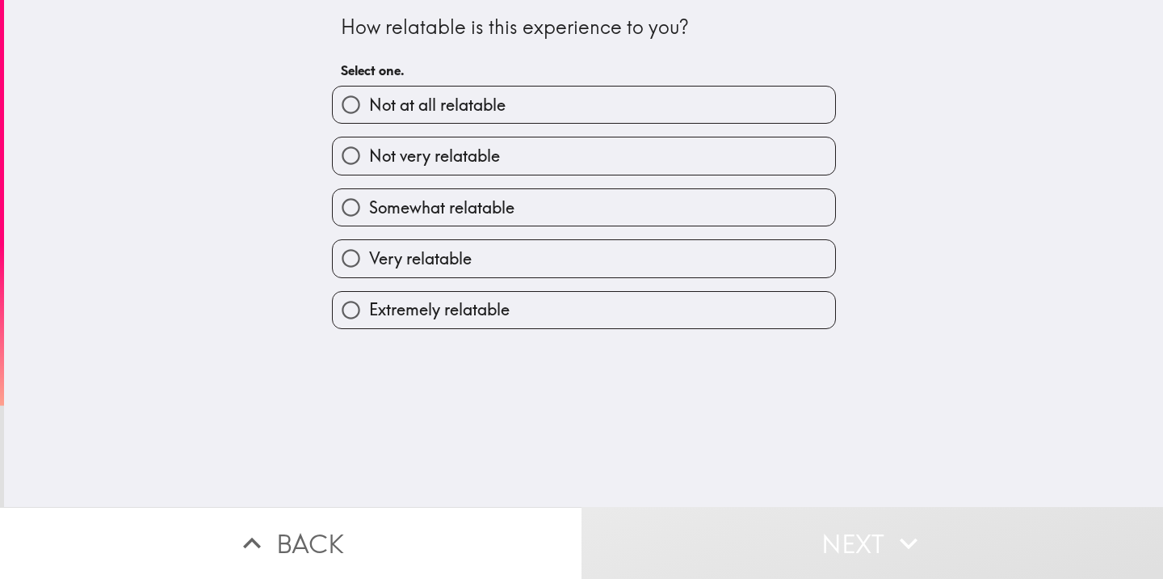
click at [459, 258] on span "Very relatable" at bounding box center [420, 258] width 103 height 23
click at [369, 258] on input "Very relatable" at bounding box center [351, 258] width 36 height 36
radio input "true"
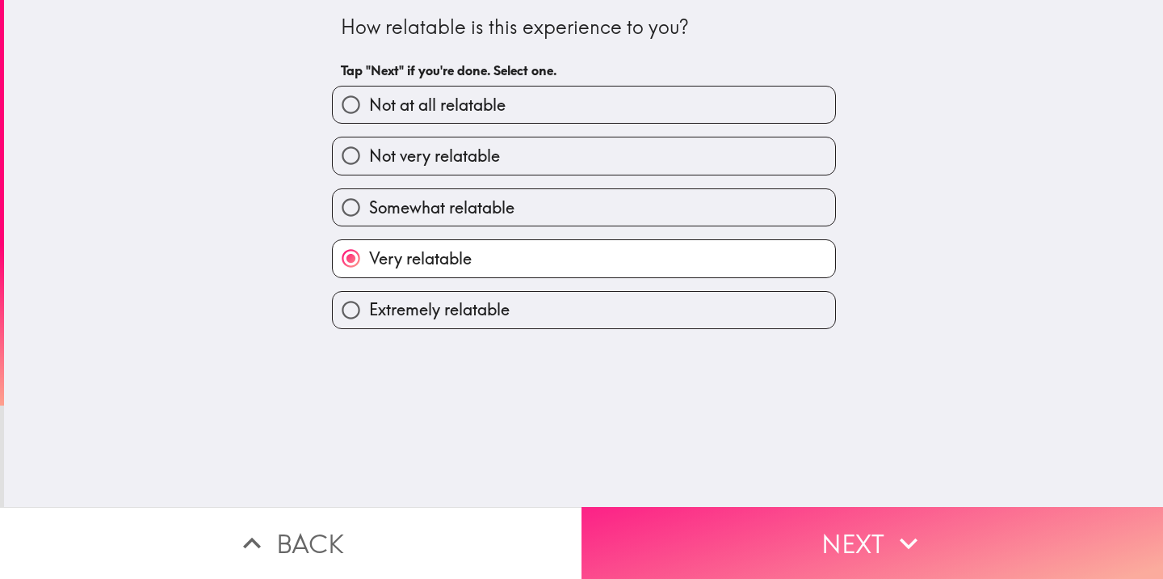
click at [718, 521] on button "Next" at bounding box center [873, 543] width 582 height 72
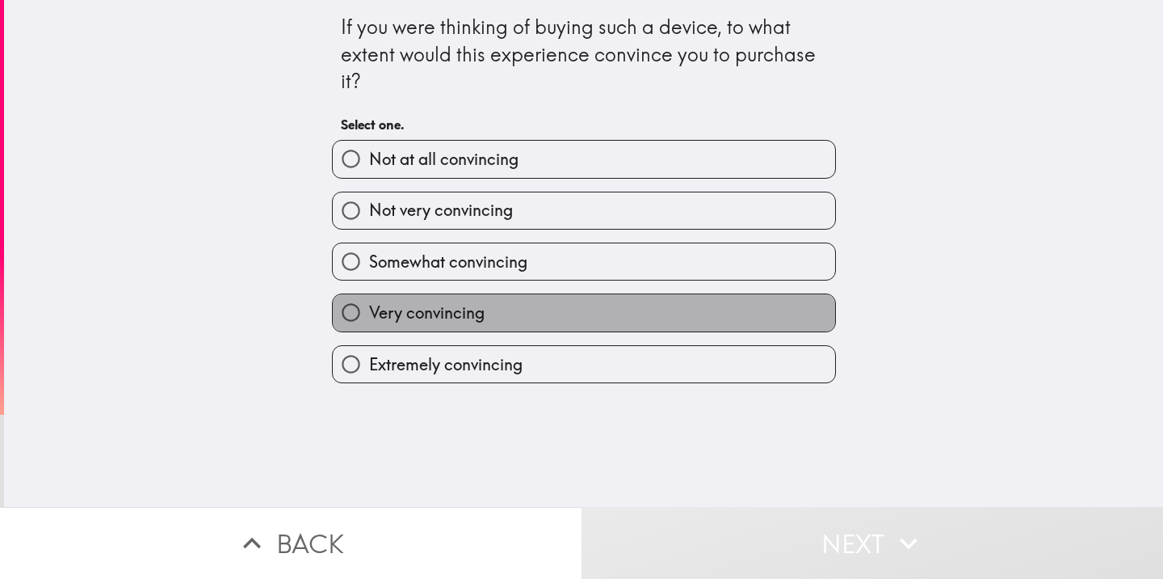
click at [657, 325] on label "Very convincing" at bounding box center [584, 312] width 503 height 36
click at [369, 325] on input "Very convincing" at bounding box center [351, 312] width 36 height 36
radio input "true"
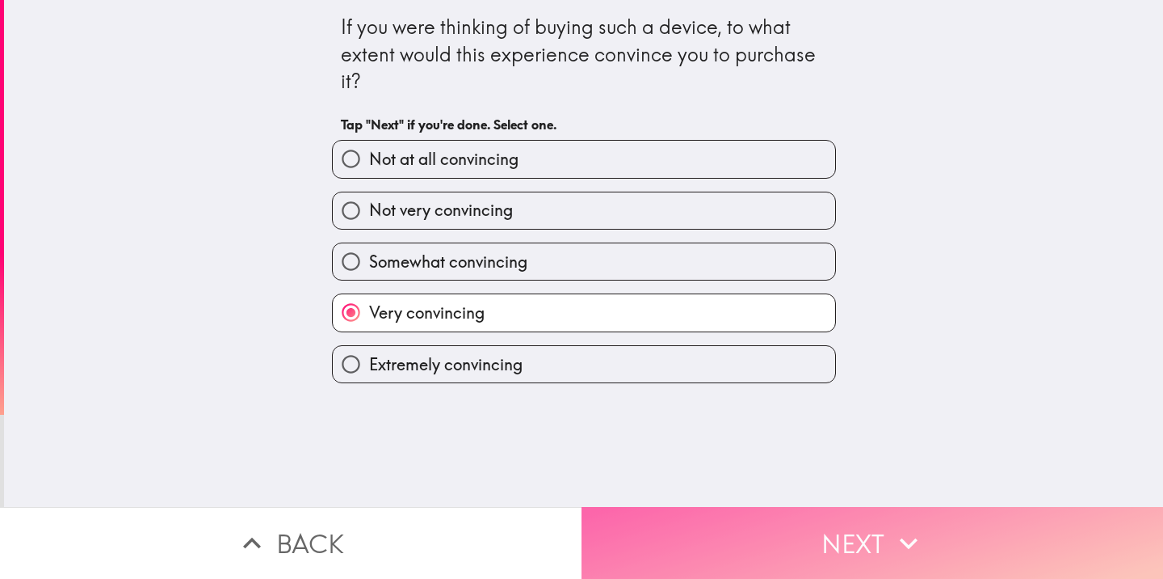
click at [731, 514] on button "Next" at bounding box center [873, 543] width 582 height 72
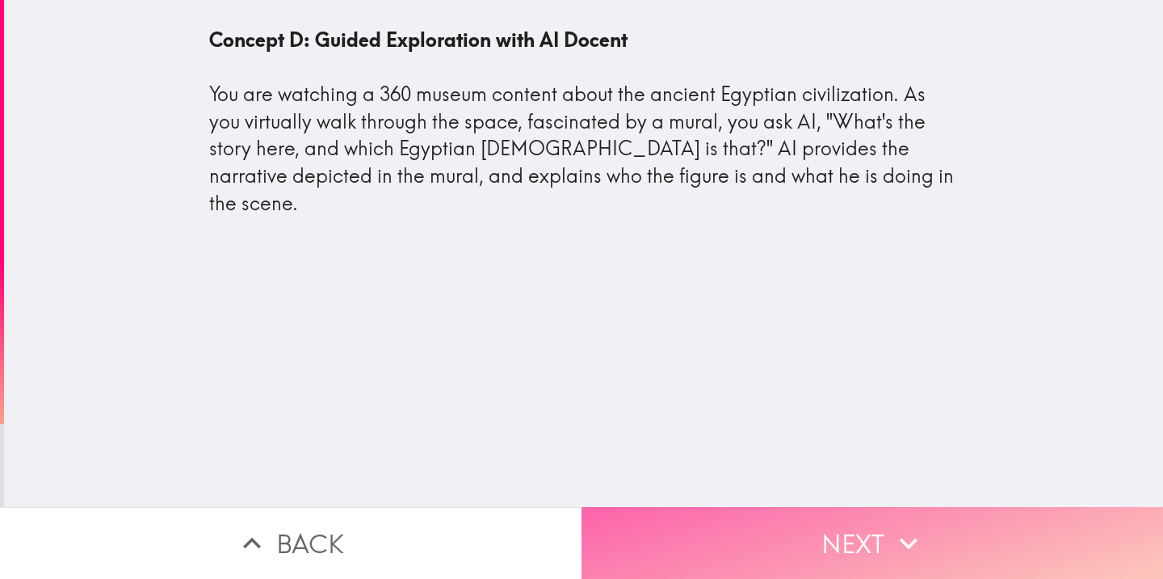
click at [731, 516] on button "Next" at bounding box center [873, 543] width 582 height 72
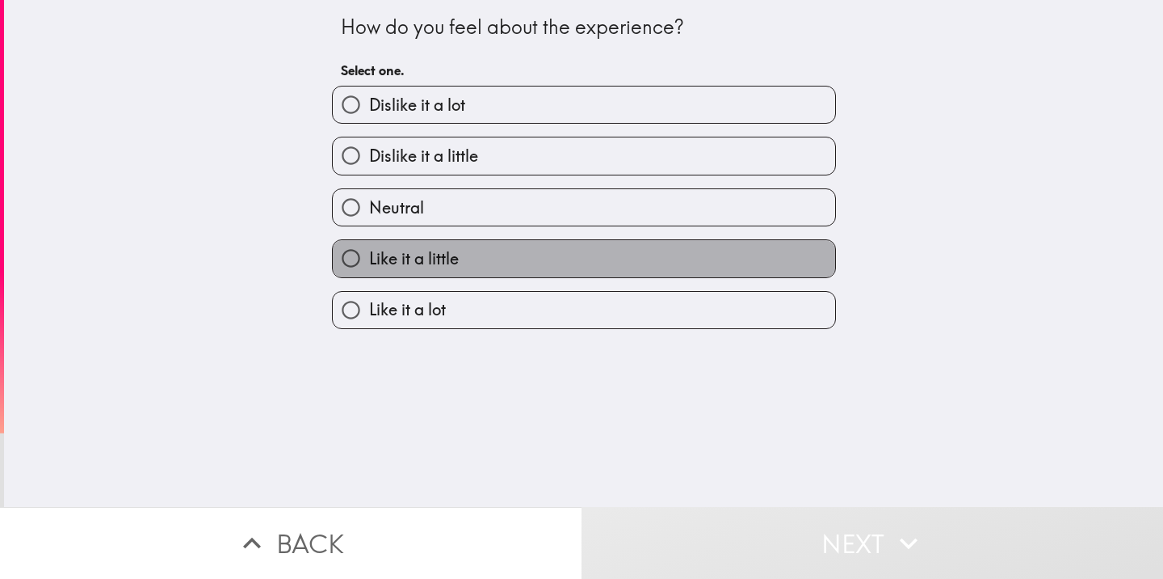
click at [574, 259] on label "Like it a little" at bounding box center [584, 258] width 503 height 36
click at [369, 259] on input "Like it a little" at bounding box center [351, 258] width 36 height 36
radio input "true"
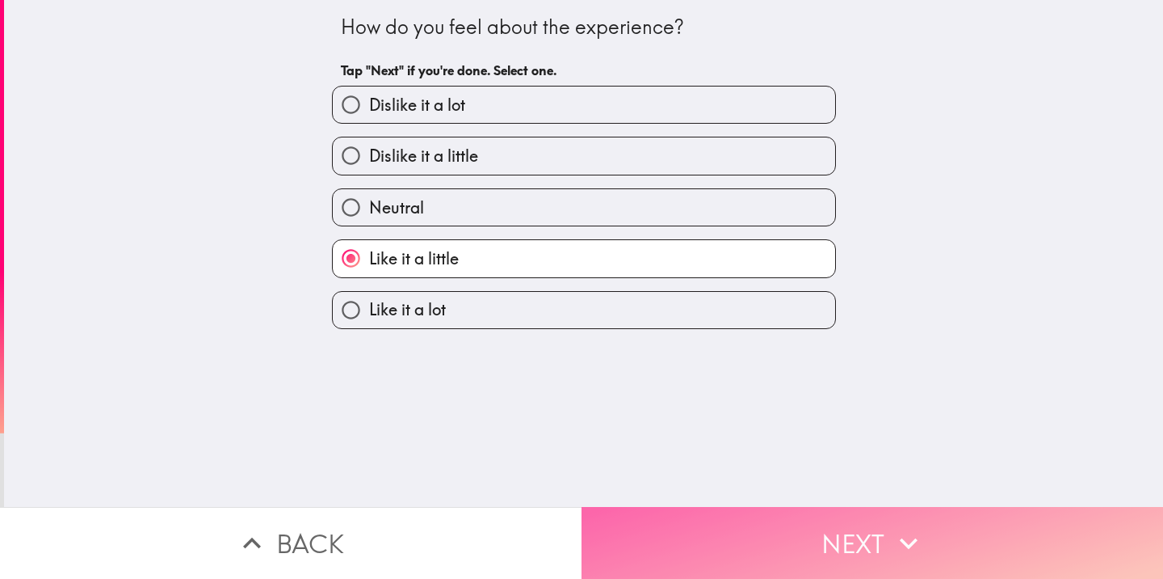
click at [832, 507] on button "Next" at bounding box center [873, 543] width 582 height 72
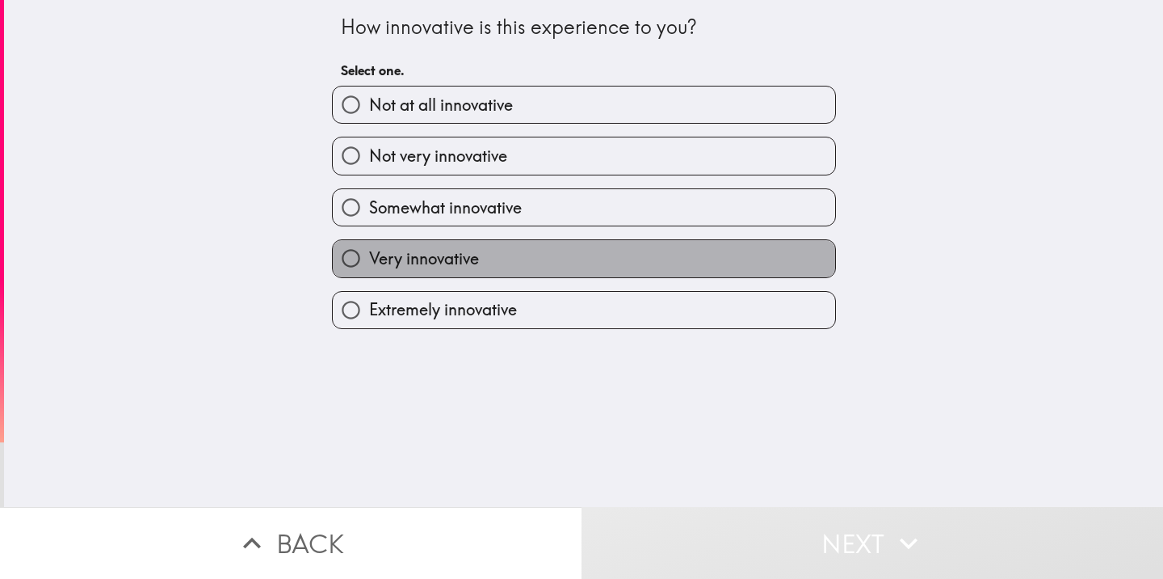
click at [512, 269] on label "Very innovative" at bounding box center [584, 258] width 503 height 36
click at [369, 269] on input "Very innovative" at bounding box center [351, 258] width 36 height 36
radio input "true"
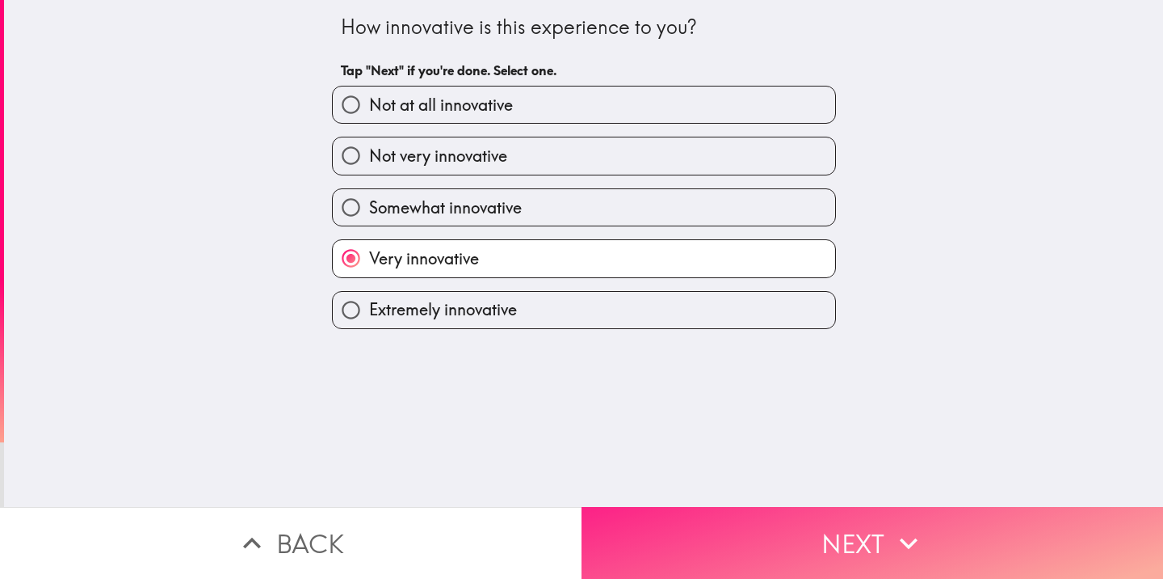
click at [827, 533] on button "Next" at bounding box center [873, 543] width 582 height 72
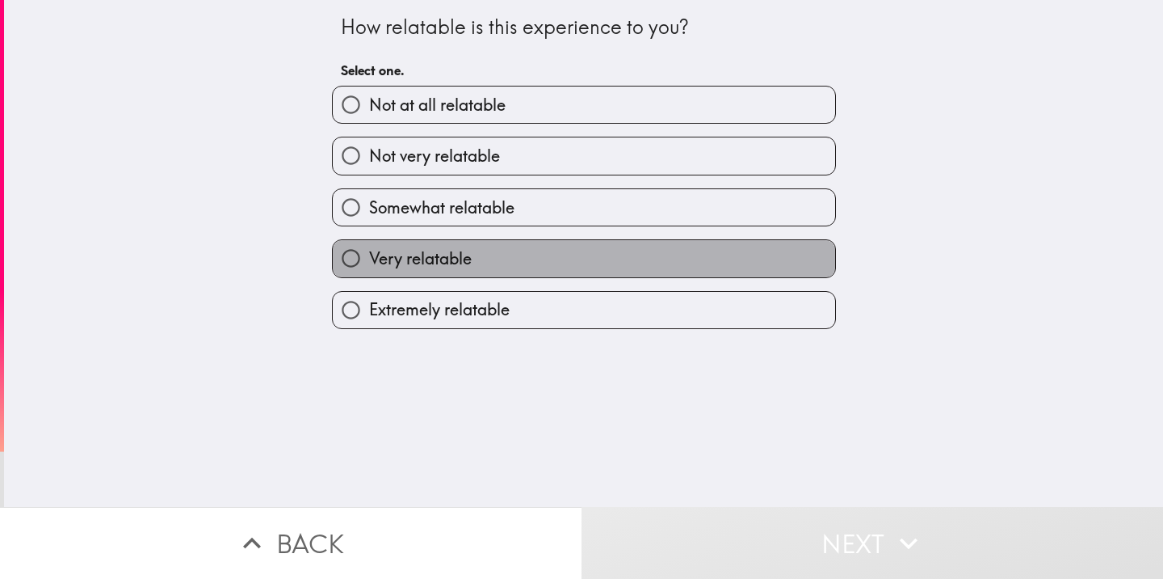
click at [465, 260] on label "Very relatable" at bounding box center [584, 258] width 503 height 36
click at [369, 260] on input "Very relatable" at bounding box center [351, 258] width 36 height 36
radio input "true"
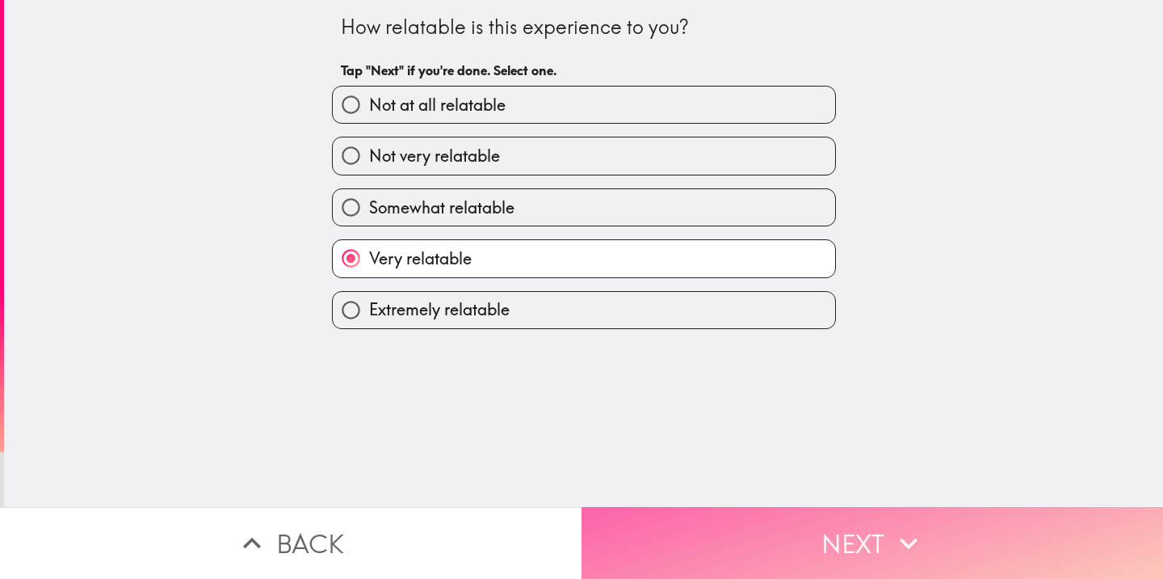
click at [891, 528] on icon "button" at bounding box center [909, 543] width 36 height 36
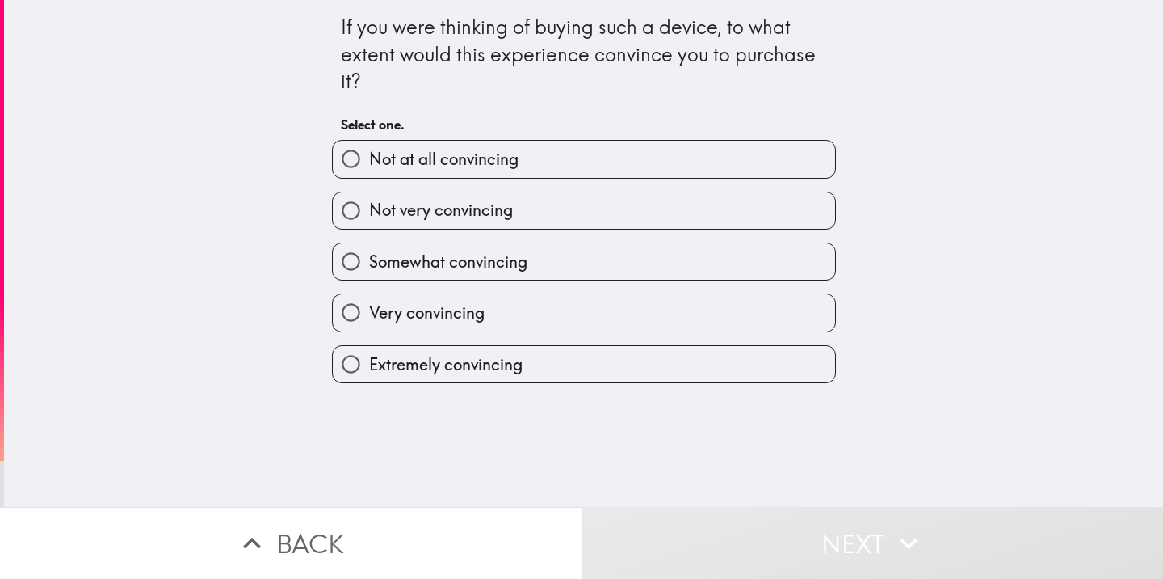
click at [556, 316] on label "Very convincing" at bounding box center [584, 312] width 503 height 36
click at [369, 316] on input "Very convincing" at bounding box center [351, 312] width 36 height 36
radio input "true"
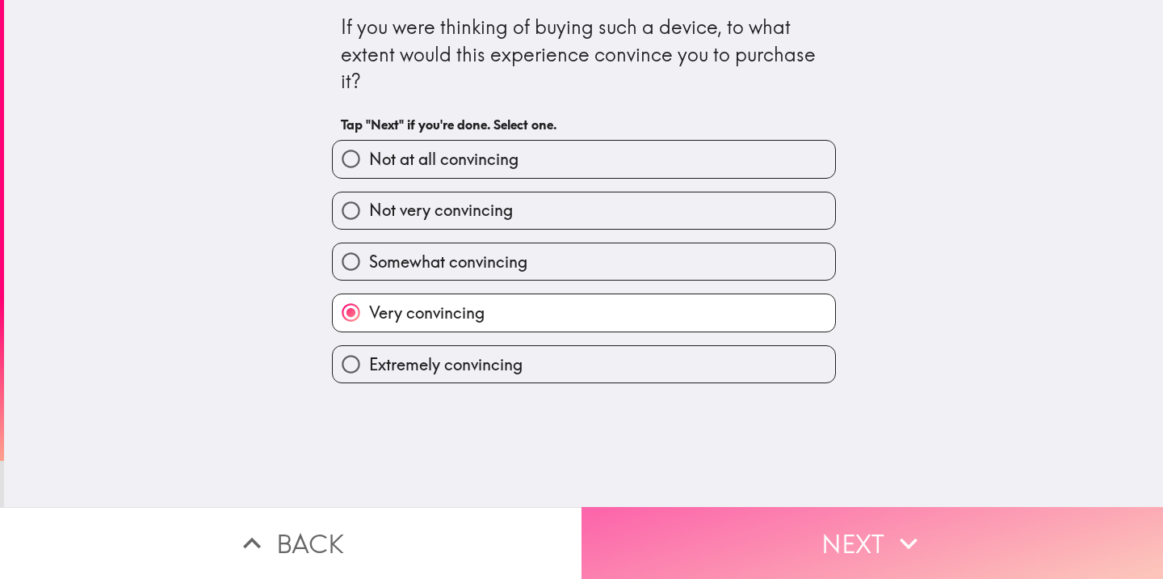
click at [864, 511] on button "Next" at bounding box center [873, 543] width 582 height 72
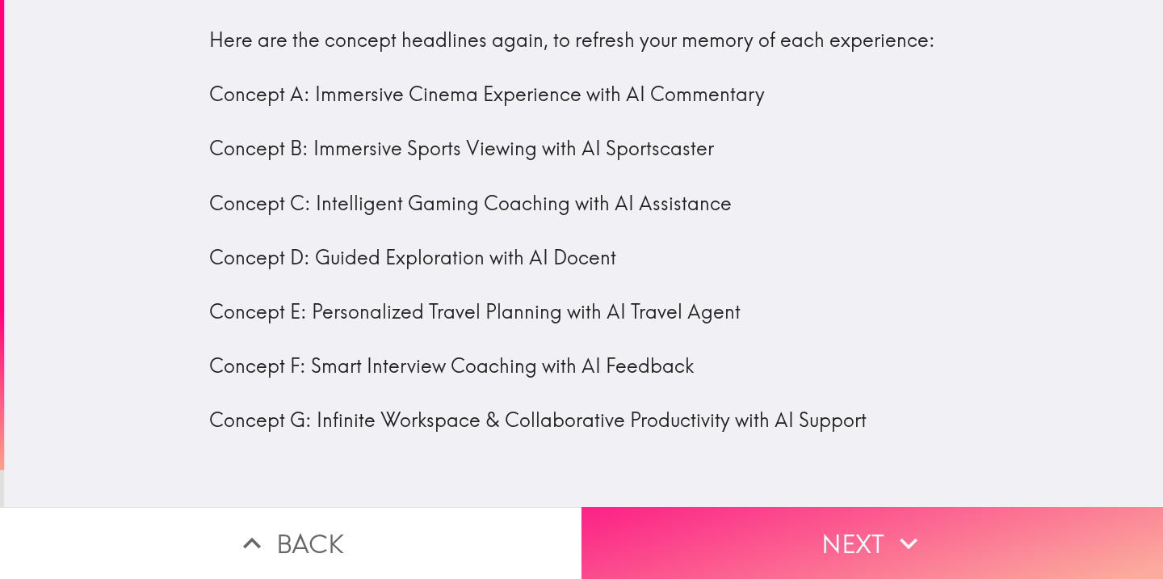
click at [840, 528] on button "Next" at bounding box center [873, 543] width 582 height 72
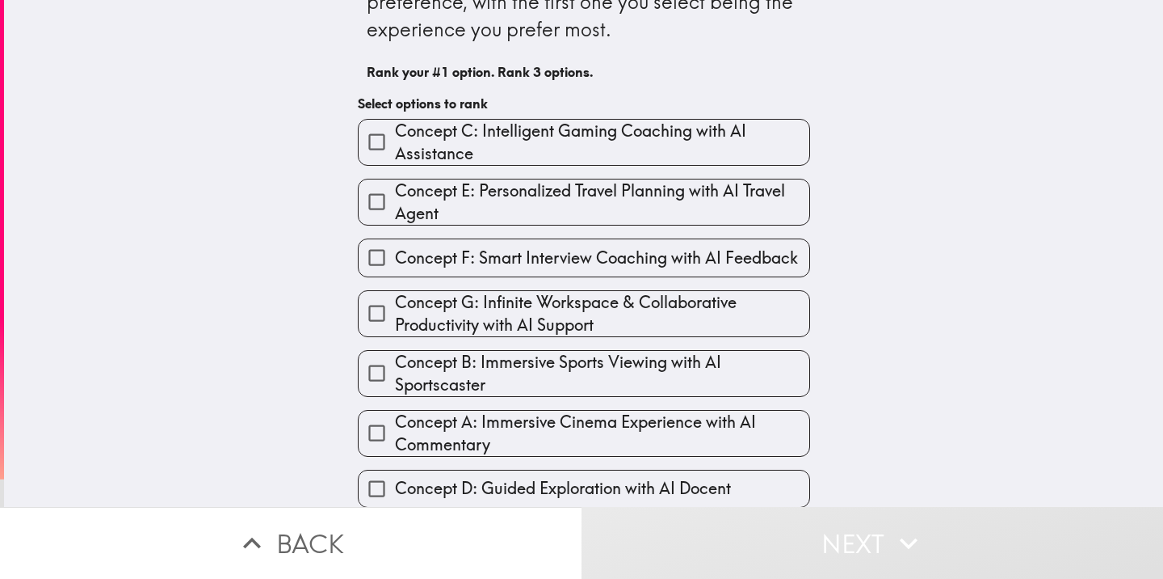
scroll to position [92, 0]
click at [359, 368] on input "Concept B: Immersive Sports Viewing with AI Sportscaster" at bounding box center [377, 372] width 36 height 36
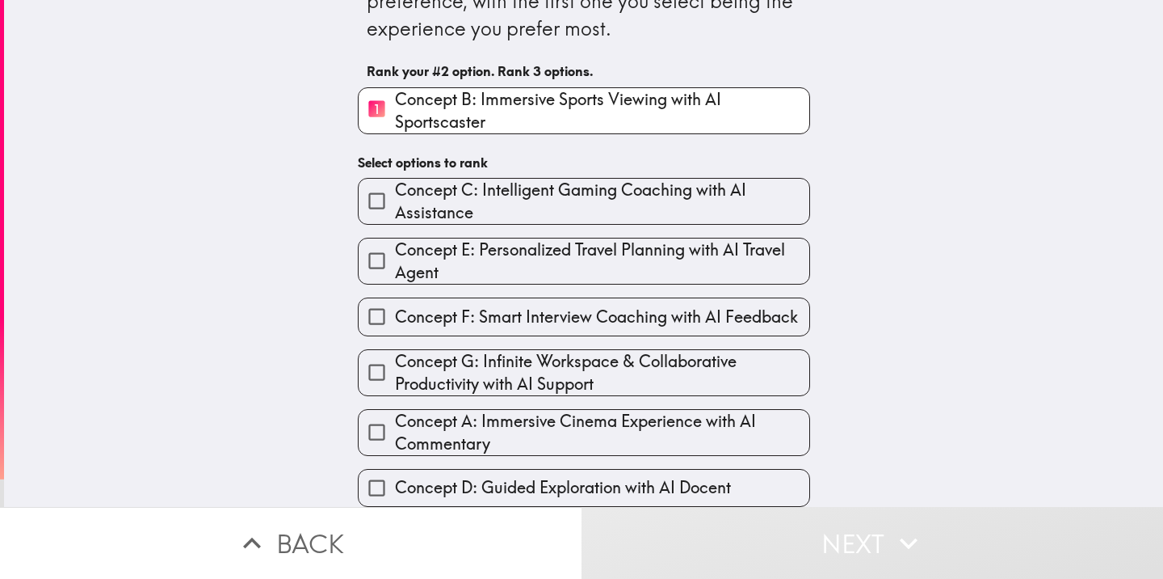
click at [400, 410] on span "Concept A: Immersive Cinema Experience with AI Commentary" at bounding box center [602, 432] width 414 height 45
click at [395, 414] on input "Concept A: Immersive Cinema Experience with AI Commentary" at bounding box center [377, 432] width 36 height 36
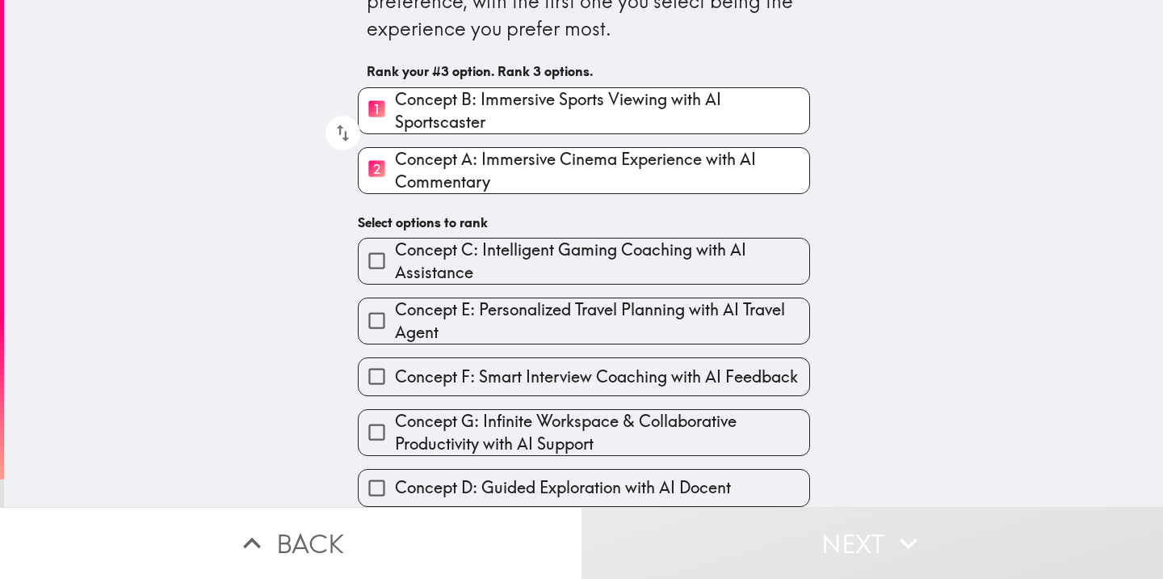
drag, startPoint x: 457, startPoint y: 477, endPoint x: 427, endPoint y: 478, distance: 30.7
click at [457, 477] on span "Concept D: Guided Exploration with AI Docent" at bounding box center [563, 487] width 336 height 23
click at [395, 477] on input "Concept D: Guided Exploration with AI Docent" at bounding box center [377, 487] width 36 height 36
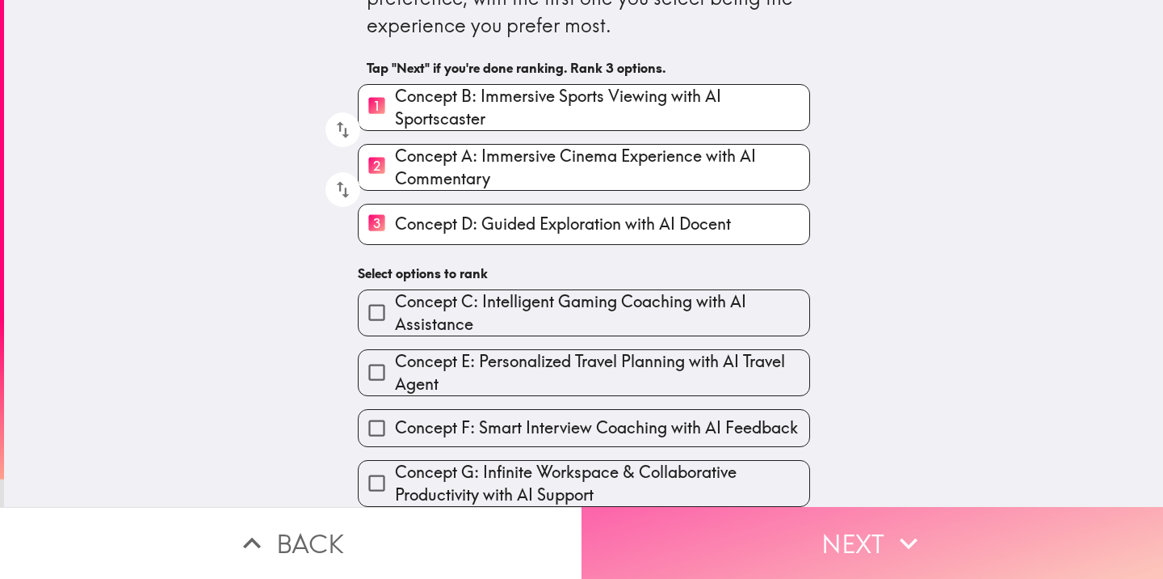
click at [740, 511] on button "Next" at bounding box center [873, 543] width 582 height 72
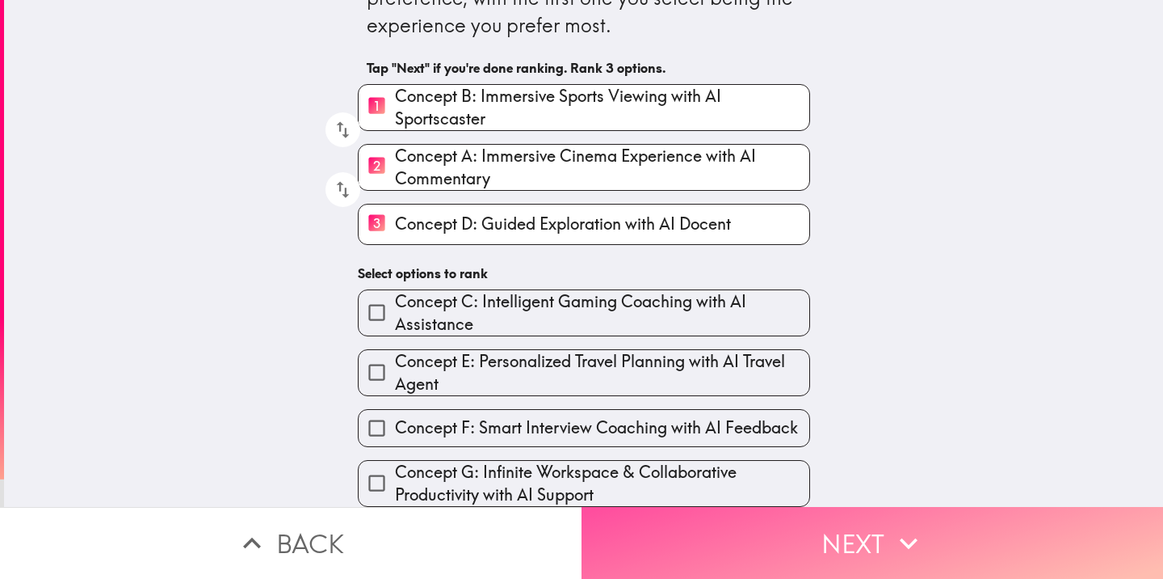
scroll to position [0, 0]
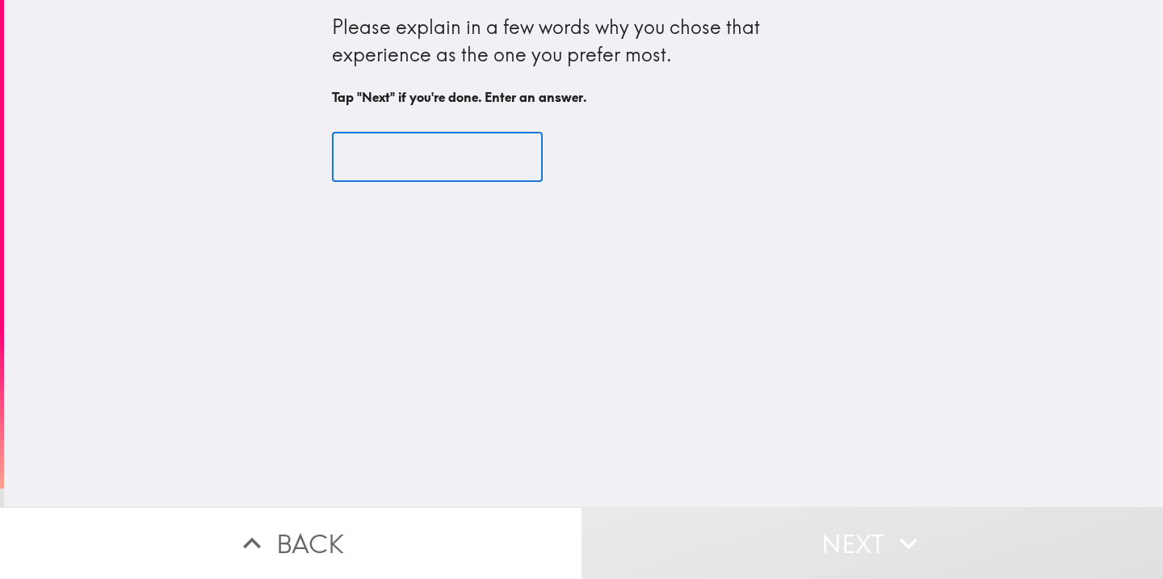
click at [439, 177] on input "text" at bounding box center [437, 158] width 211 height 50
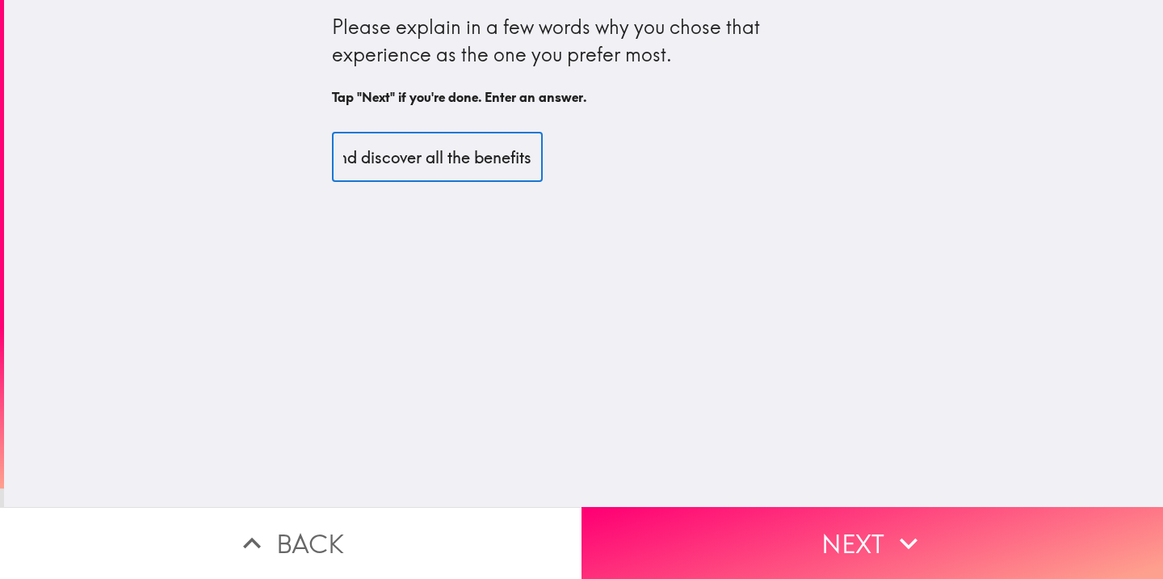
scroll to position [0, 661]
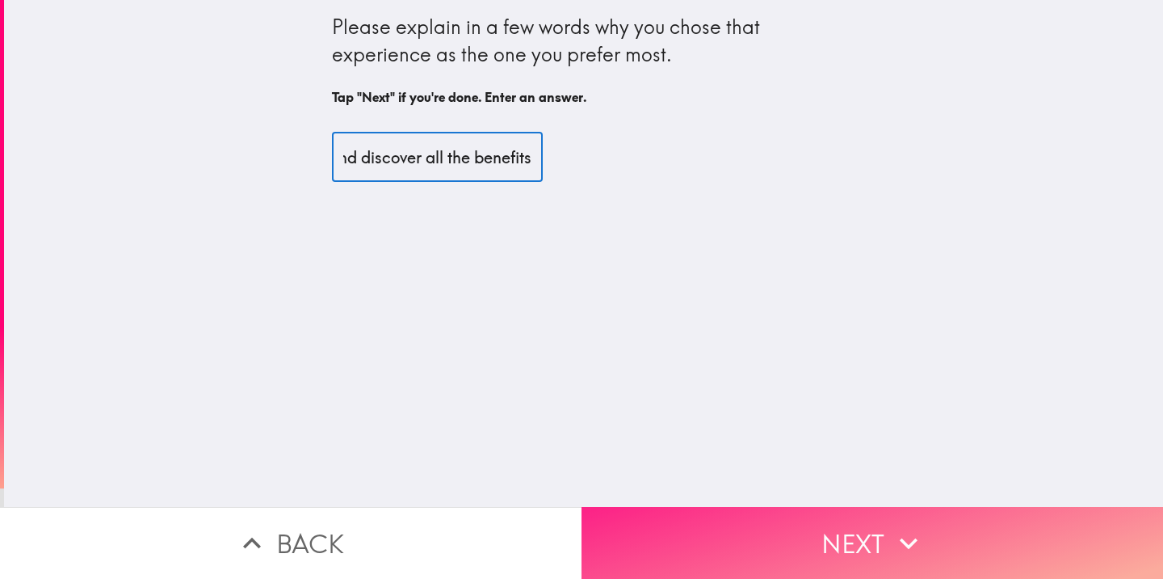
type input "The experience is appealing with ideas that grab my attention to want to learn …"
click at [835, 508] on button "Next" at bounding box center [873, 543] width 582 height 72
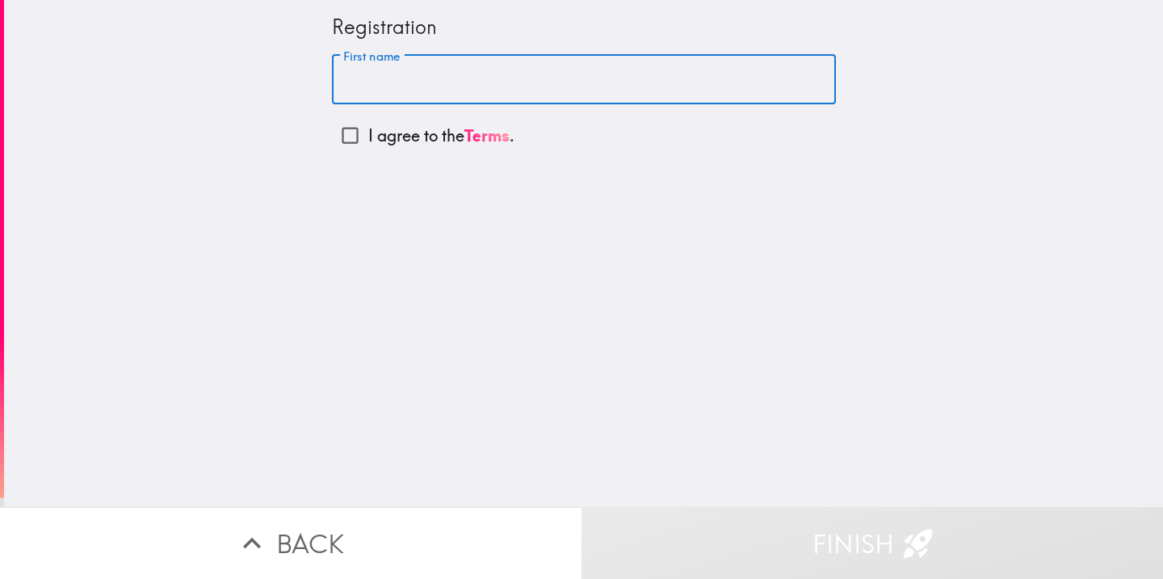
click at [449, 72] on input "First name" at bounding box center [584, 80] width 504 height 50
type input "Aurora"
click at [338, 133] on input "I agree to the Terms ." at bounding box center [350, 135] width 36 height 36
checkbox input "true"
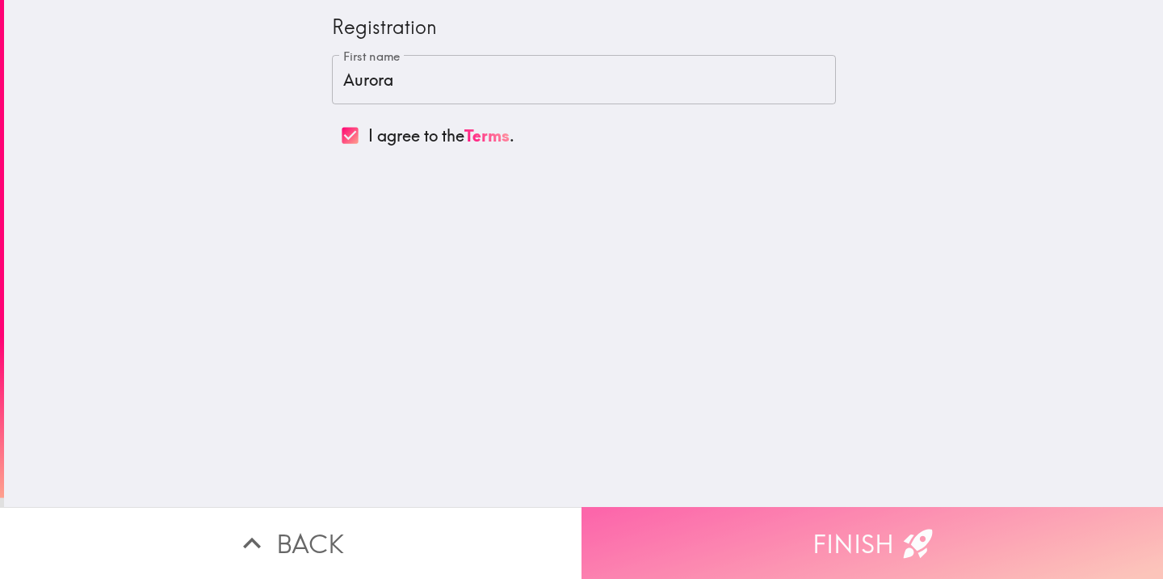
click at [835, 550] on button "Finish" at bounding box center [873, 543] width 582 height 72
